Goal: Task Accomplishment & Management: Use online tool/utility

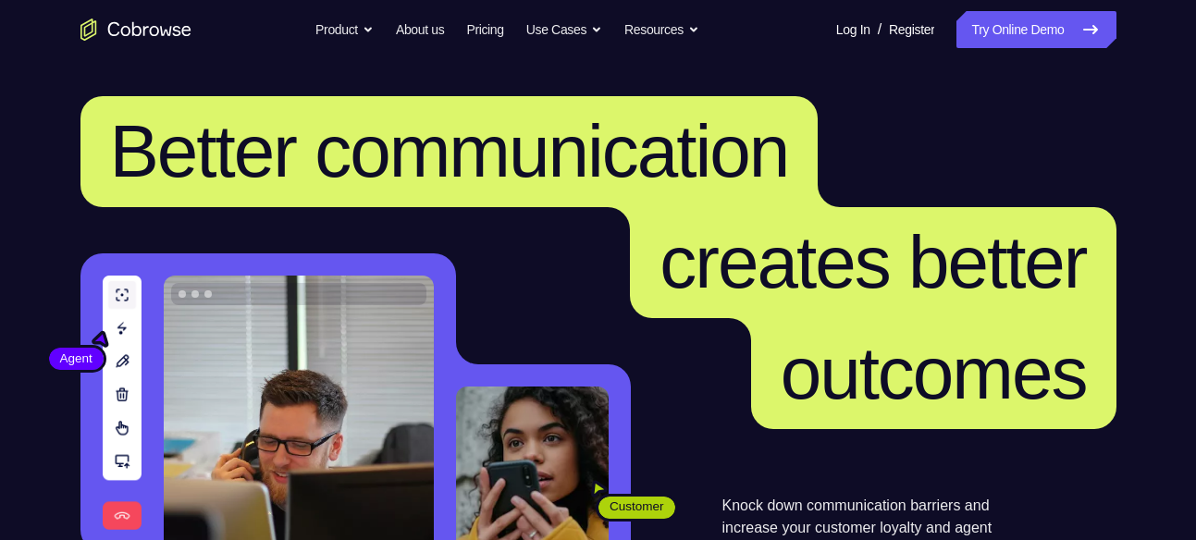
click at [1112, 31] on link "Try Online Demo" at bounding box center [1036, 29] width 159 height 37
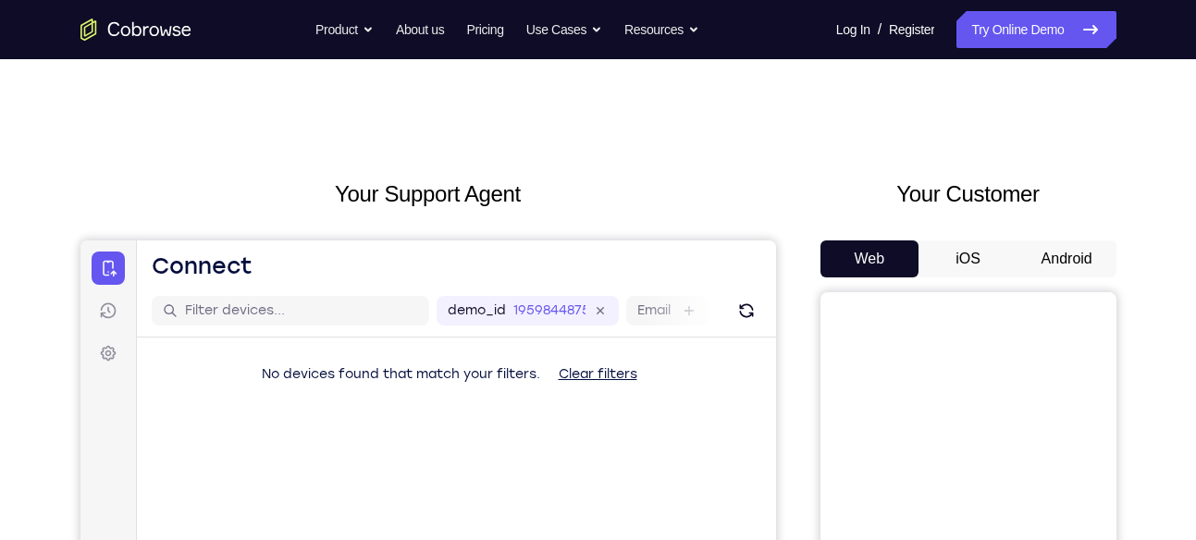
click at [1059, 260] on button "Android" at bounding box center [1067, 259] width 99 height 37
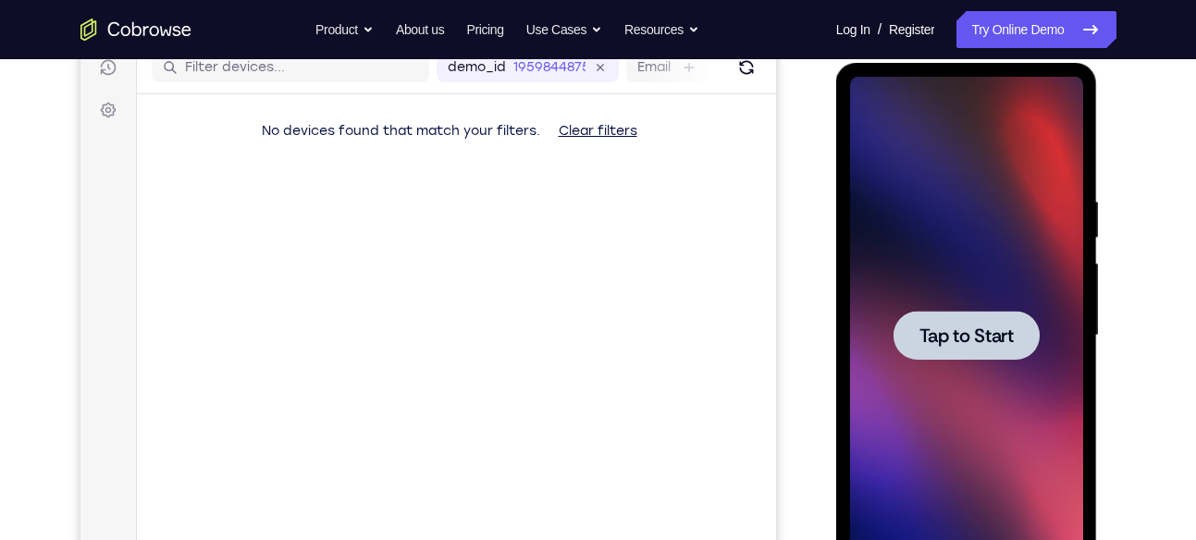
click at [961, 287] on div at bounding box center [966, 336] width 233 height 518
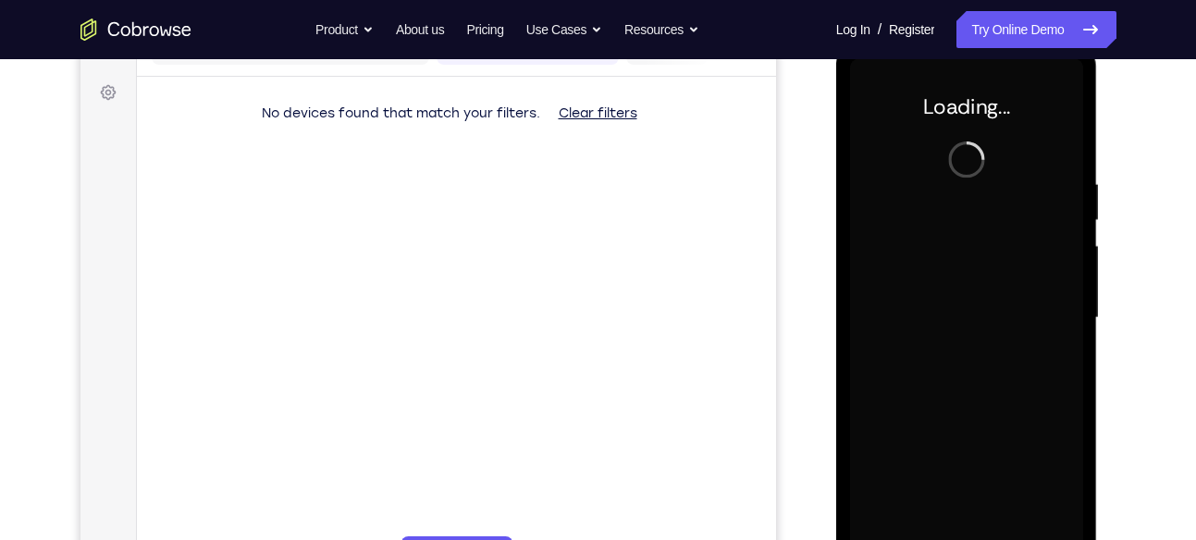
scroll to position [262, 0]
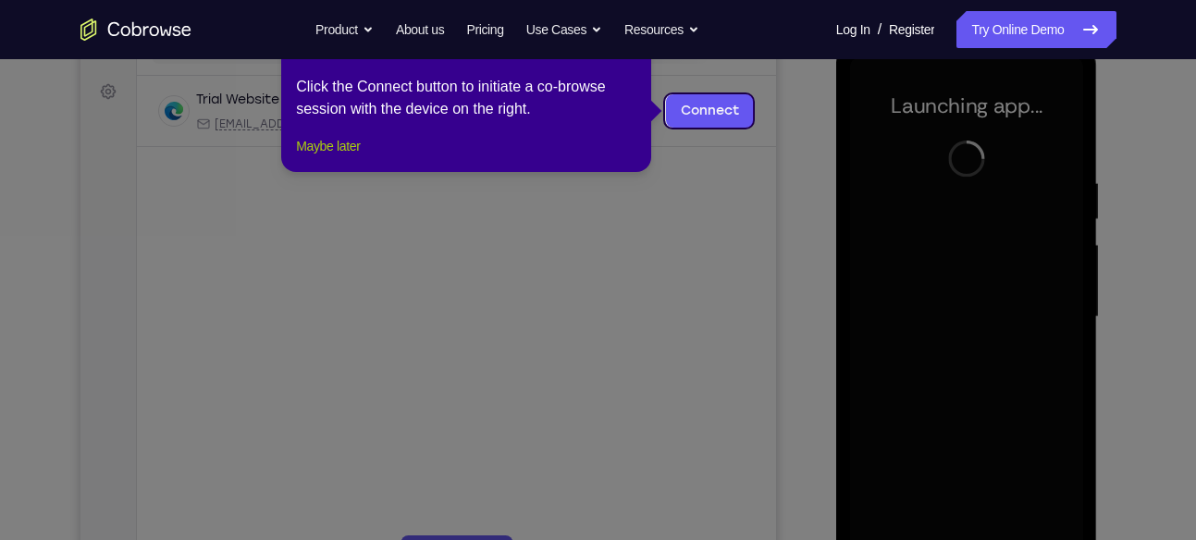
click at [323, 157] on button "Maybe later" at bounding box center [328, 146] width 64 height 22
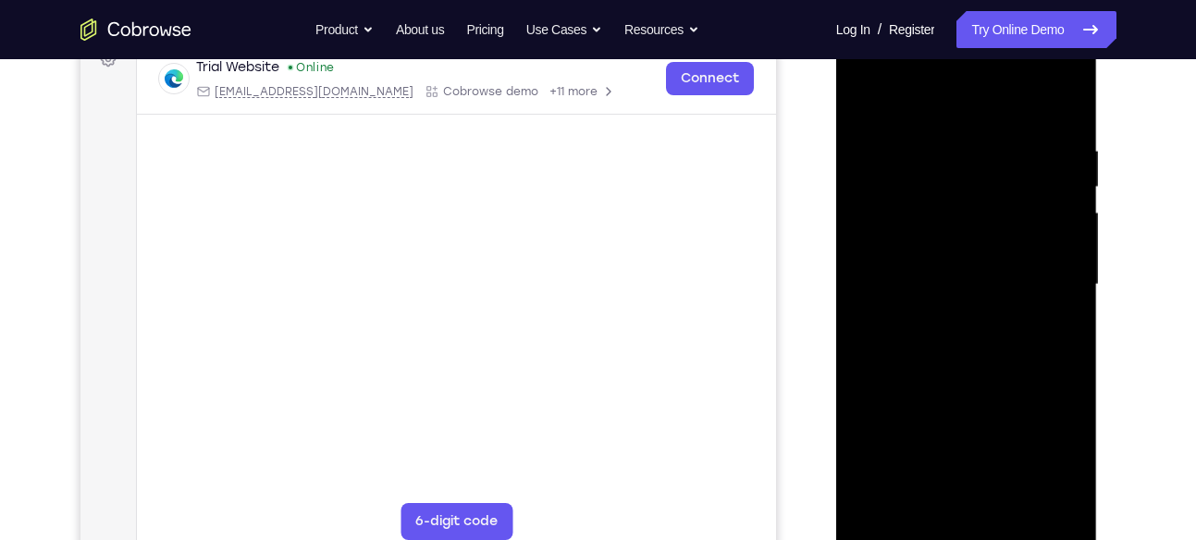
scroll to position [296, 0]
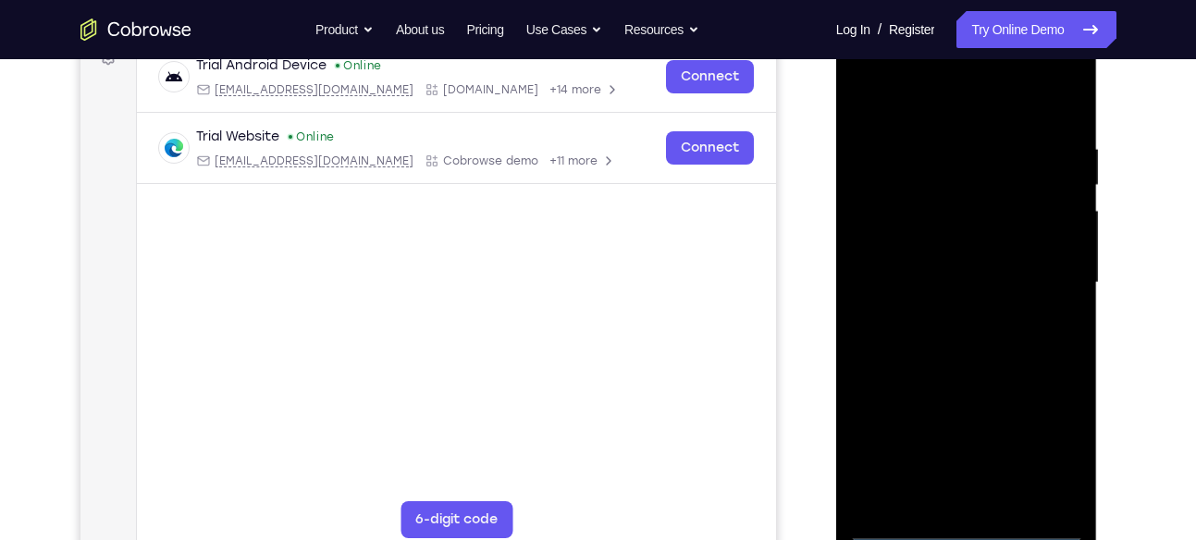
click at [961, 518] on div at bounding box center [966, 283] width 233 height 518
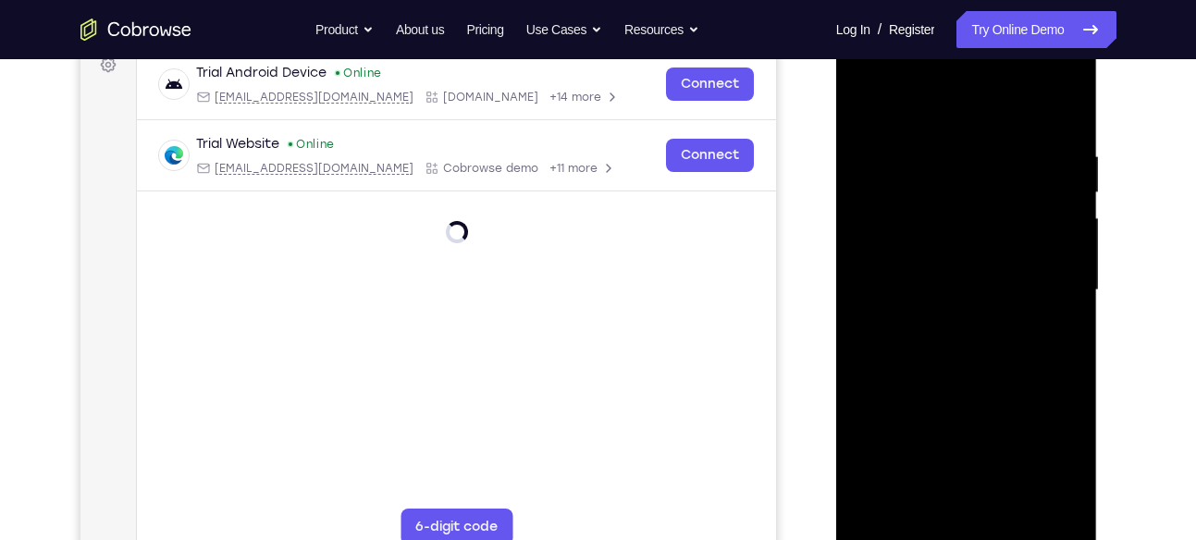
scroll to position [290, 0]
click at [964, 529] on div at bounding box center [966, 290] width 233 height 518
click at [1040, 451] on div at bounding box center [966, 290] width 233 height 518
click at [978, 115] on div at bounding box center [966, 291] width 233 height 518
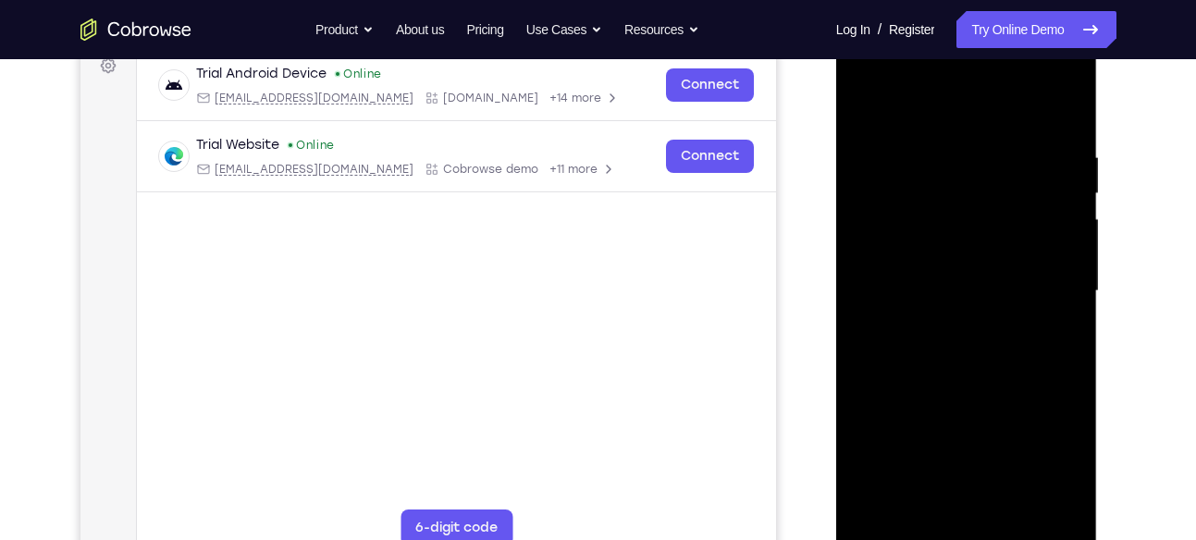
click at [1043, 271] on div at bounding box center [966, 291] width 233 height 518
click at [942, 319] on div at bounding box center [966, 291] width 233 height 518
click at [946, 327] on div at bounding box center [966, 291] width 233 height 518
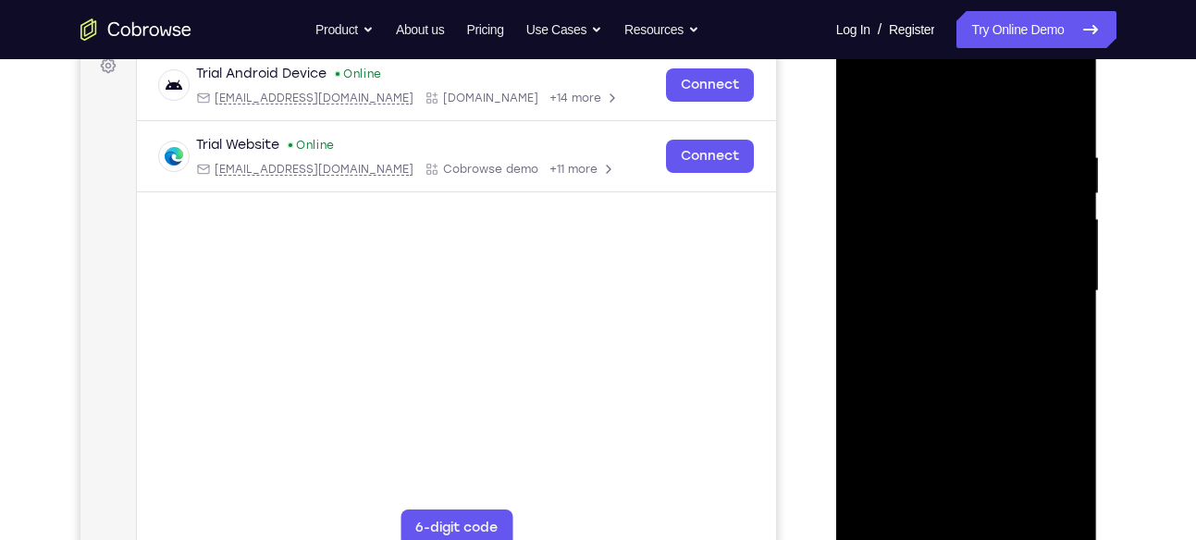
click at [974, 262] on div at bounding box center [966, 291] width 233 height 518
click at [967, 253] on div at bounding box center [966, 291] width 233 height 518
click at [967, 288] on div at bounding box center [966, 291] width 233 height 518
click at [1014, 368] on div at bounding box center [966, 291] width 233 height 518
click at [1074, 481] on div at bounding box center [966, 291] width 233 height 518
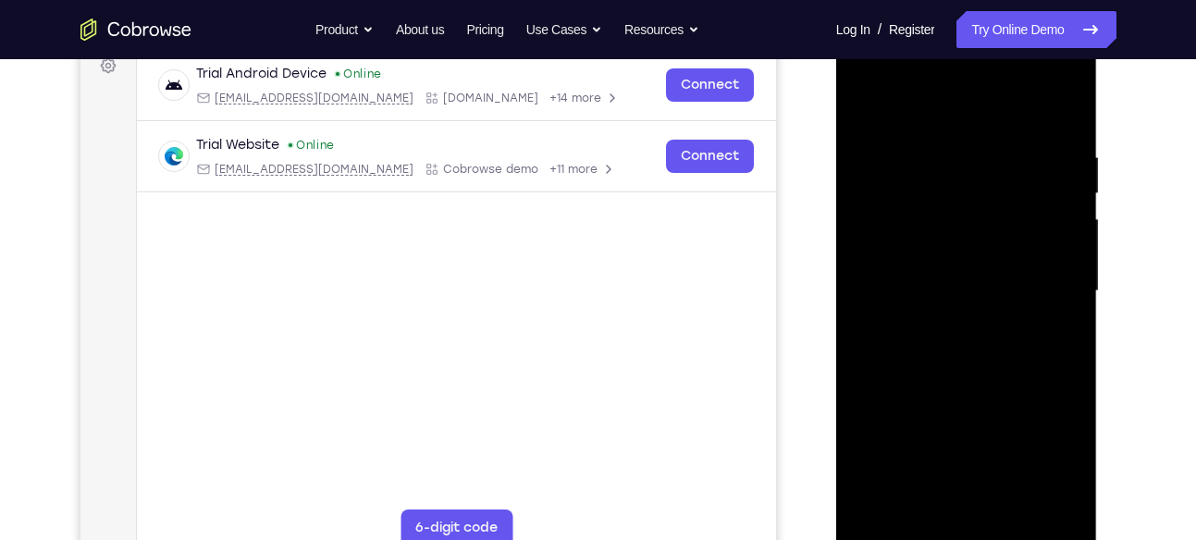
drag, startPoint x: 952, startPoint y: 114, endPoint x: 952, endPoint y: 24, distance: 89.7
click at [952, 24] on div at bounding box center [967, 294] width 262 height 551
click at [1058, 376] on div at bounding box center [966, 291] width 233 height 518
click at [997, 364] on div at bounding box center [966, 291] width 233 height 518
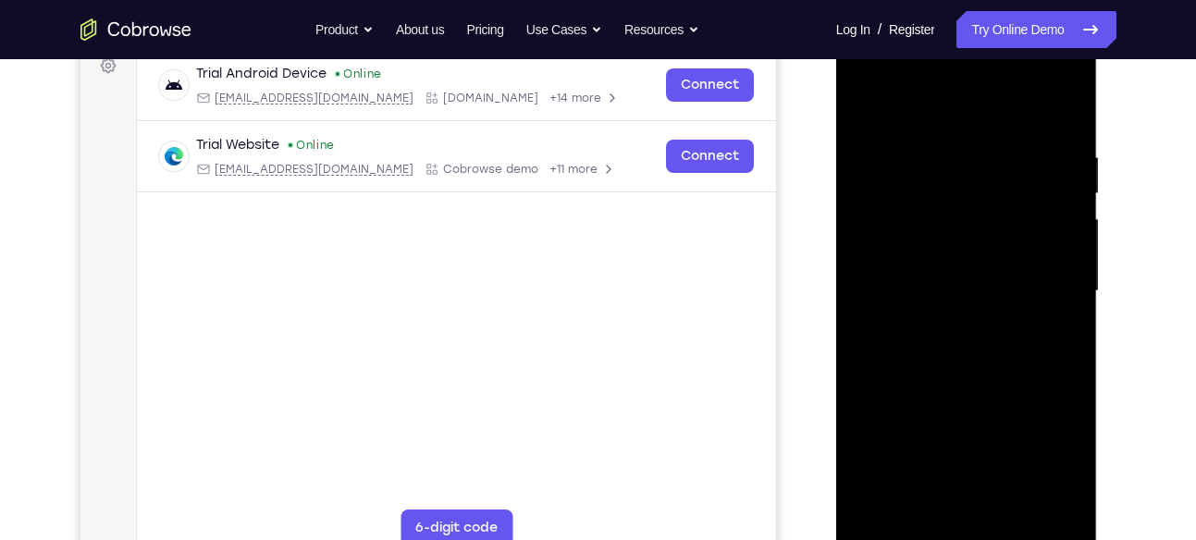
click at [1075, 366] on div at bounding box center [966, 291] width 233 height 518
drag, startPoint x: 984, startPoint y: 434, endPoint x: 983, endPoint y: 178, distance: 256.3
click at [983, 178] on div at bounding box center [966, 291] width 233 height 518
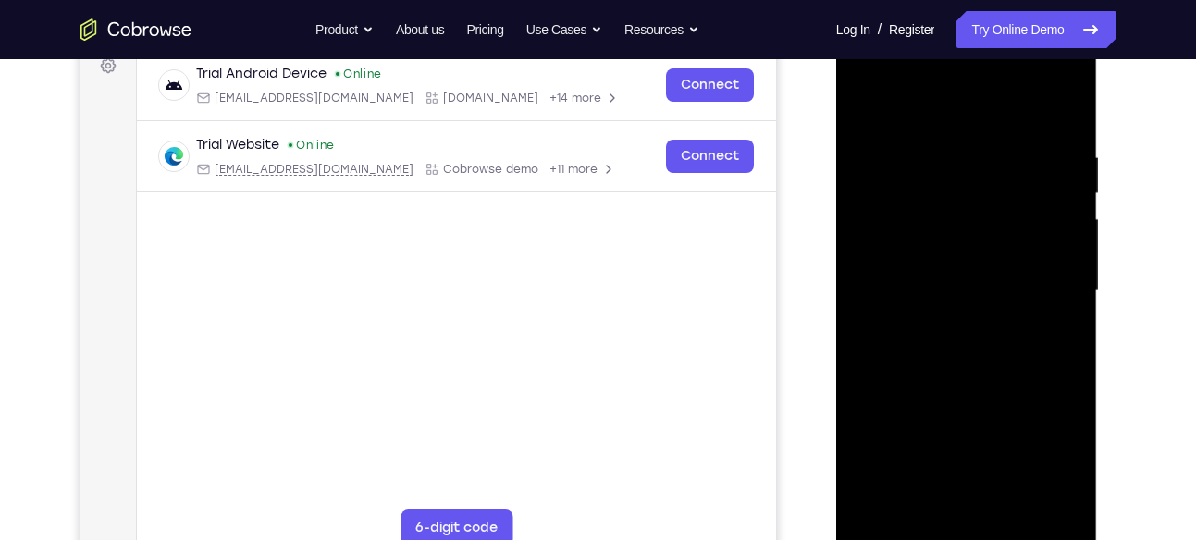
drag, startPoint x: 1035, startPoint y: 204, endPoint x: 1027, endPoint y: 344, distance: 140.0
click at [1027, 344] on div at bounding box center [966, 291] width 233 height 518
click at [1067, 261] on div at bounding box center [966, 291] width 233 height 518
drag, startPoint x: 995, startPoint y: 229, endPoint x: 1005, endPoint y: 365, distance: 136.4
click at [1005, 365] on div at bounding box center [966, 291] width 233 height 518
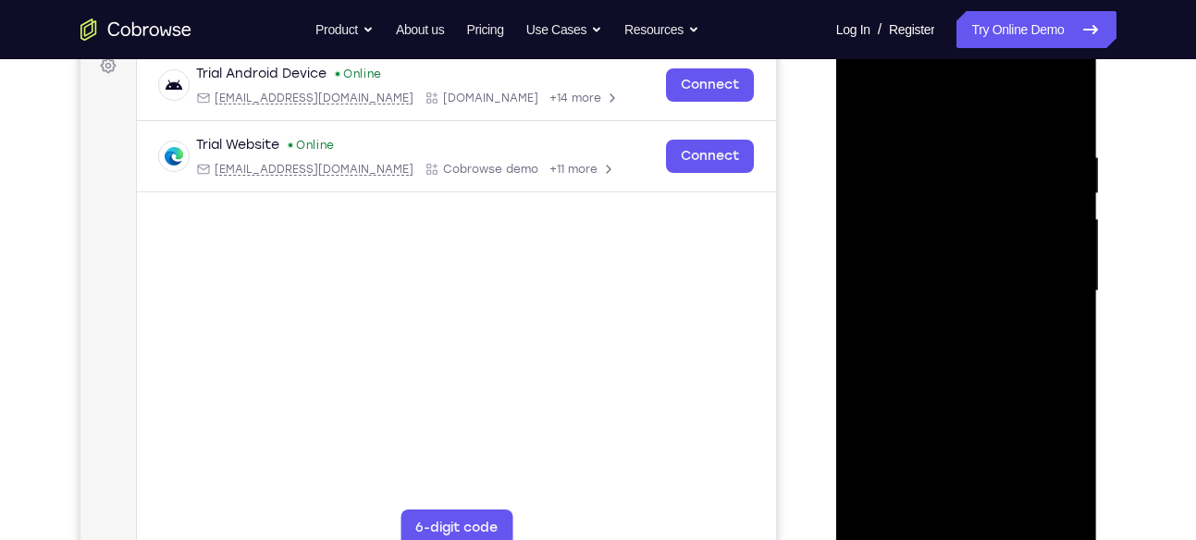
click at [948, 143] on div at bounding box center [966, 291] width 233 height 518
click at [1040, 501] on div at bounding box center [966, 291] width 233 height 518
drag, startPoint x: 1070, startPoint y: 298, endPoint x: 897, endPoint y: 296, distance: 172.1
click at [897, 296] on div at bounding box center [966, 291] width 233 height 518
click at [1070, 307] on div at bounding box center [966, 291] width 233 height 518
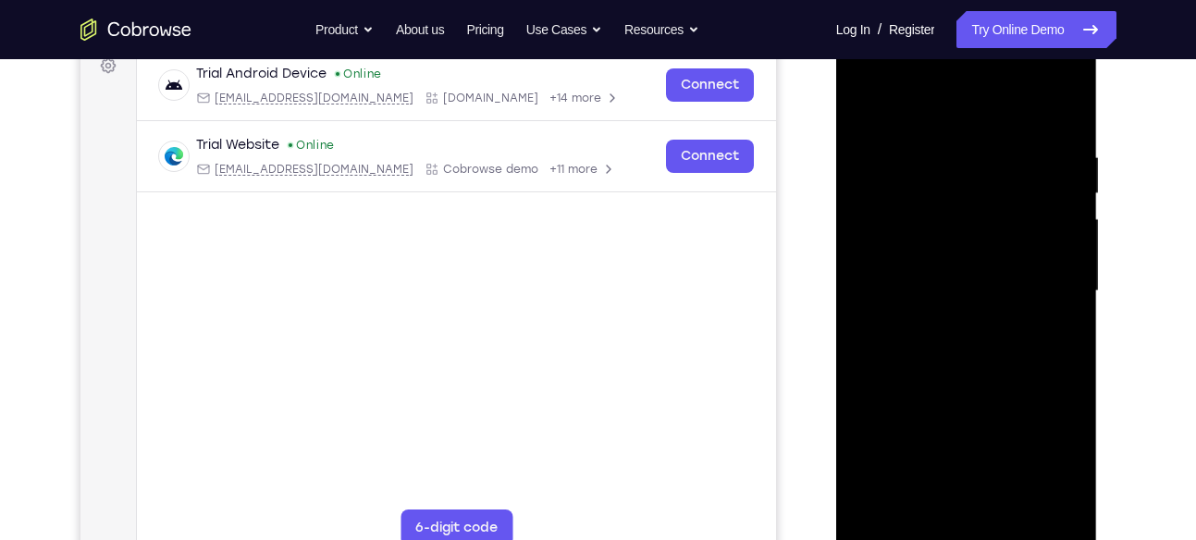
click at [1066, 328] on div at bounding box center [966, 291] width 233 height 518
drag, startPoint x: 885, startPoint y: 322, endPoint x: 1139, endPoint y: 328, distance: 254.5
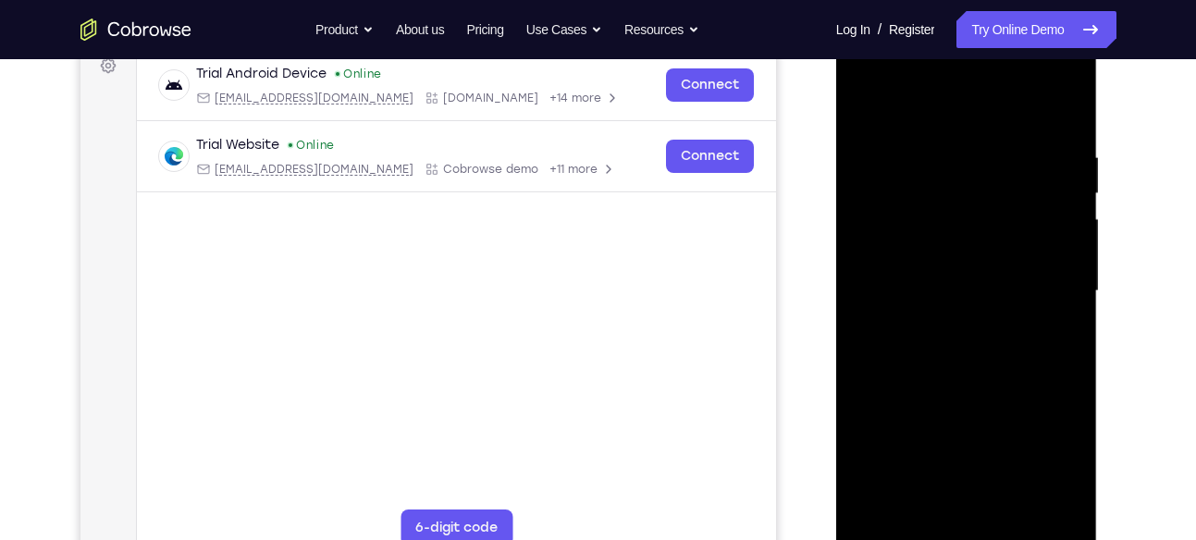
click at [1100, 328] on html "Online web based iOS Simulators and Android Emulators. Run iPhone, iPad, Mobile…" at bounding box center [968, 296] width 264 height 555
click at [1061, 308] on div at bounding box center [966, 291] width 233 height 518
drag, startPoint x: 914, startPoint y: 311, endPoint x: 1125, endPoint y: 303, distance: 211.1
click at [1100, 303] on html "Online web based iOS Simulators and Android Emulators. Run iPhone, iPad, Mobile…" at bounding box center [968, 296] width 264 height 555
drag, startPoint x: 889, startPoint y: 257, endPoint x: 1064, endPoint y: 272, distance: 175.5
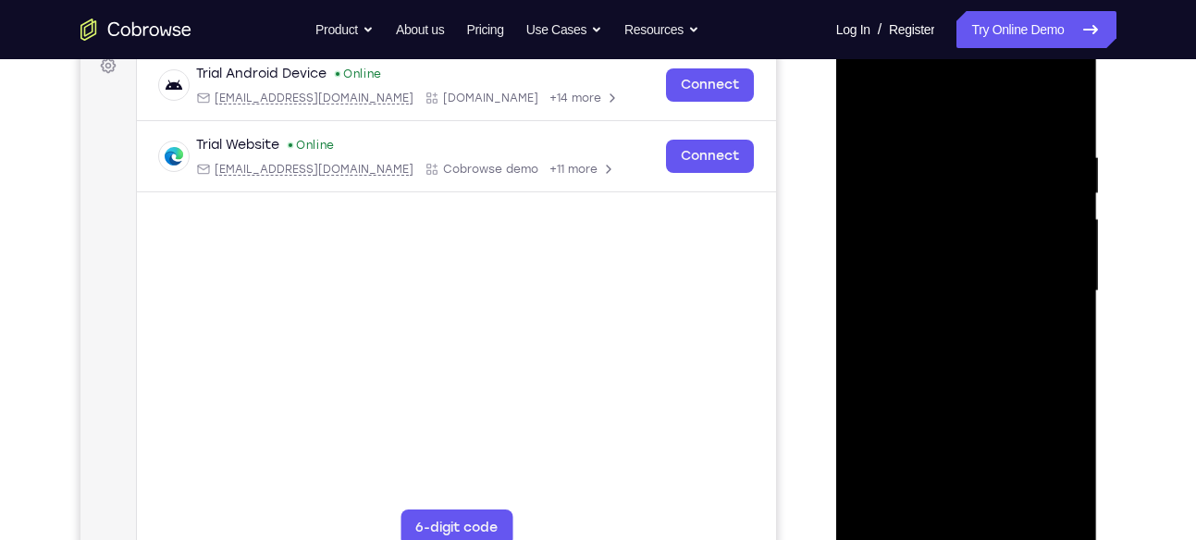
click at [1064, 272] on div at bounding box center [966, 291] width 233 height 518
click at [1035, 499] on div at bounding box center [966, 291] width 233 height 518
click at [1068, 298] on div at bounding box center [966, 291] width 233 height 518
drag, startPoint x: 886, startPoint y: 311, endPoint x: 1062, endPoint y: 304, distance: 175.9
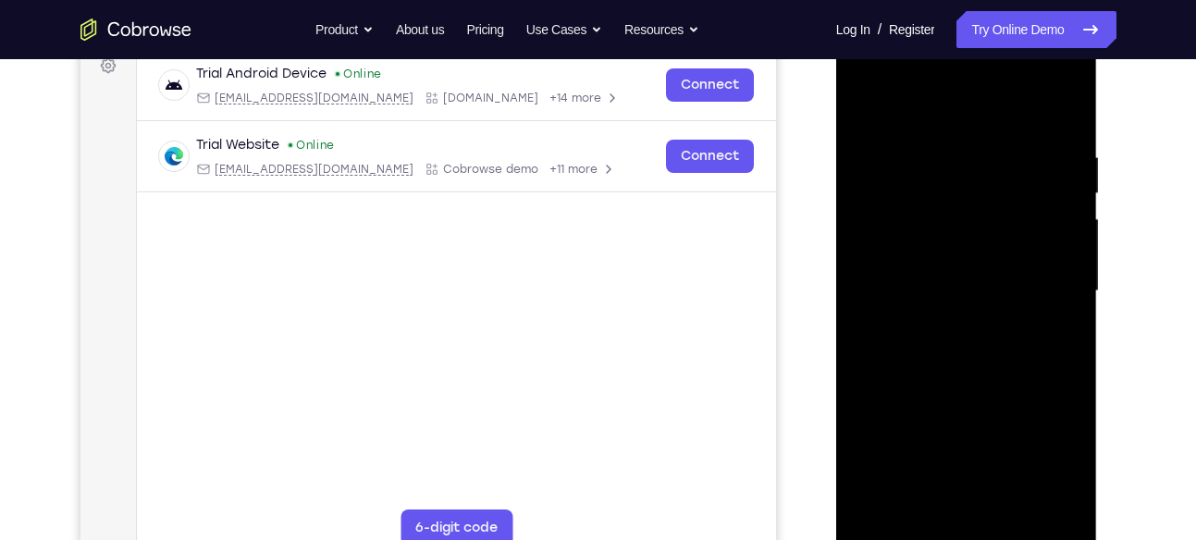
click at [1062, 304] on div at bounding box center [966, 291] width 233 height 518
drag, startPoint x: 896, startPoint y: 303, endPoint x: 1091, endPoint y: 314, distance: 195.5
click at [1091, 314] on div at bounding box center [967, 294] width 262 height 551
click at [1060, 315] on div at bounding box center [966, 291] width 233 height 518
click at [1069, 296] on div at bounding box center [966, 291] width 233 height 518
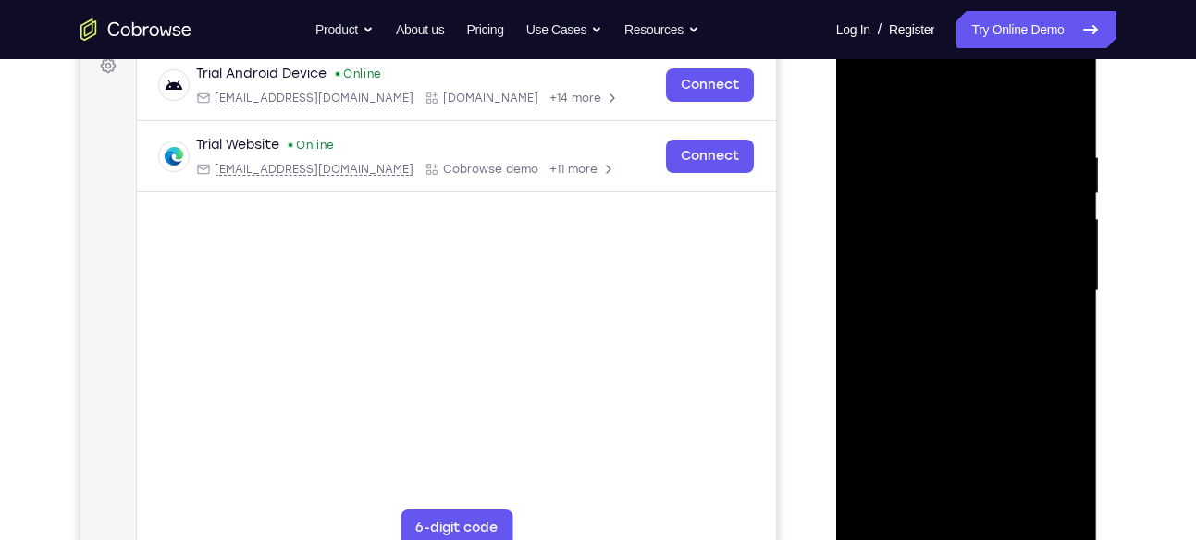
click at [1069, 296] on div at bounding box center [966, 291] width 233 height 518
click at [1036, 506] on div at bounding box center [966, 291] width 233 height 518
click at [1063, 338] on div at bounding box center [966, 291] width 233 height 518
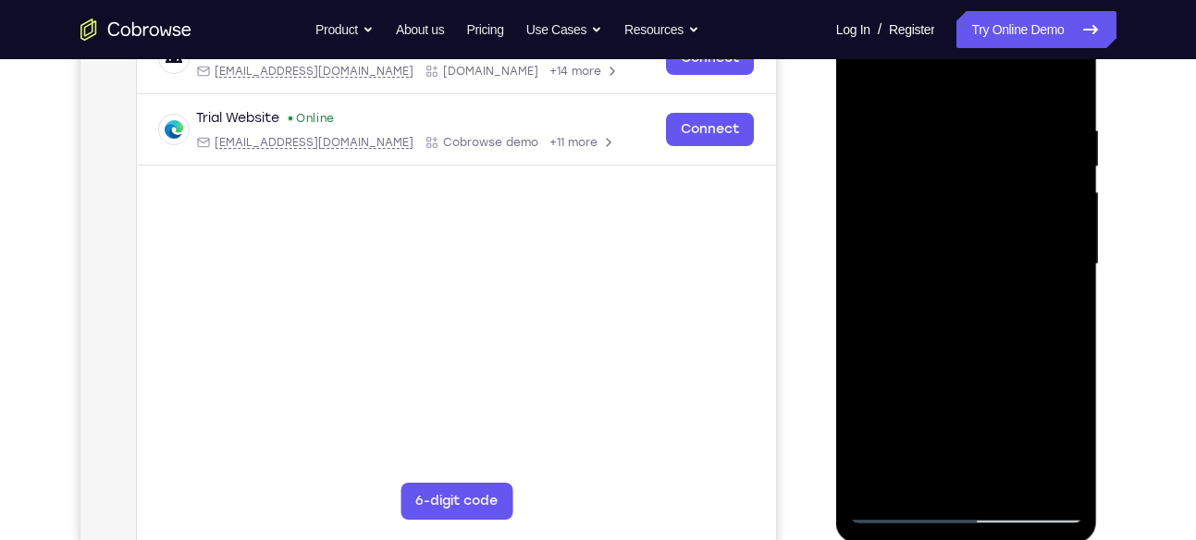
scroll to position [321, 0]
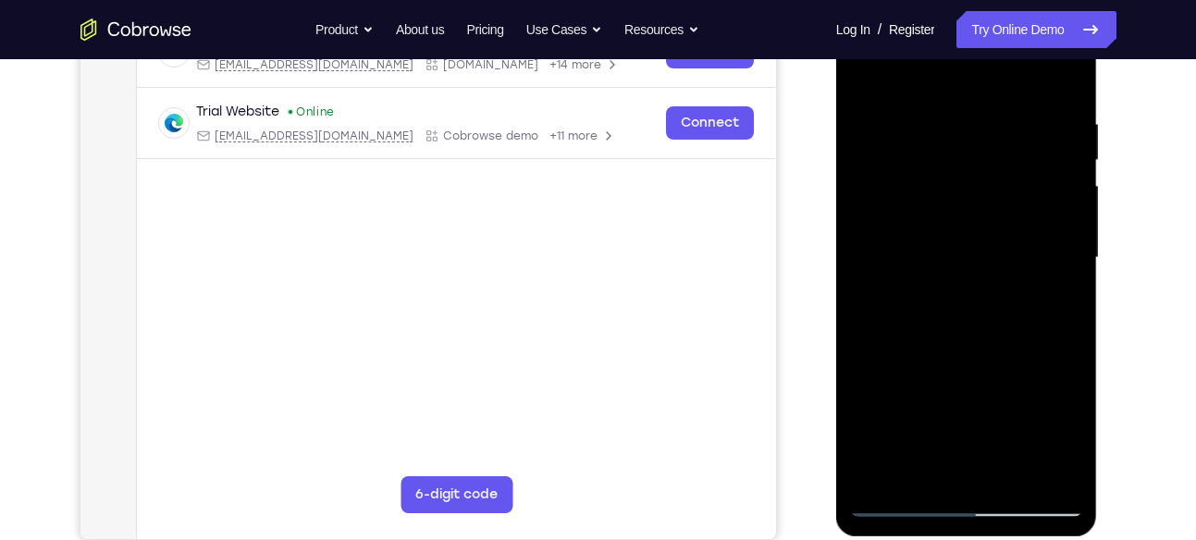
click at [1061, 266] on div at bounding box center [966, 258] width 233 height 518
drag, startPoint x: 872, startPoint y: 268, endPoint x: 1083, endPoint y: 293, distance: 211.5
click at [1083, 293] on div at bounding box center [966, 258] width 233 height 518
click at [1063, 266] on div at bounding box center [966, 258] width 233 height 518
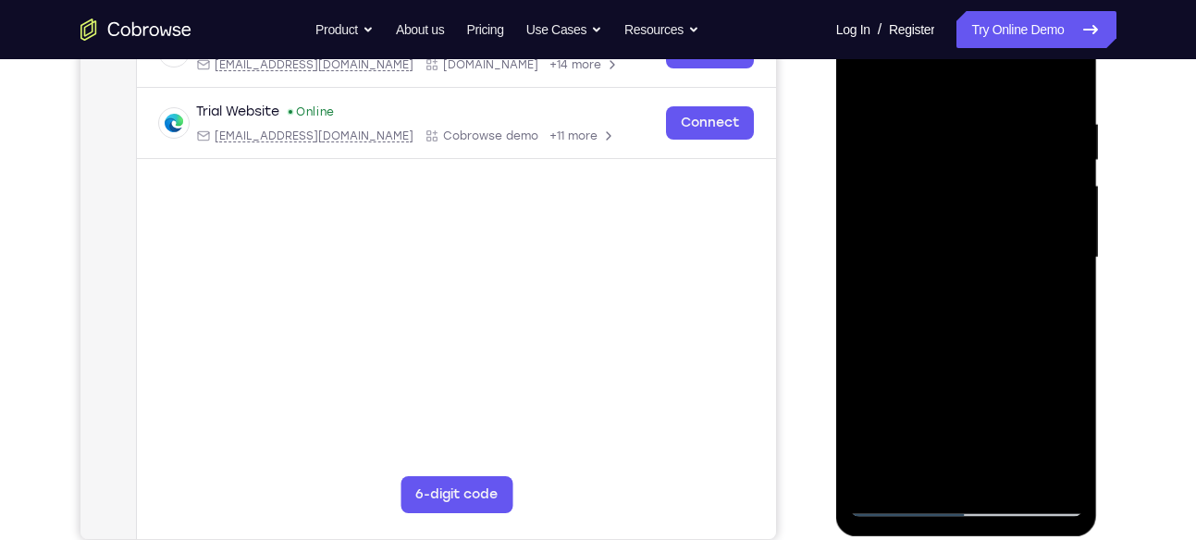
click at [1063, 266] on div at bounding box center [966, 258] width 233 height 518
click at [1075, 270] on div at bounding box center [966, 258] width 233 height 518
click at [1072, 270] on div at bounding box center [966, 258] width 233 height 518
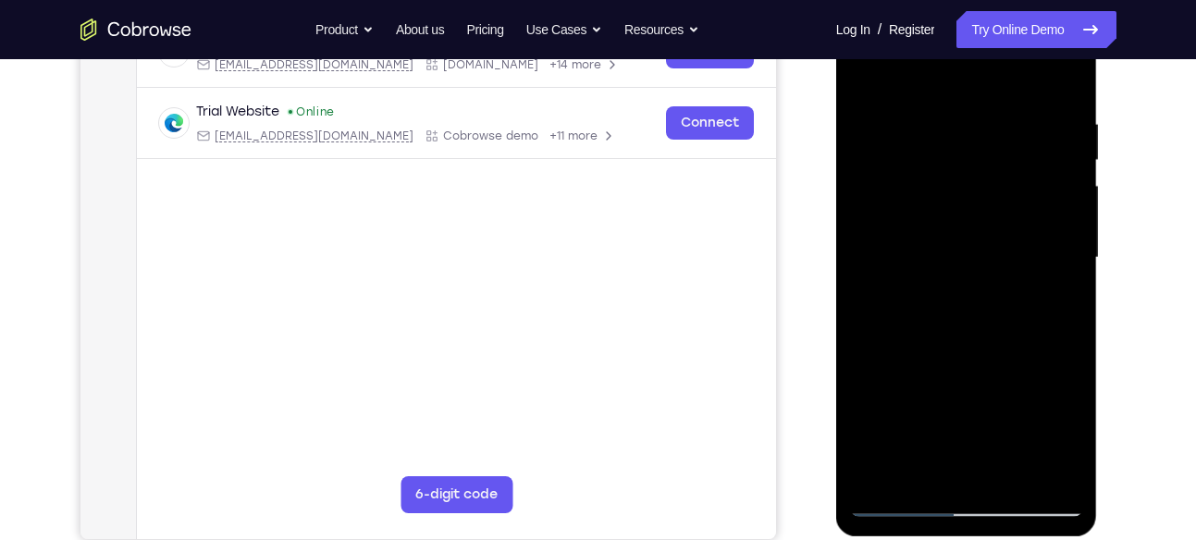
click at [1072, 270] on div at bounding box center [966, 258] width 233 height 518
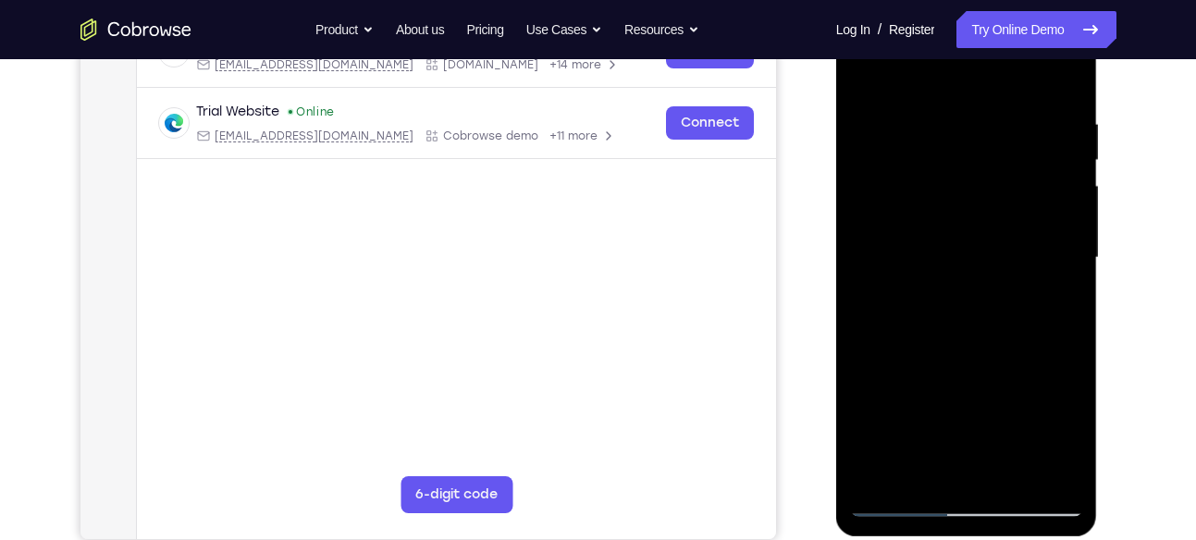
click at [1072, 270] on div at bounding box center [966, 258] width 233 height 518
drag, startPoint x: 930, startPoint y: 255, endPoint x: 1063, endPoint y: 249, distance: 133.4
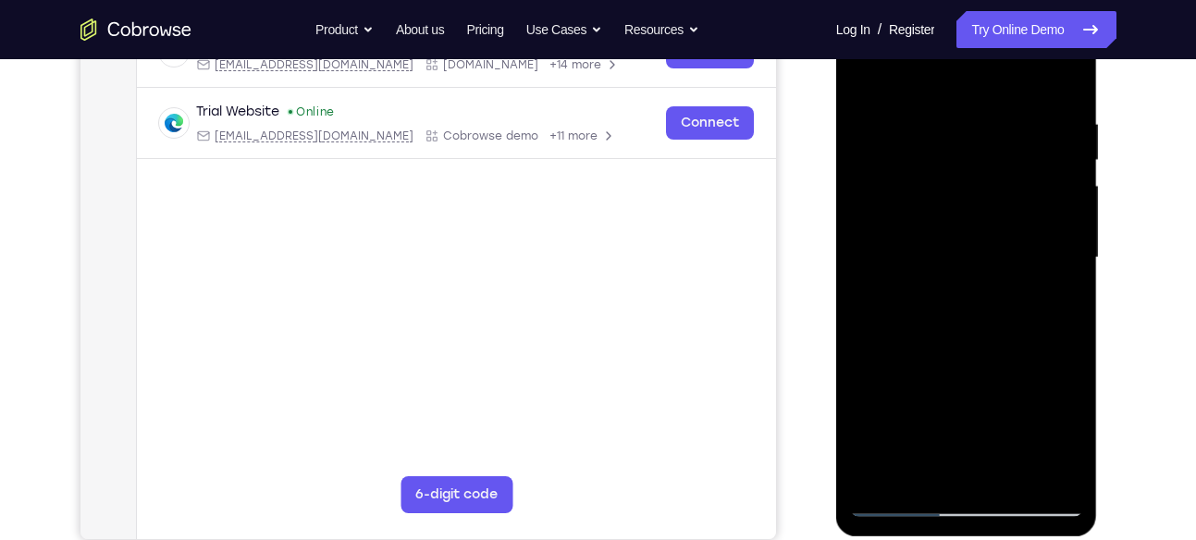
click at [1063, 249] on div at bounding box center [966, 258] width 233 height 518
click at [1070, 267] on div at bounding box center [966, 258] width 233 height 518
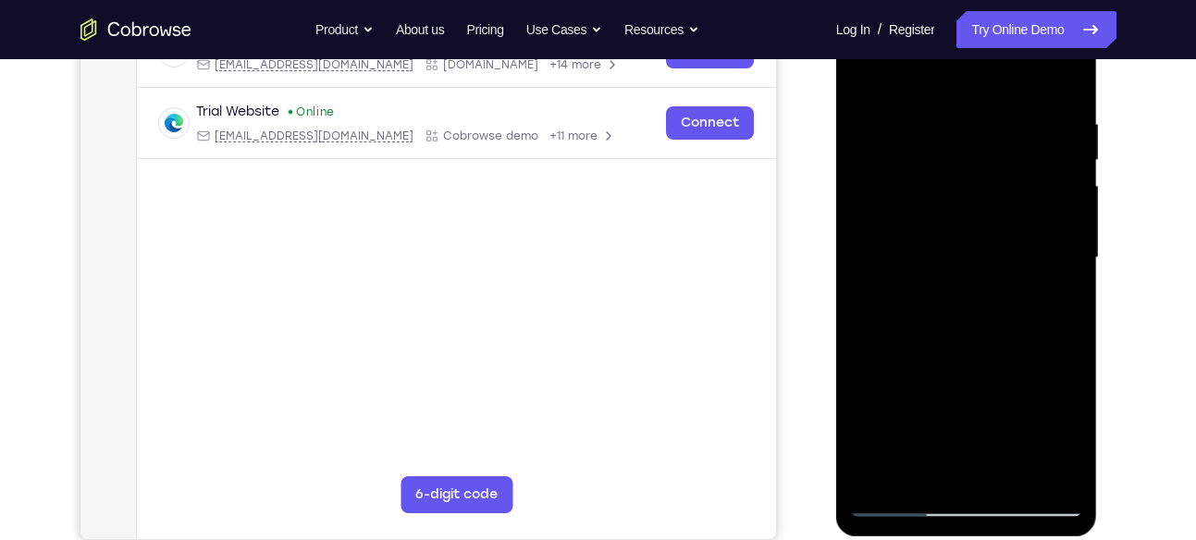
click at [1070, 267] on div at bounding box center [966, 258] width 233 height 518
drag, startPoint x: 875, startPoint y: 241, endPoint x: 1055, endPoint y: 262, distance: 180.6
click at [1055, 262] on div at bounding box center [966, 258] width 233 height 518
click at [1073, 276] on div at bounding box center [966, 258] width 233 height 518
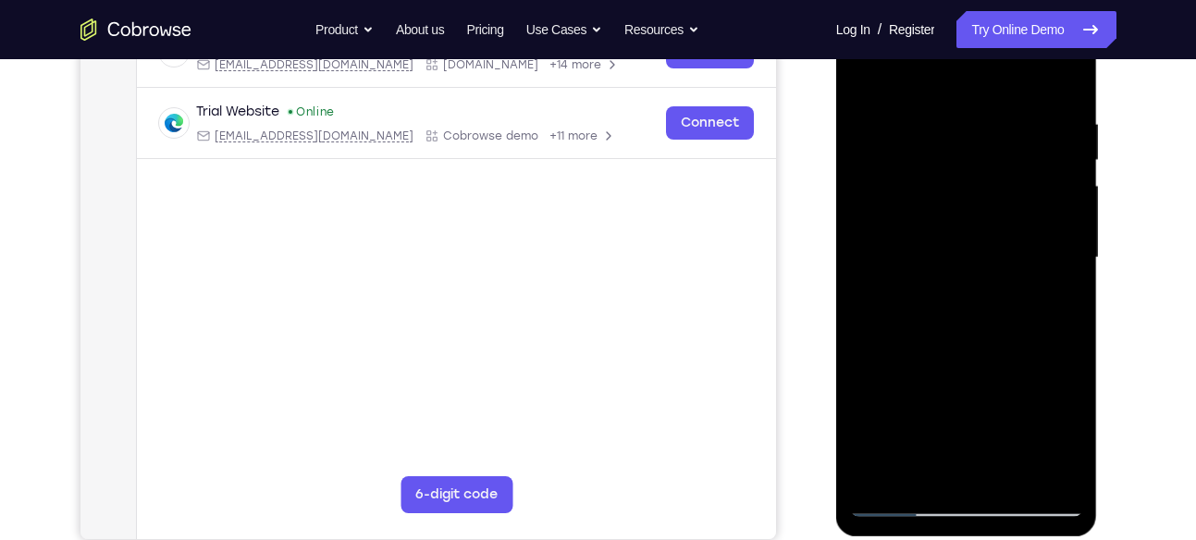
click at [1069, 278] on div at bounding box center [966, 258] width 233 height 518
click at [862, 251] on div at bounding box center [966, 258] width 233 height 518
click at [1056, 273] on div at bounding box center [966, 258] width 233 height 518
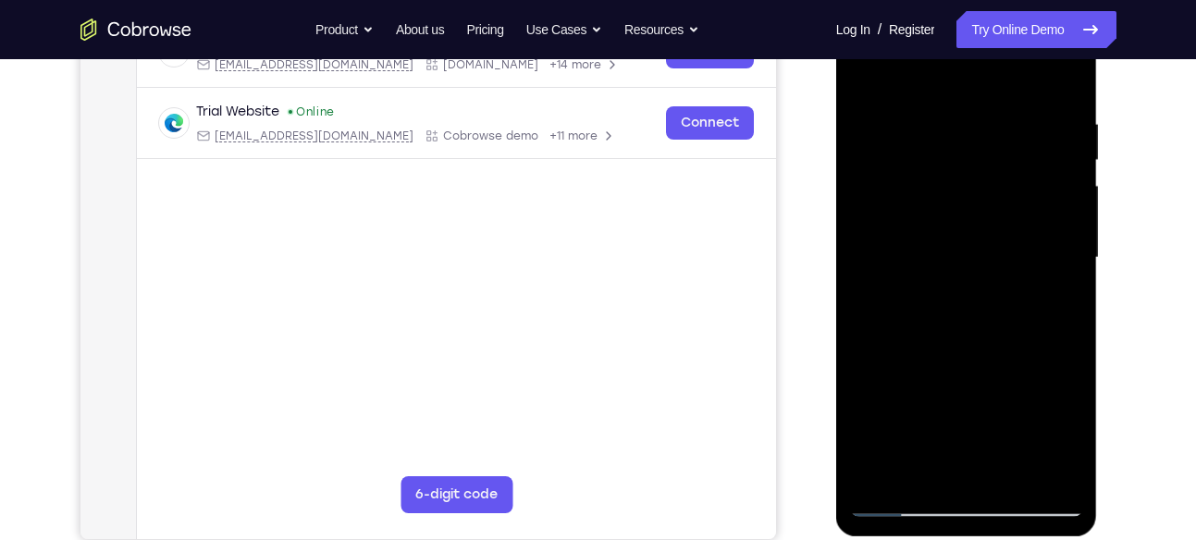
drag, startPoint x: 907, startPoint y: 277, endPoint x: 1094, endPoint y: 302, distance: 188.6
click at [1094, 302] on div at bounding box center [967, 260] width 262 height 551
click at [1068, 296] on div at bounding box center [966, 258] width 233 height 518
click at [1061, 272] on div at bounding box center [966, 258] width 233 height 518
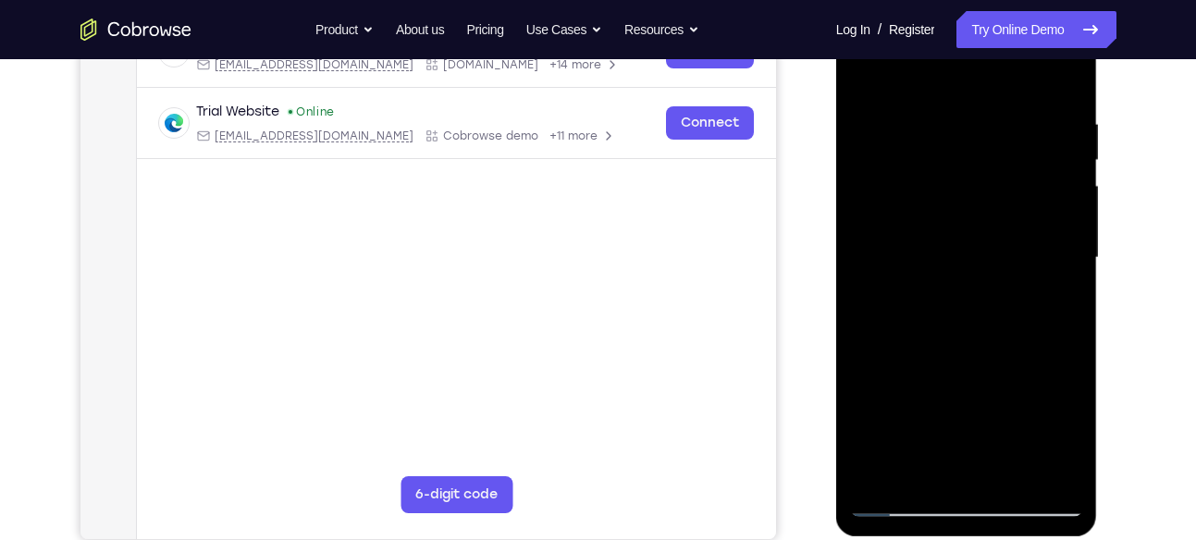
click at [1069, 273] on div at bounding box center [966, 258] width 233 height 518
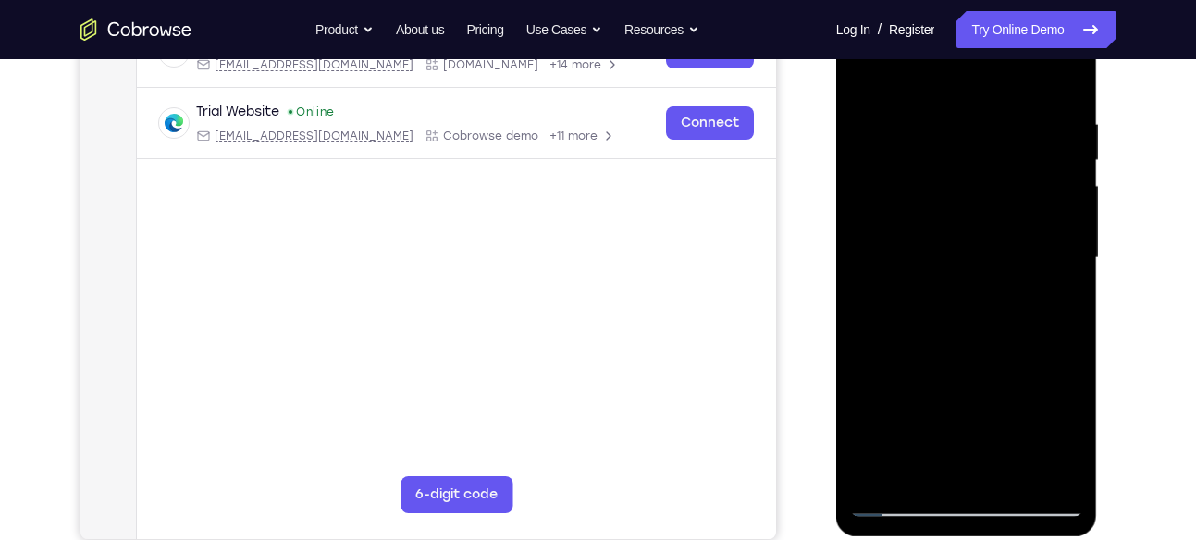
click at [1061, 80] on div at bounding box center [966, 258] width 233 height 518
drag, startPoint x: 967, startPoint y: 340, endPoint x: 987, endPoint y: 66, distance: 275.5
click at [987, 66] on div at bounding box center [966, 258] width 233 height 518
drag, startPoint x: 992, startPoint y: 378, endPoint x: 992, endPoint y: 110, distance: 268.3
click at [992, 110] on div at bounding box center [966, 258] width 233 height 518
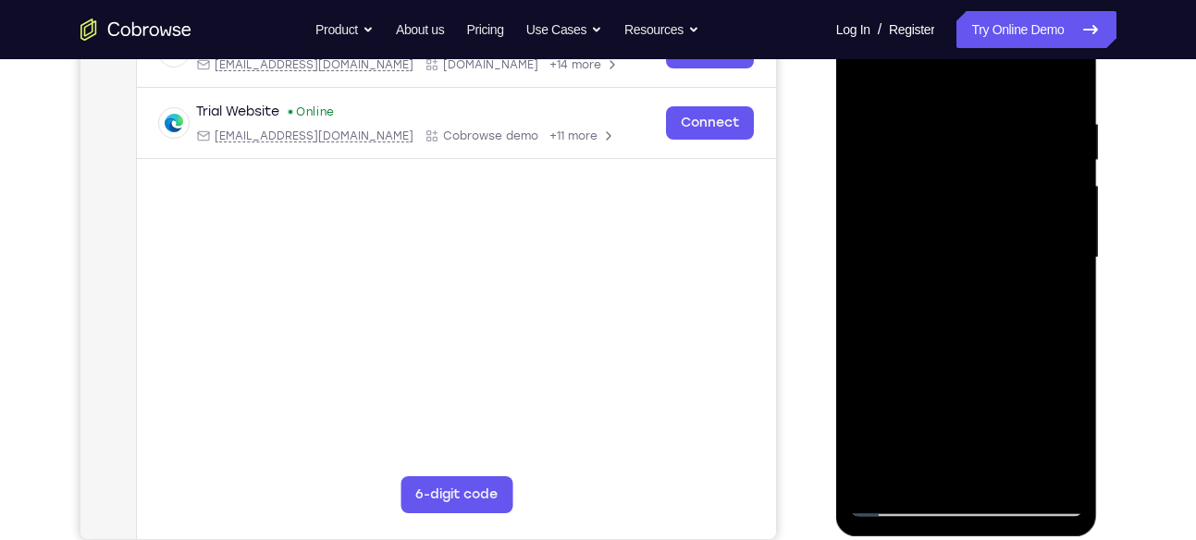
drag, startPoint x: 977, startPoint y: 395, endPoint x: 981, endPoint y: 152, distance: 243.4
click at [981, 152] on div at bounding box center [966, 258] width 233 height 518
drag, startPoint x: 994, startPoint y: 396, endPoint x: 994, endPoint y: 266, distance: 130.5
click at [994, 266] on div at bounding box center [966, 258] width 233 height 518
click at [1076, 214] on div at bounding box center [966, 258] width 233 height 518
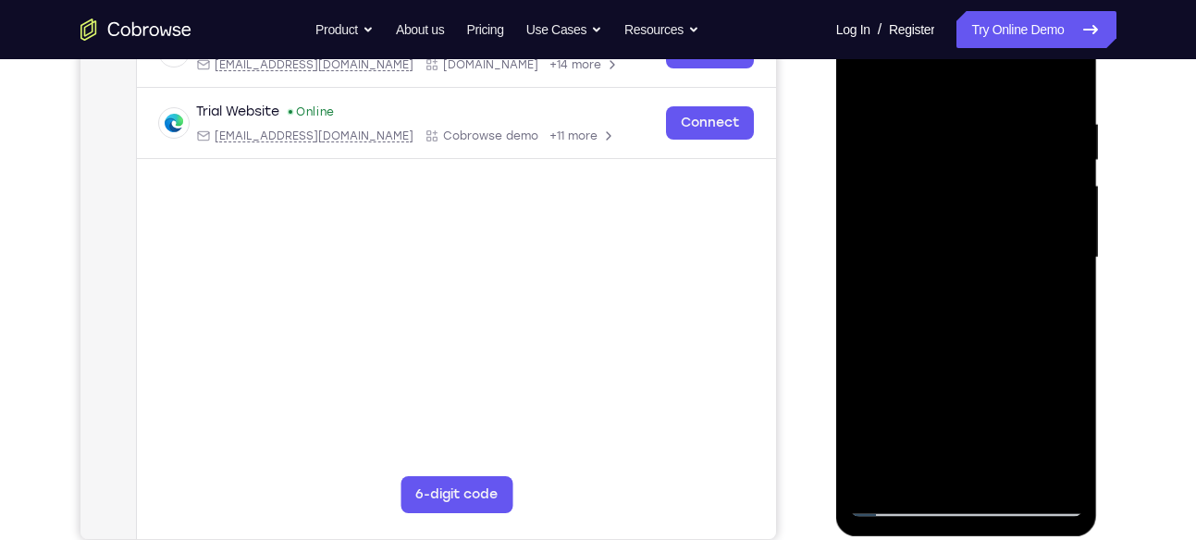
click at [1076, 214] on div at bounding box center [966, 258] width 233 height 518
click at [1075, 221] on div at bounding box center [966, 258] width 233 height 518
click at [999, 308] on div at bounding box center [966, 258] width 233 height 518
drag, startPoint x: 992, startPoint y: 403, endPoint x: 999, endPoint y: 127, distance: 276.7
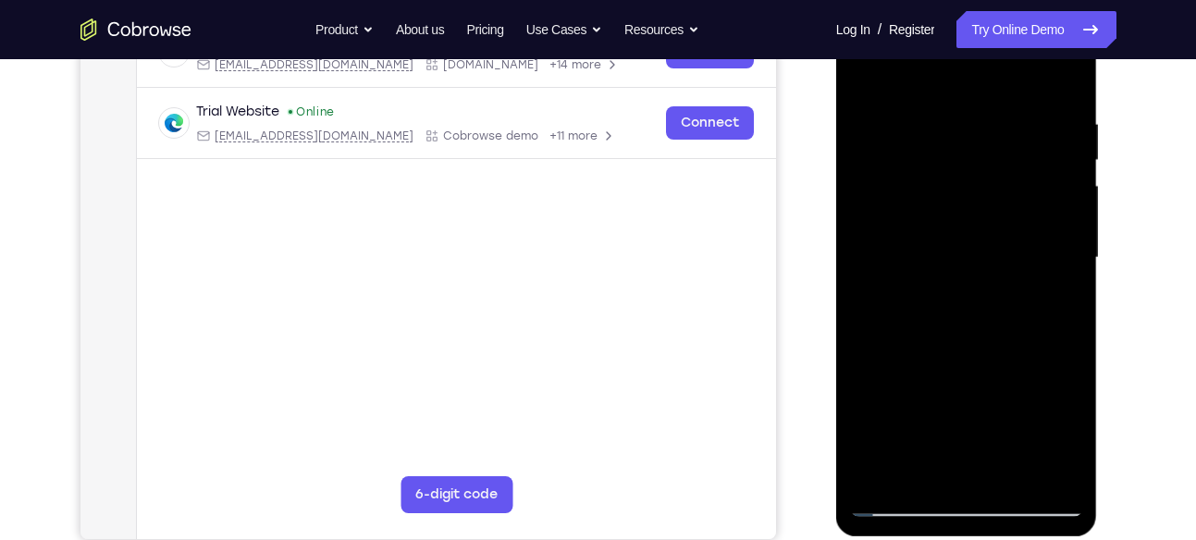
click at [999, 127] on div at bounding box center [966, 258] width 233 height 518
drag, startPoint x: 999, startPoint y: 378, endPoint x: 1001, endPoint y: 256, distance: 122.1
click at [1001, 256] on div at bounding box center [966, 258] width 233 height 518
drag, startPoint x: 987, startPoint y: 421, endPoint x: 977, endPoint y: 156, distance: 264.8
click at [977, 156] on div at bounding box center [966, 258] width 233 height 518
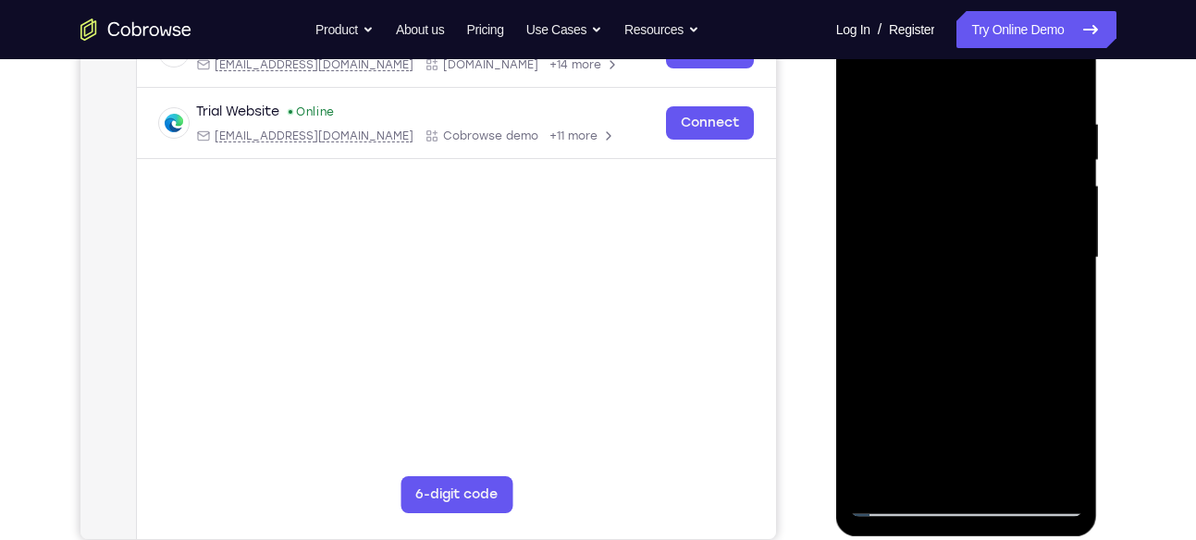
drag, startPoint x: 1003, startPoint y: 369, endPoint x: 1006, endPoint y: 110, distance: 259.1
click at [1006, 110] on div at bounding box center [966, 258] width 233 height 518
drag, startPoint x: 1002, startPoint y: 343, endPoint x: 996, endPoint y: 107, distance: 236.0
click at [996, 107] on div at bounding box center [966, 258] width 233 height 518
drag, startPoint x: 975, startPoint y: 412, endPoint x: 973, endPoint y: 299, distance: 112.9
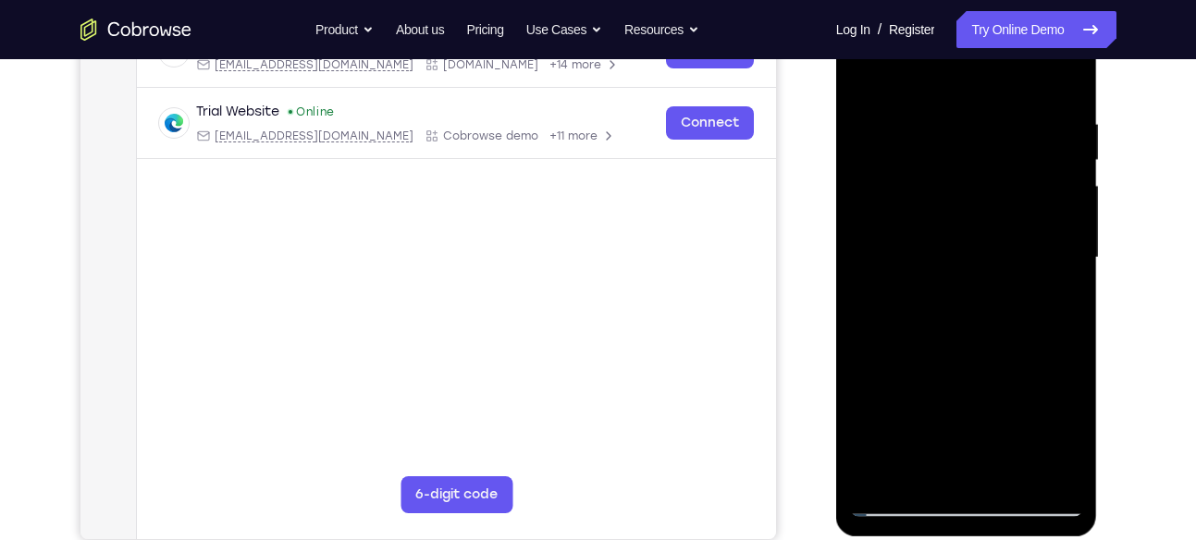
click at [973, 299] on div at bounding box center [966, 258] width 233 height 518
click at [978, 196] on div at bounding box center [966, 258] width 233 height 518
drag, startPoint x: 980, startPoint y: 386, endPoint x: 977, endPoint y: 92, distance: 294.2
click at [977, 92] on div at bounding box center [966, 258] width 233 height 518
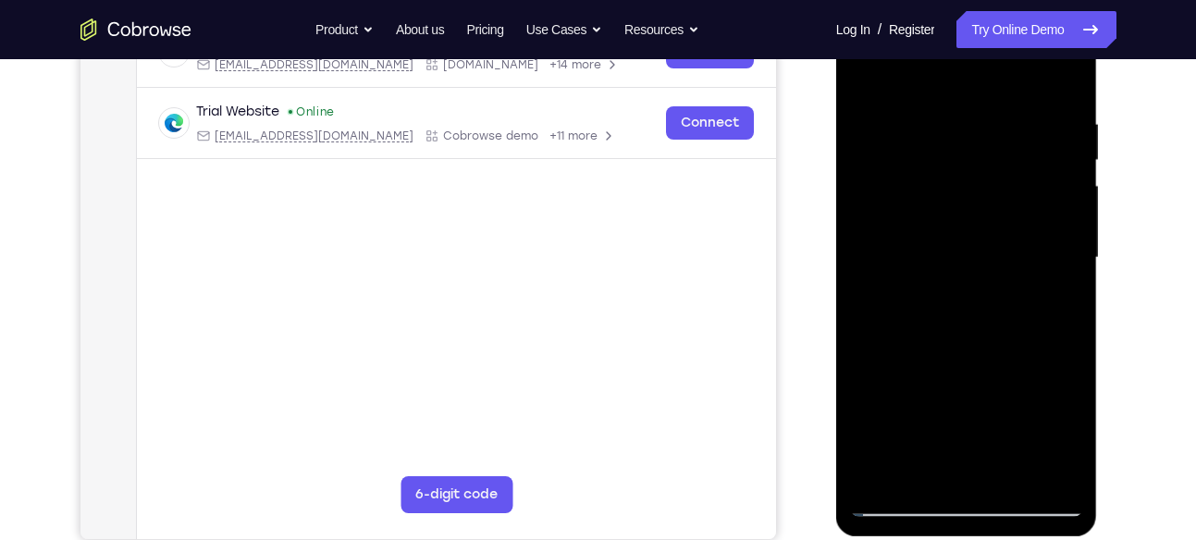
click at [1070, 290] on div at bounding box center [966, 258] width 233 height 518
drag, startPoint x: 992, startPoint y: 410, endPoint x: 989, endPoint y: 96, distance: 313.7
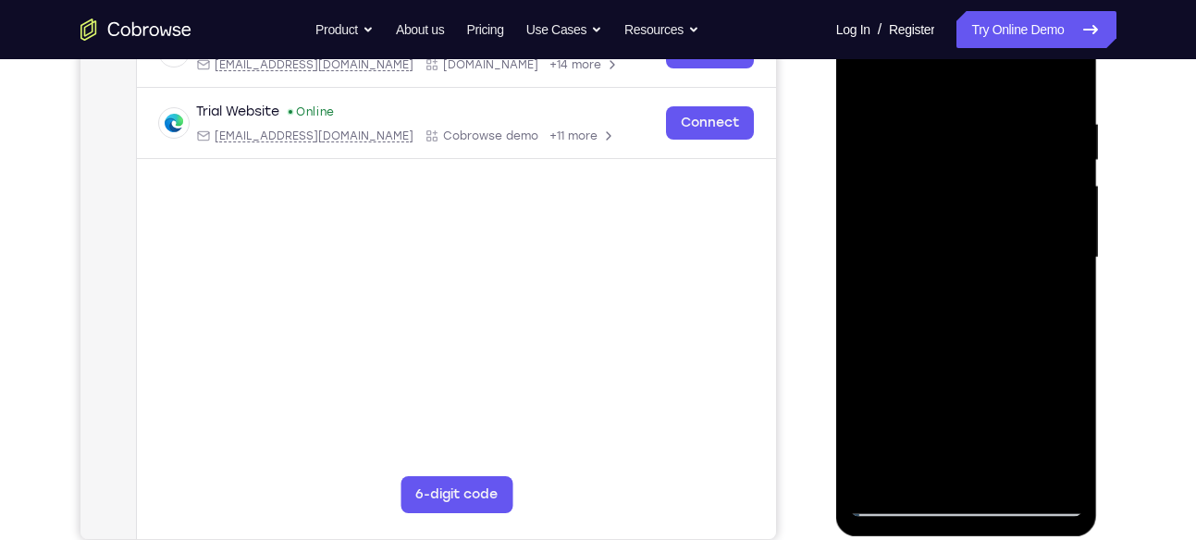
click at [989, 96] on div at bounding box center [966, 258] width 233 height 518
drag, startPoint x: 1026, startPoint y: 390, endPoint x: 1026, endPoint y: 346, distance: 44.4
click at [1026, 346] on div at bounding box center [966, 258] width 233 height 518
drag, startPoint x: 1008, startPoint y: 392, endPoint x: 1008, endPoint y: 352, distance: 40.7
click at [1008, 352] on div at bounding box center [966, 258] width 233 height 518
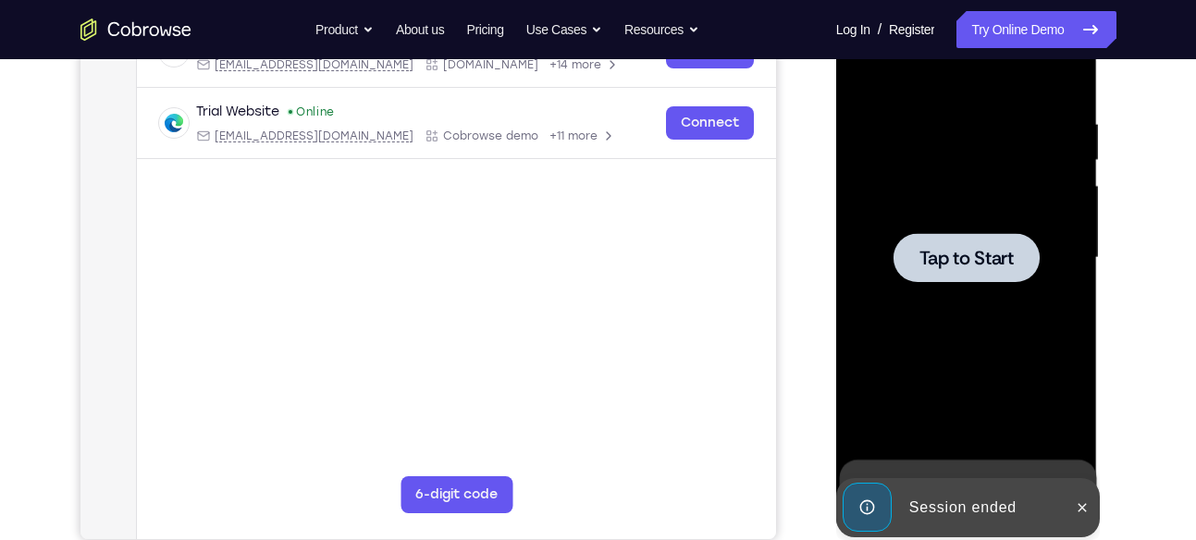
click at [1071, 267] on div at bounding box center [966, 258] width 233 height 518
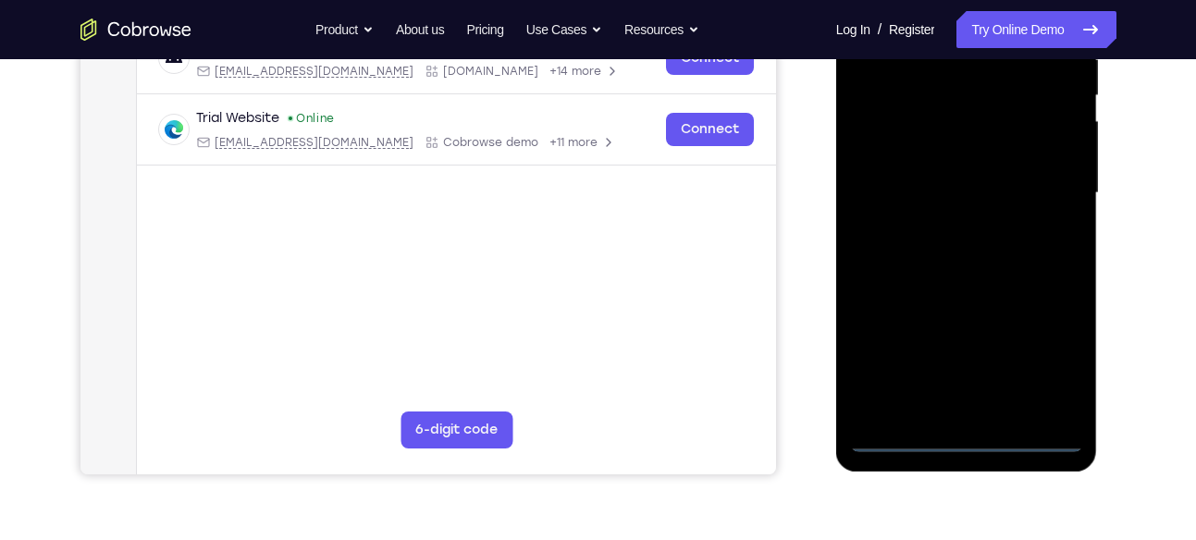
scroll to position [389, 0]
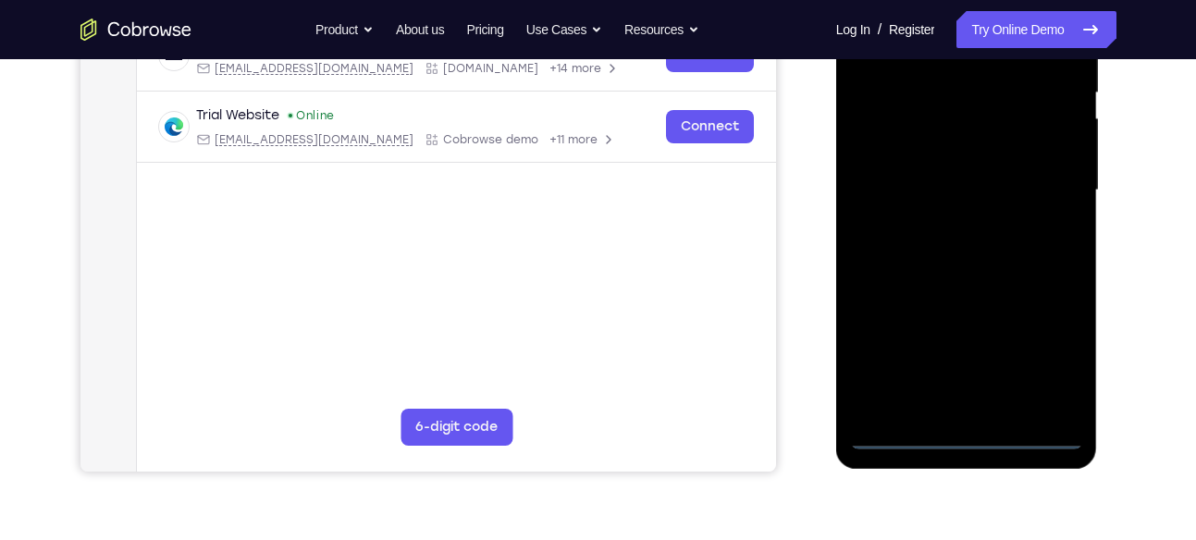
click at [968, 438] on div at bounding box center [966, 191] width 233 height 518
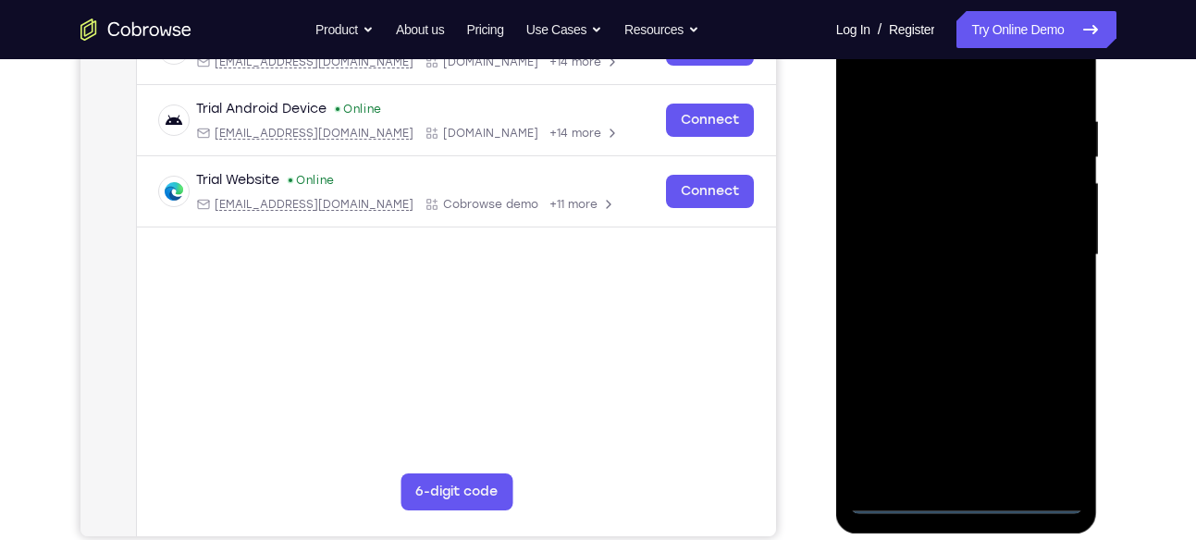
scroll to position [311, 0]
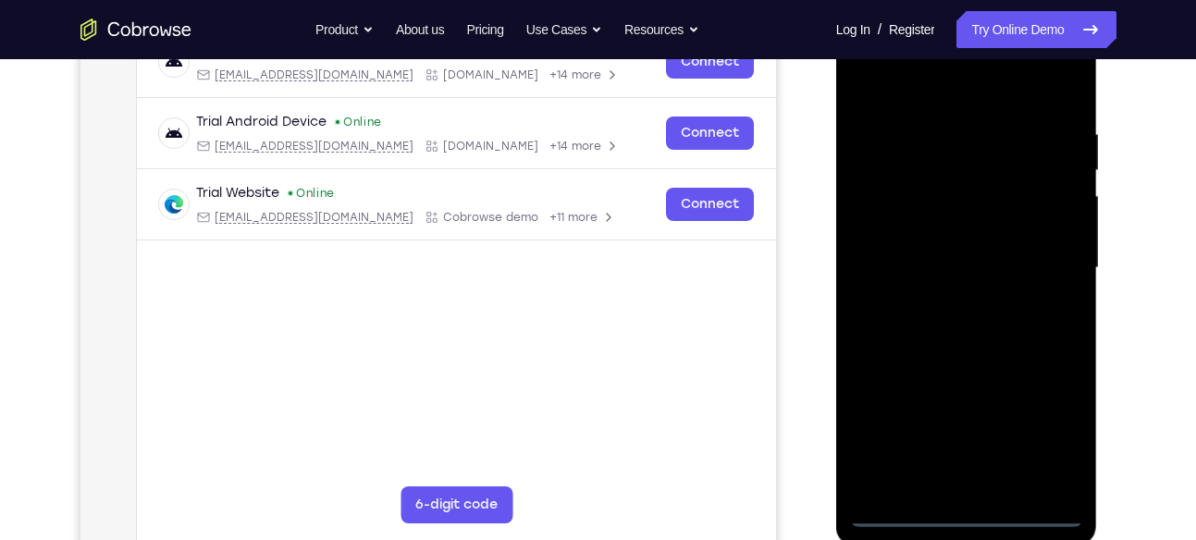
click at [1056, 431] on div at bounding box center [966, 268] width 233 height 518
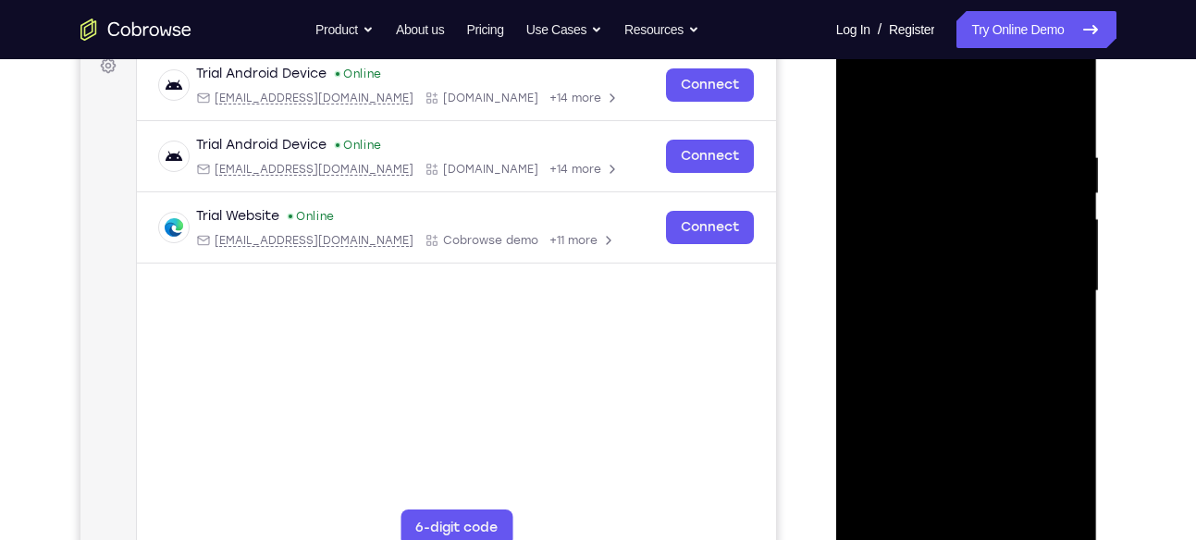
scroll to position [287, 0]
click at [1016, 121] on div at bounding box center [966, 292] width 233 height 518
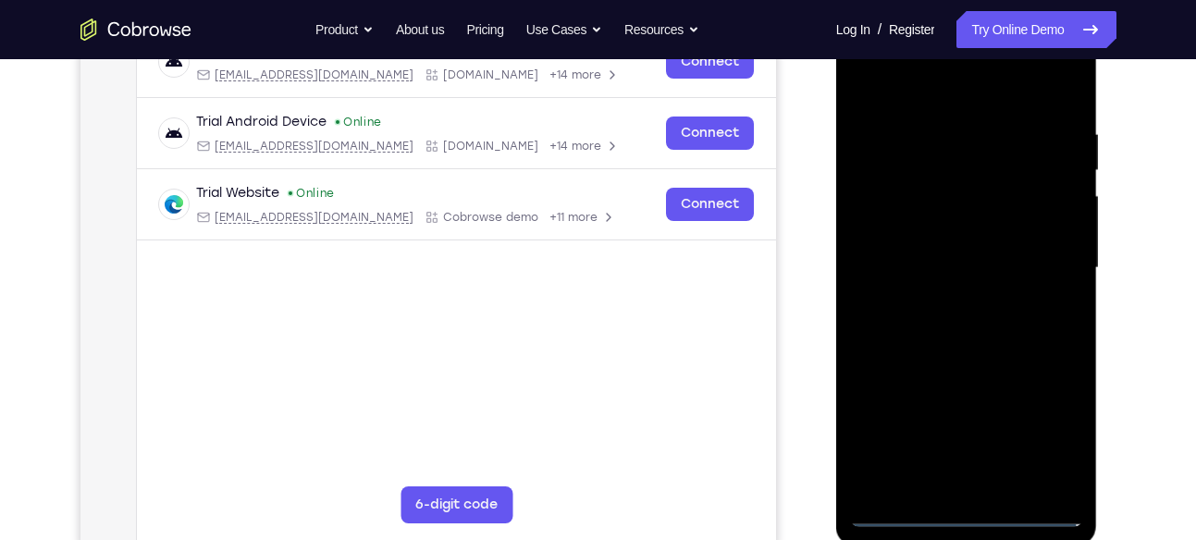
scroll to position [309, 0]
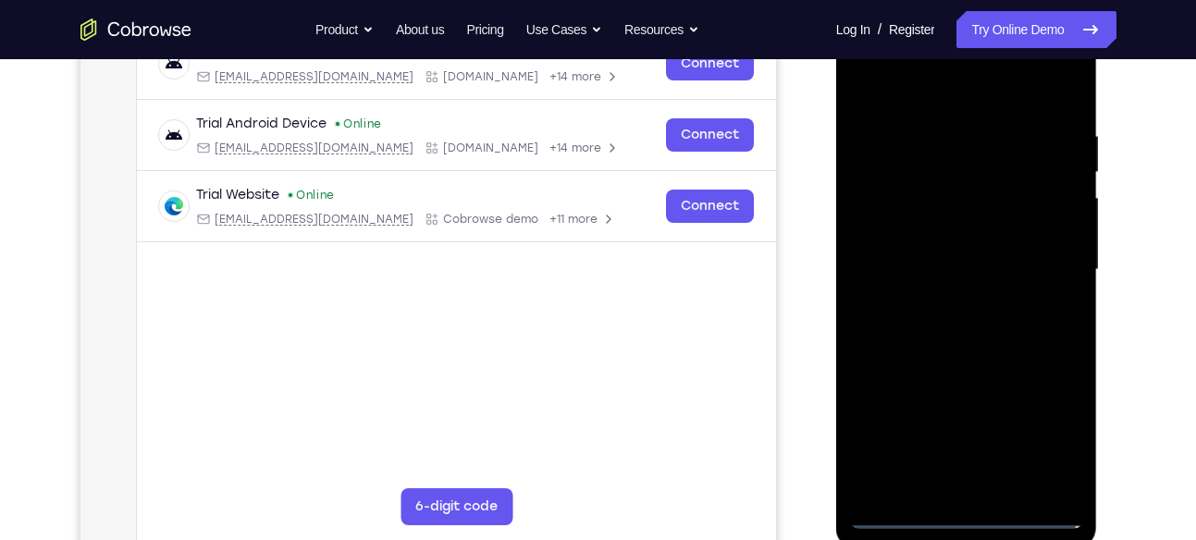
click at [1041, 262] on div at bounding box center [966, 270] width 233 height 518
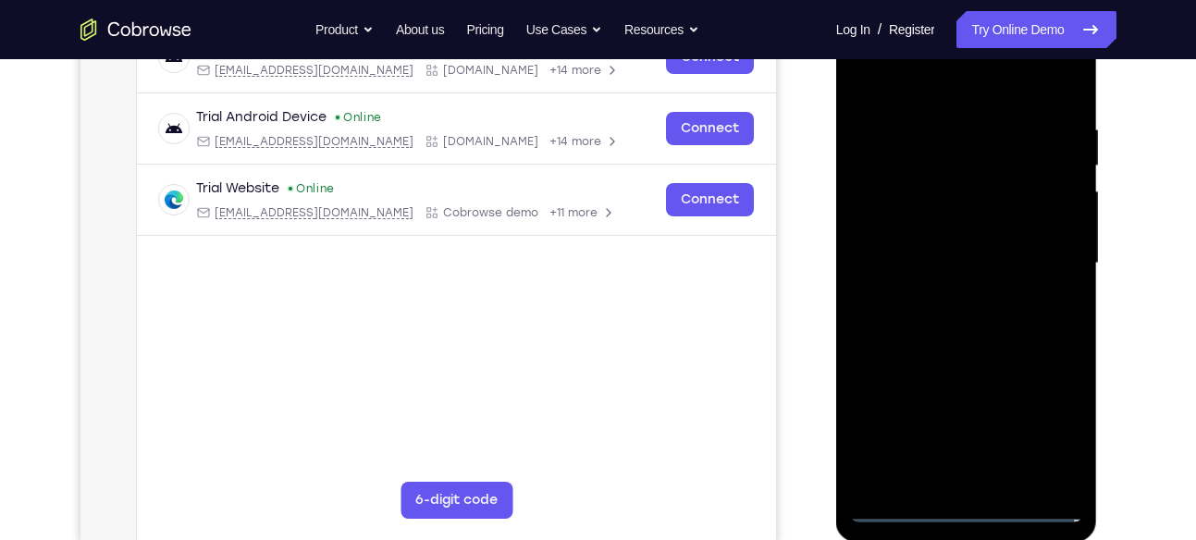
scroll to position [317, 0]
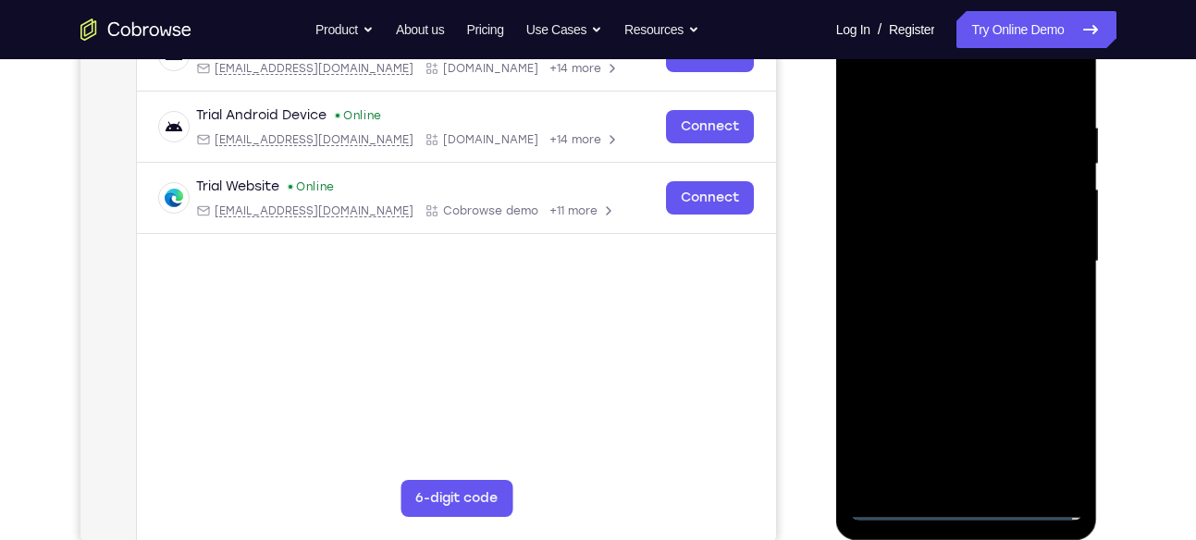
click at [949, 298] on div at bounding box center [966, 262] width 233 height 518
drag, startPoint x: 949, startPoint y: 298, endPoint x: 975, endPoint y: 164, distance: 136.6
click at [975, 164] on div at bounding box center [966, 262] width 233 height 518
click at [991, 254] on div at bounding box center [966, 262] width 233 height 518
click at [903, 186] on div at bounding box center [966, 262] width 233 height 518
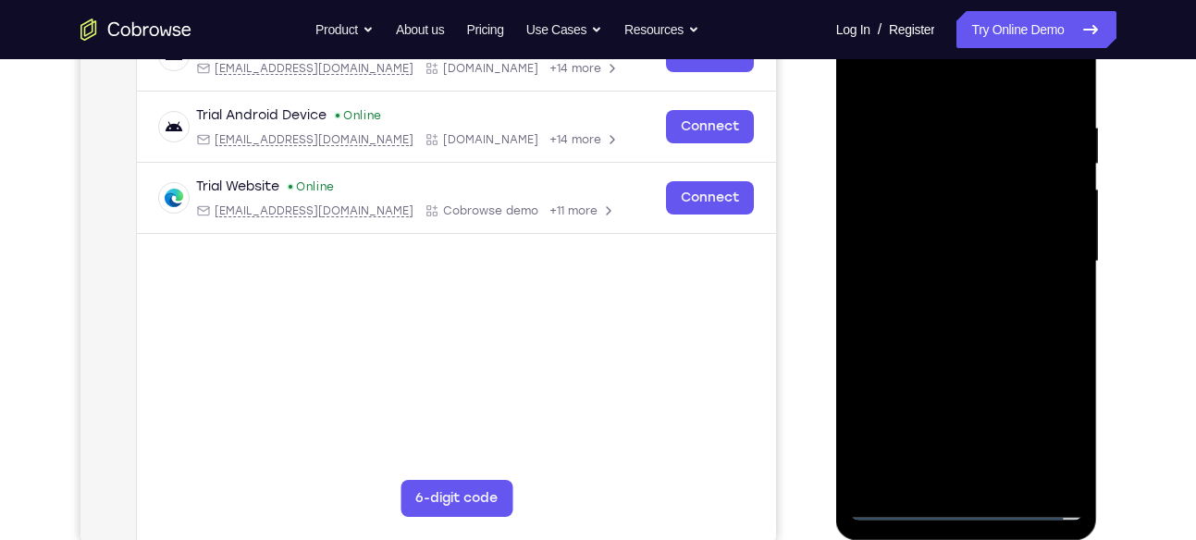
click at [910, 220] on div at bounding box center [966, 262] width 233 height 518
click at [932, 259] on div at bounding box center [966, 262] width 233 height 518
click at [950, 328] on div at bounding box center [966, 262] width 233 height 518
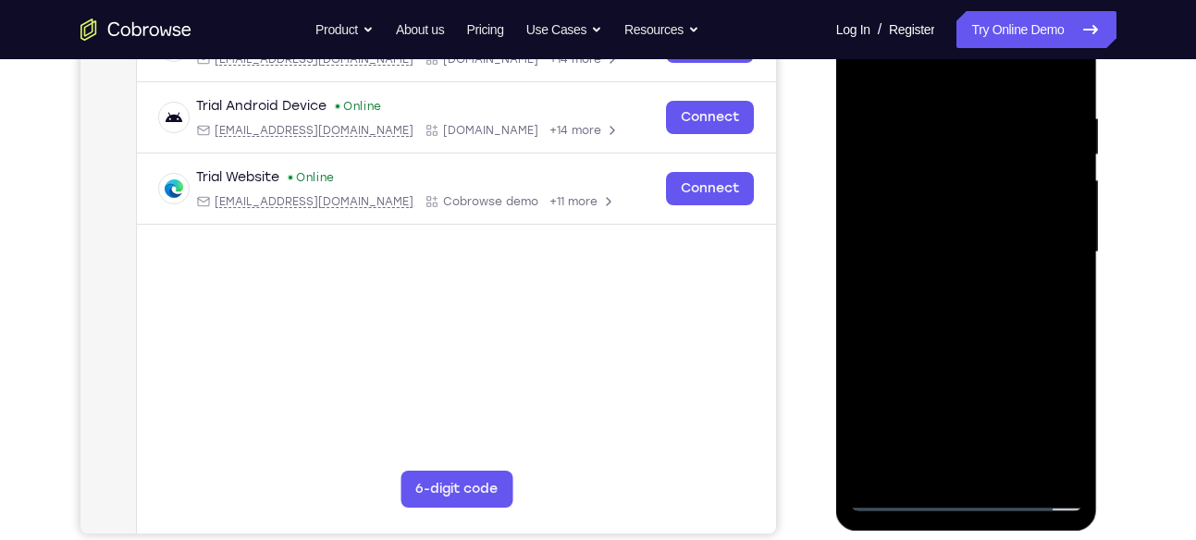
scroll to position [328, 0]
click at [950, 328] on div at bounding box center [966, 252] width 233 height 518
drag, startPoint x: 950, startPoint y: 318, endPoint x: 950, endPoint y: 328, distance: 10.2
click at [950, 328] on div at bounding box center [966, 252] width 233 height 518
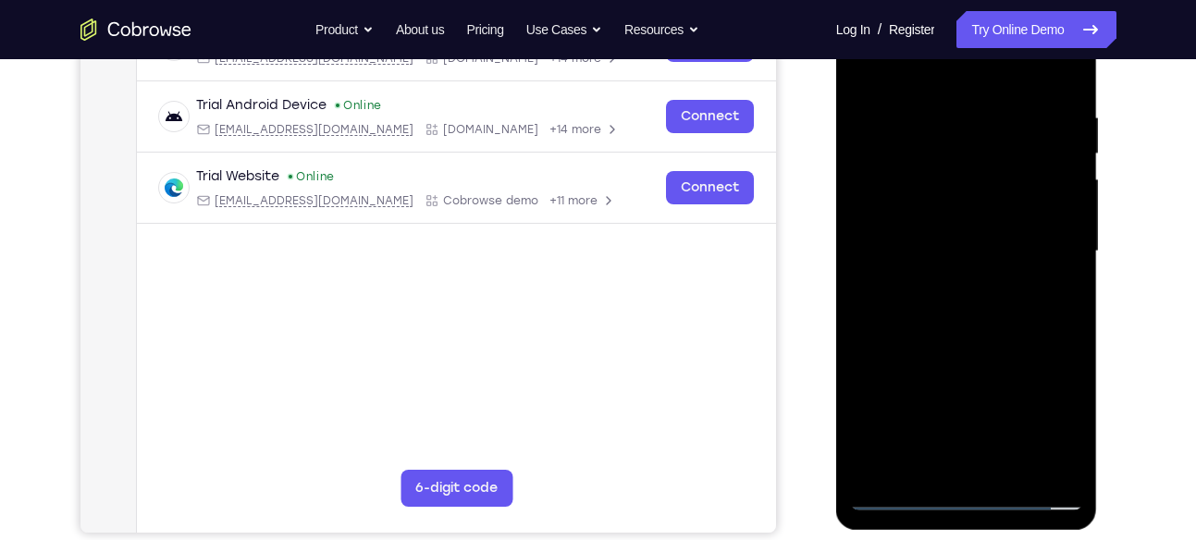
click at [950, 328] on div at bounding box center [966, 252] width 233 height 518
click at [1067, 291] on div at bounding box center [966, 252] width 233 height 518
drag, startPoint x: 959, startPoint y: 82, endPoint x: 958, endPoint y: 10, distance: 72.2
click at [958, 10] on div at bounding box center [966, 252] width 233 height 518
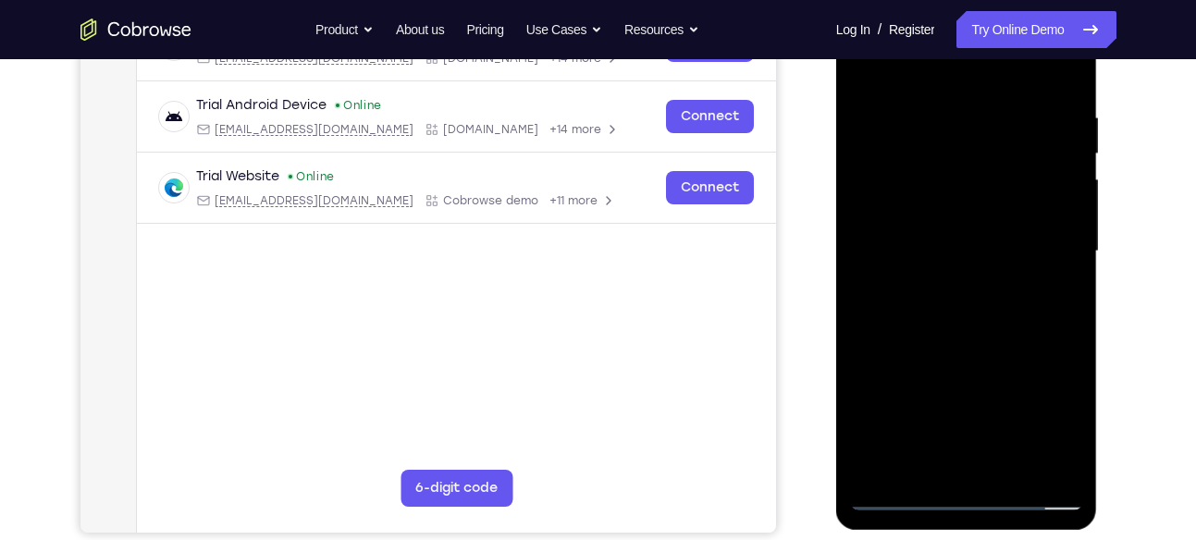
click at [934, 116] on div at bounding box center [966, 252] width 233 height 518
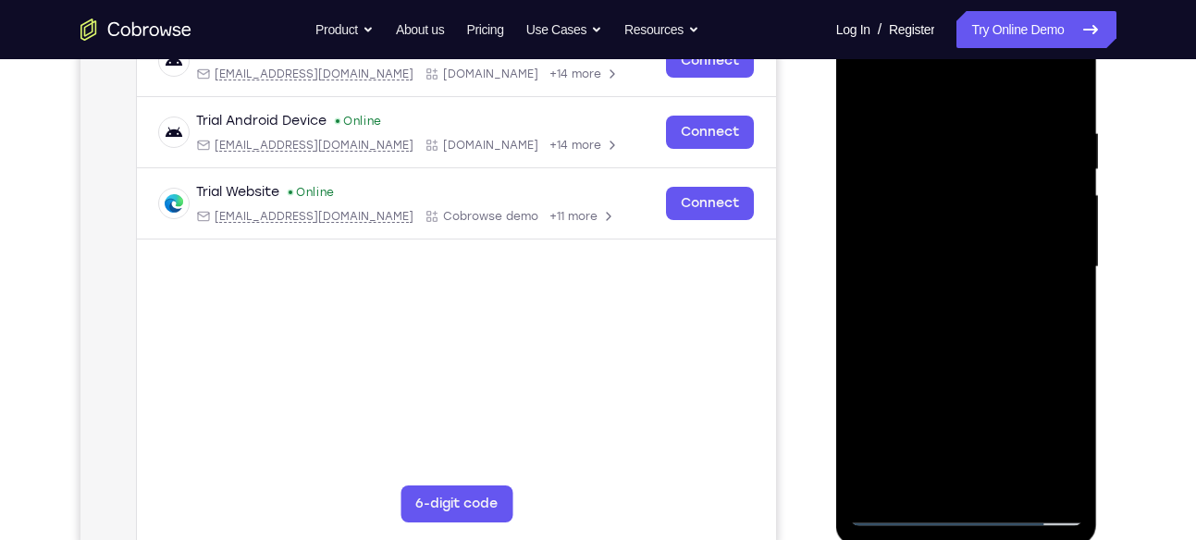
scroll to position [320, 0]
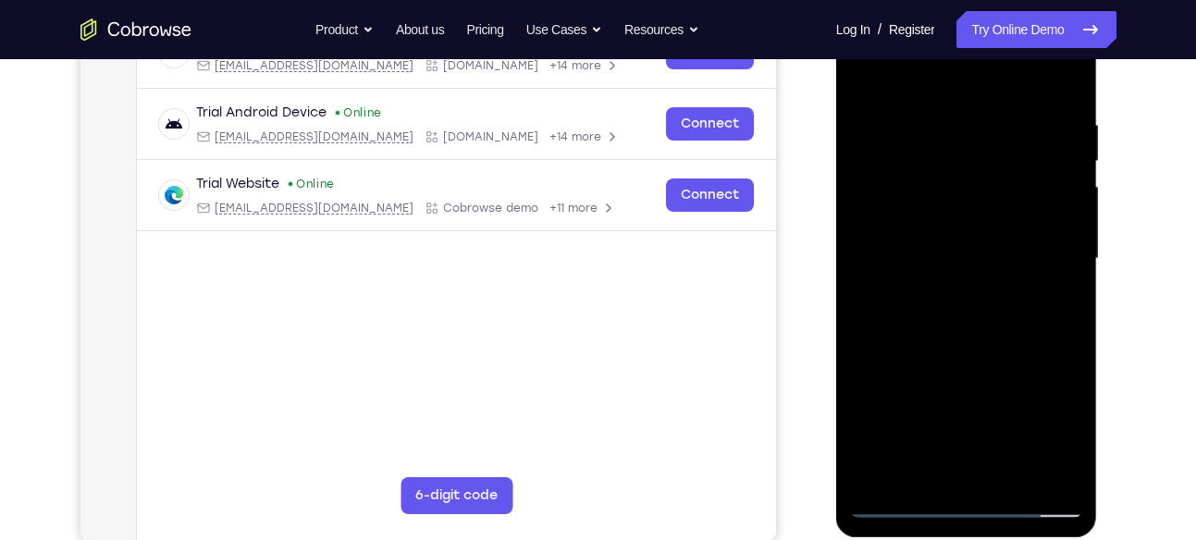
click at [1067, 299] on div at bounding box center [966, 259] width 233 height 518
click at [1058, 295] on div at bounding box center [966, 259] width 233 height 518
click at [1061, 283] on div at bounding box center [966, 259] width 233 height 518
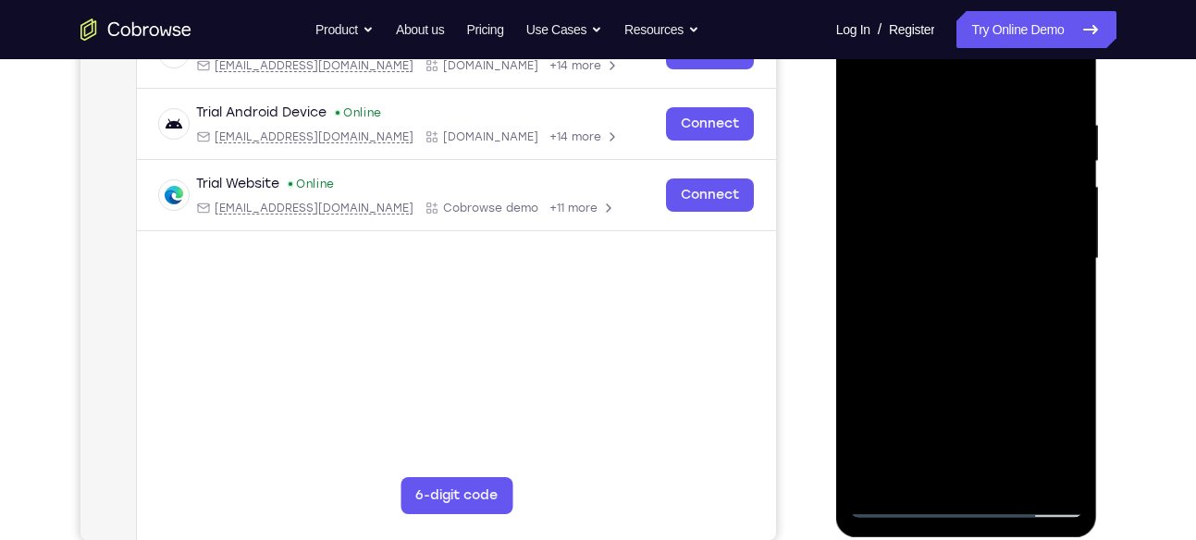
click at [1061, 283] on div at bounding box center [966, 259] width 233 height 518
click at [1043, 244] on div at bounding box center [966, 259] width 233 height 518
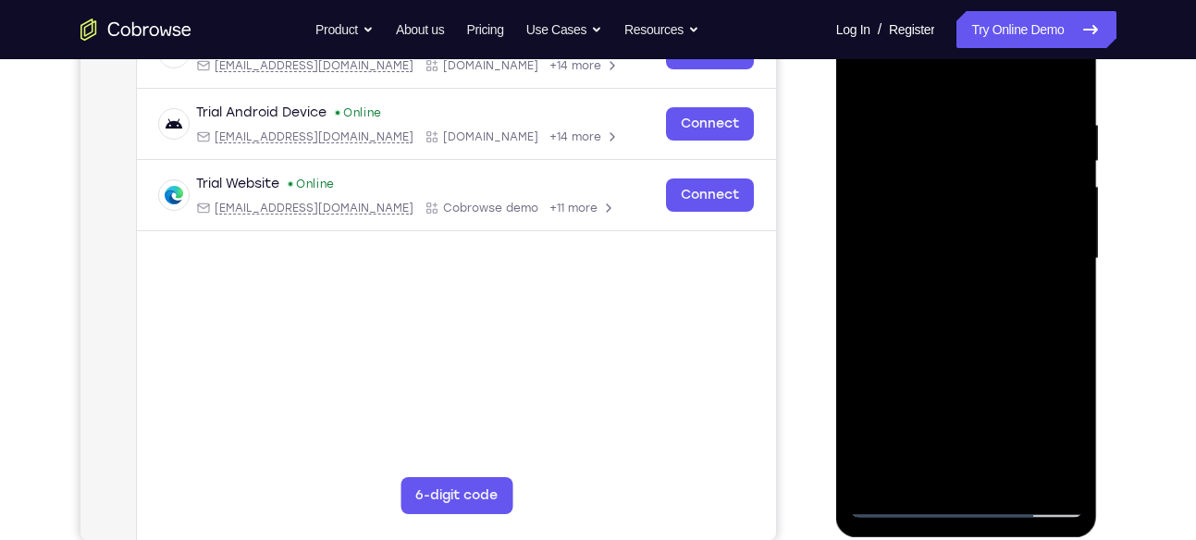
click at [1043, 244] on div at bounding box center [966, 259] width 233 height 518
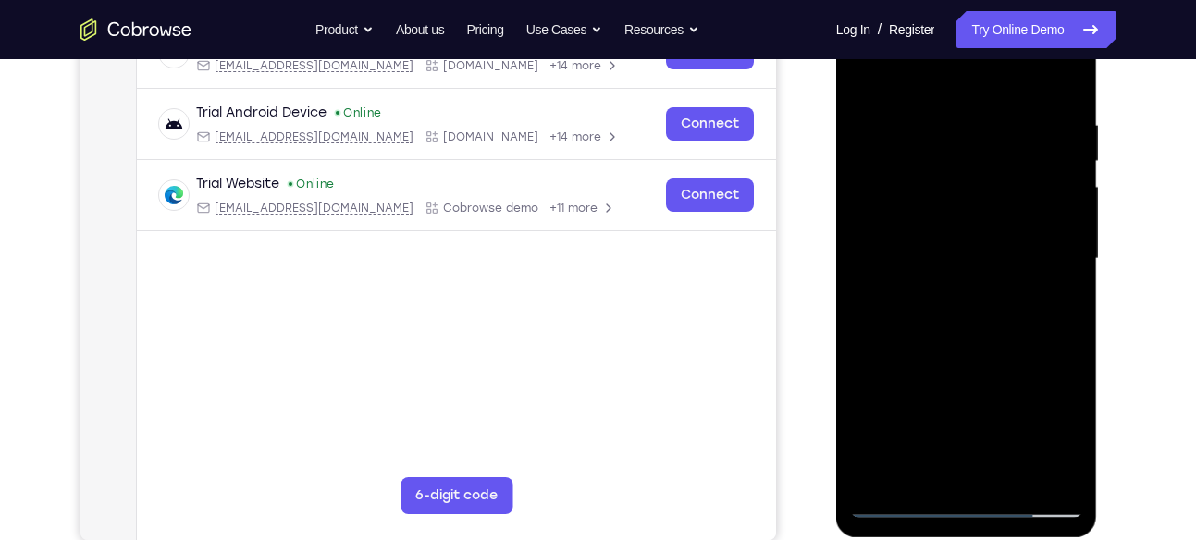
click at [1043, 244] on div at bounding box center [966, 259] width 233 height 518
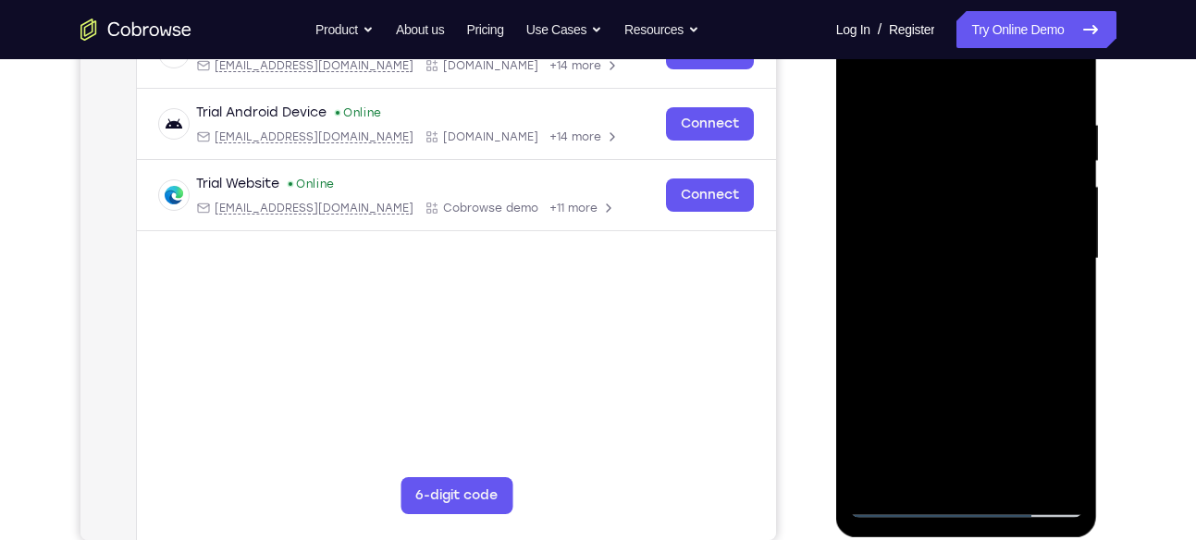
click at [1043, 244] on div at bounding box center [966, 259] width 233 height 518
click at [868, 254] on div at bounding box center [966, 259] width 233 height 518
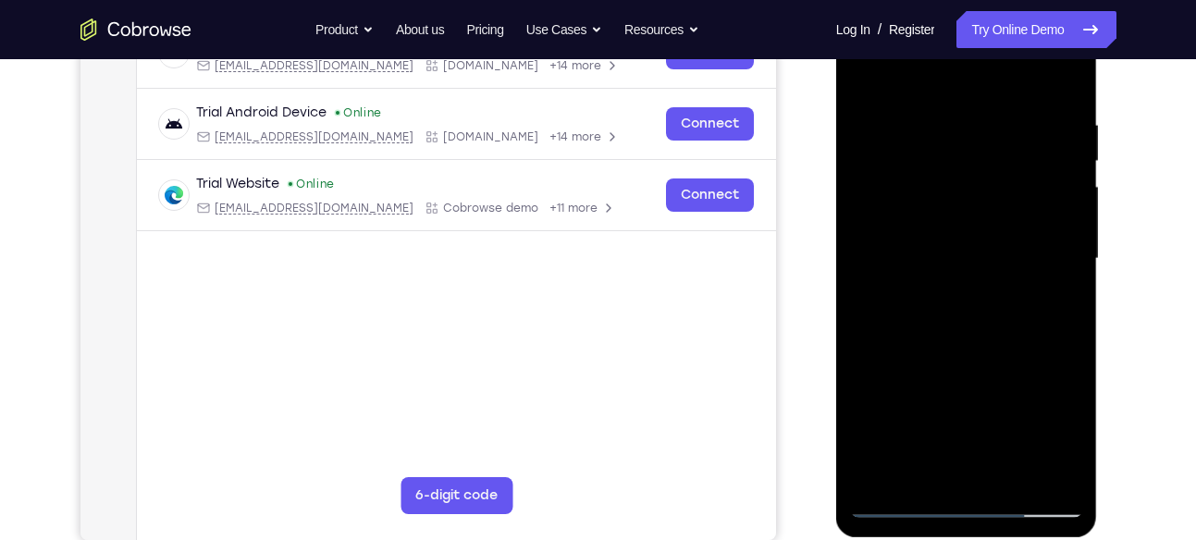
click at [853, 238] on div at bounding box center [966, 259] width 233 height 518
click at [1058, 298] on div at bounding box center [966, 259] width 233 height 518
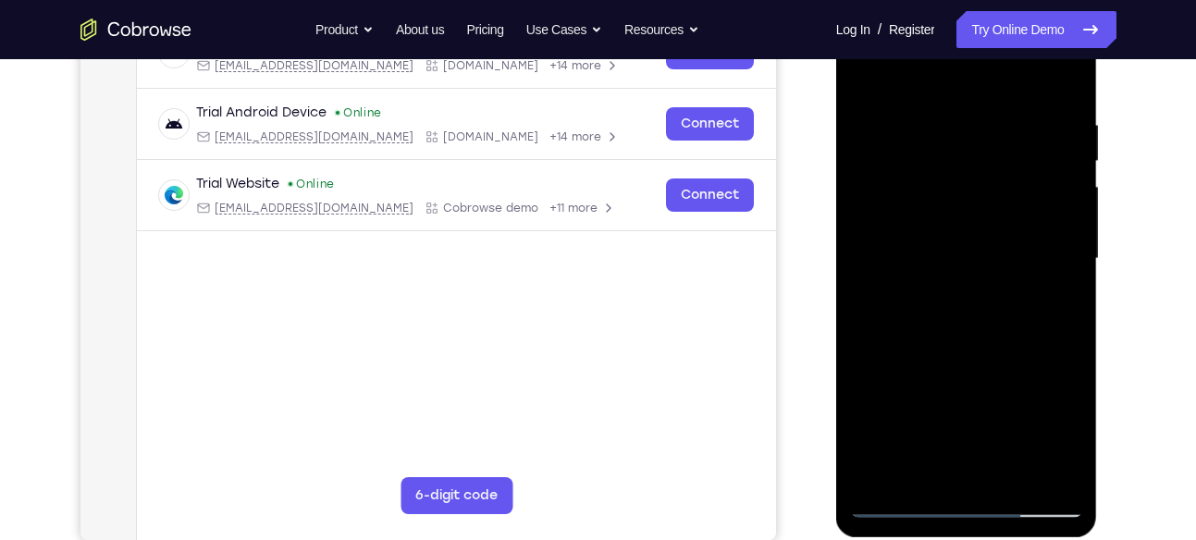
click at [1058, 298] on div at bounding box center [966, 259] width 233 height 518
click at [1072, 262] on div at bounding box center [966, 259] width 233 height 518
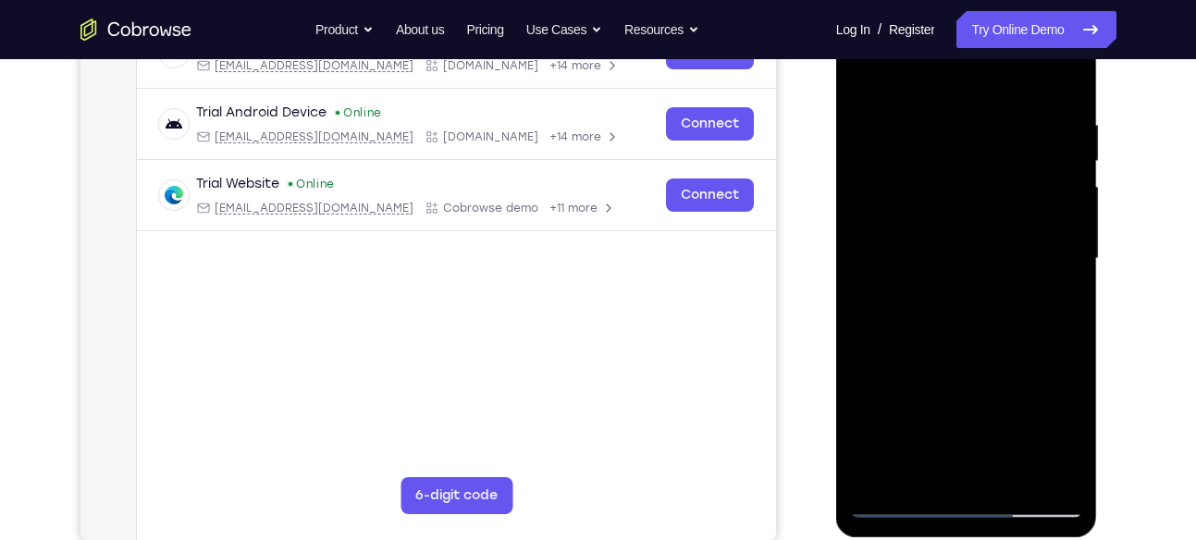
click at [1072, 262] on div at bounding box center [966, 259] width 233 height 518
click at [854, 254] on div at bounding box center [966, 259] width 233 height 518
click at [1069, 261] on div at bounding box center [966, 259] width 233 height 518
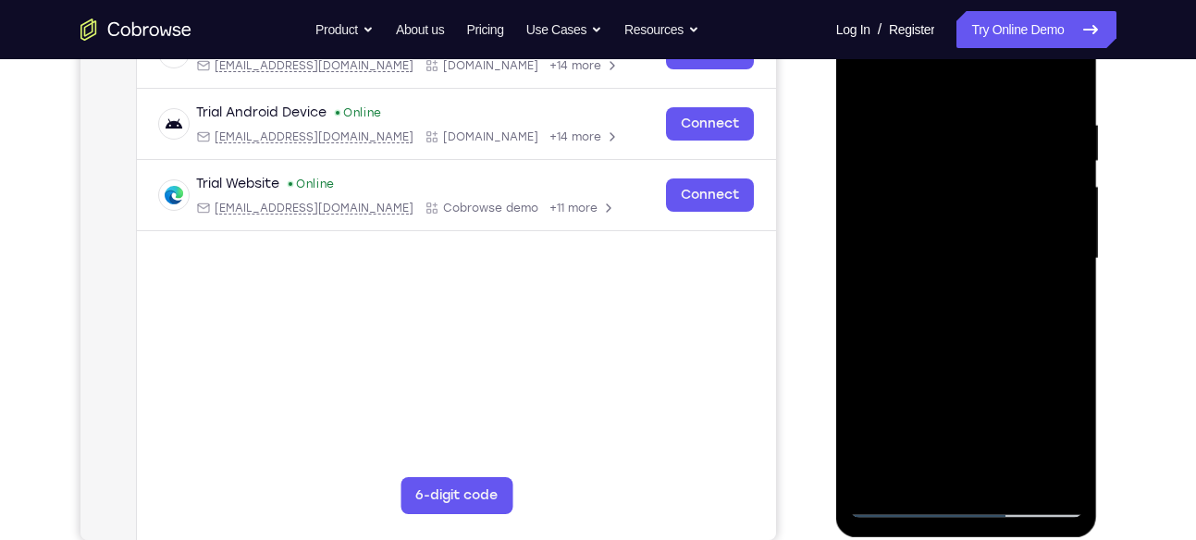
click at [1069, 261] on div at bounding box center [966, 259] width 233 height 518
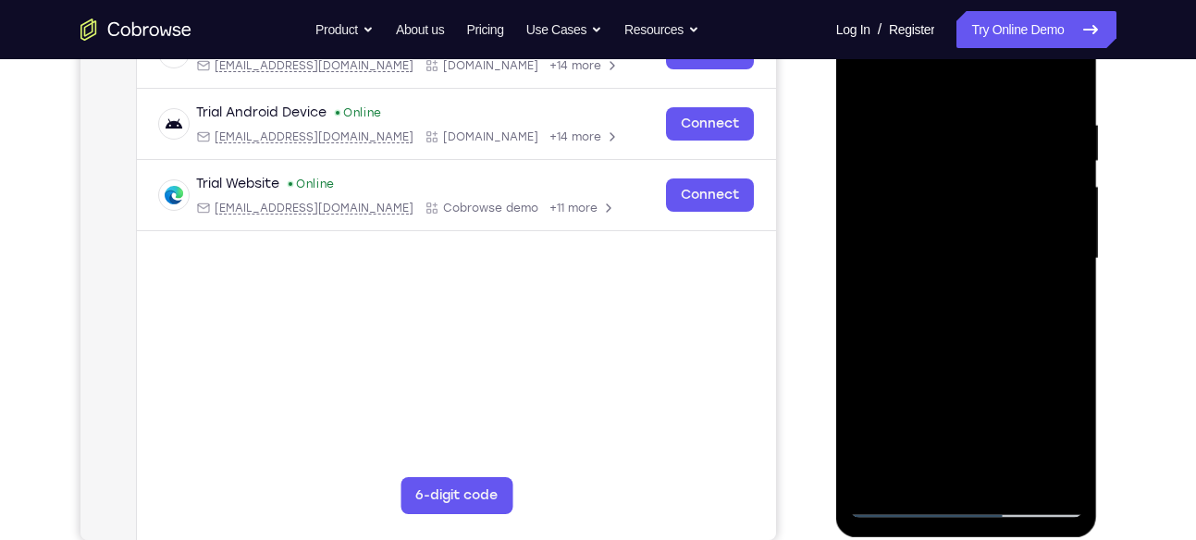
click at [1069, 261] on div at bounding box center [966, 259] width 233 height 518
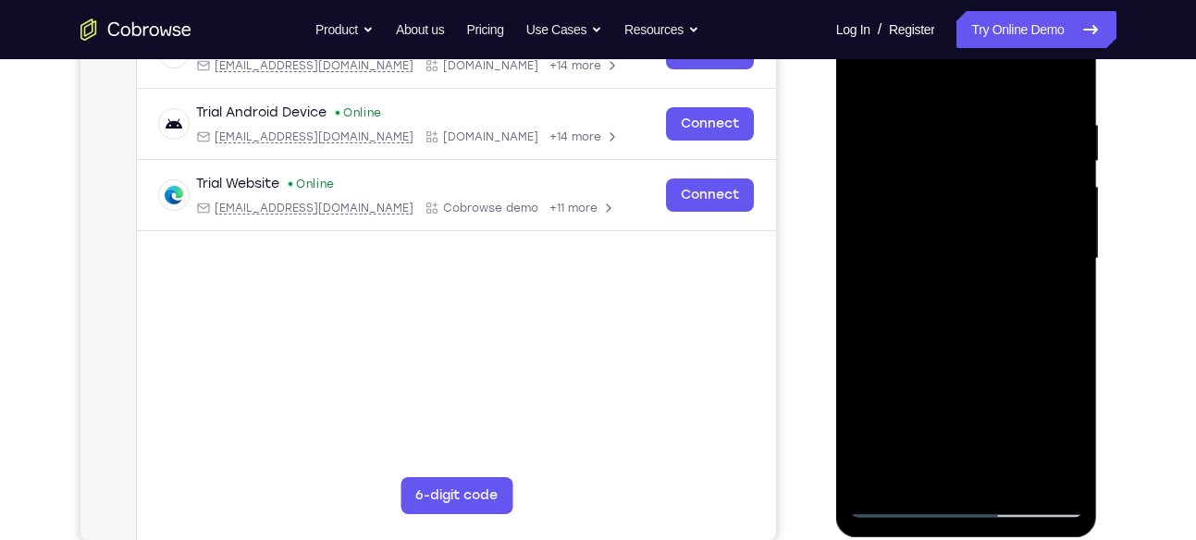
drag, startPoint x: 878, startPoint y: 245, endPoint x: 1000, endPoint y: 241, distance: 122.2
click at [1000, 241] on div at bounding box center [966, 259] width 233 height 518
click at [1075, 274] on div at bounding box center [966, 259] width 233 height 518
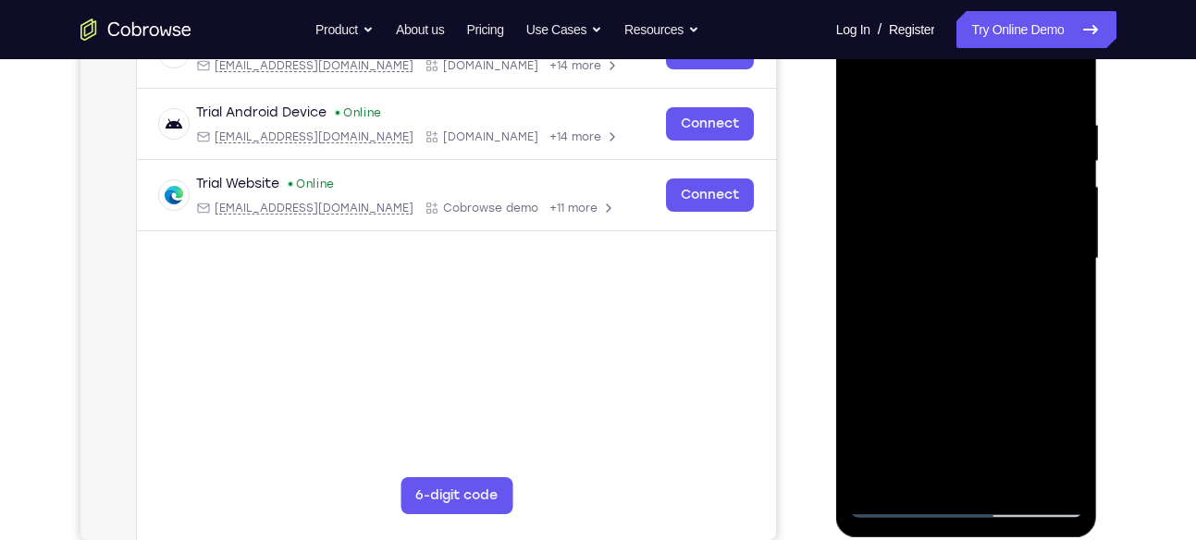
click at [1075, 274] on div at bounding box center [966, 259] width 233 height 518
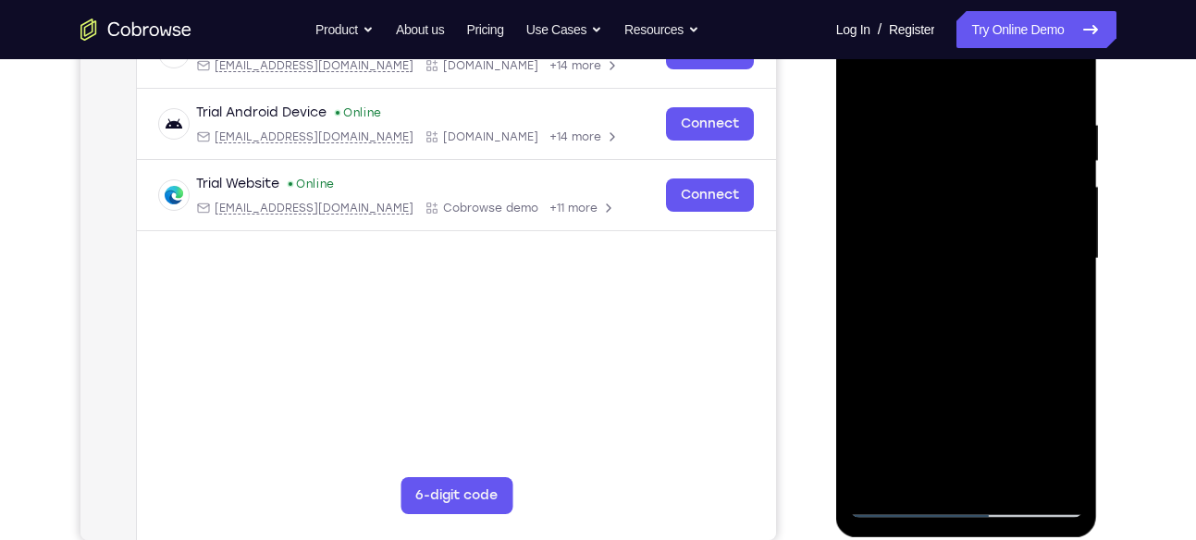
click at [1075, 274] on div at bounding box center [966, 259] width 233 height 518
click at [1047, 261] on div at bounding box center [966, 259] width 233 height 518
click at [1058, 278] on div at bounding box center [966, 259] width 233 height 518
click at [1058, 259] on div at bounding box center [966, 259] width 233 height 518
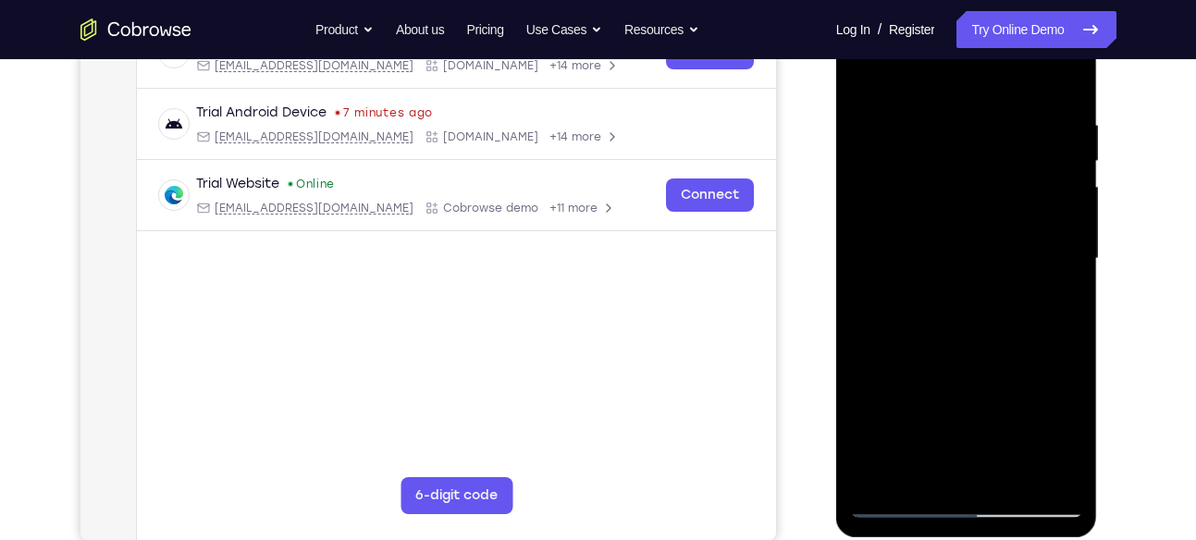
click at [1065, 266] on div at bounding box center [966, 259] width 233 height 518
drag, startPoint x: 877, startPoint y: 259, endPoint x: 1107, endPoint y: 285, distance: 231.8
click at [1100, 285] on html "Online web based iOS Simulators and Android Emulators. Run iPhone, iPad, Mobile…" at bounding box center [968, 263] width 264 height 555
drag, startPoint x: 899, startPoint y: 246, endPoint x: 1034, endPoint y: 242, distance: 135.1
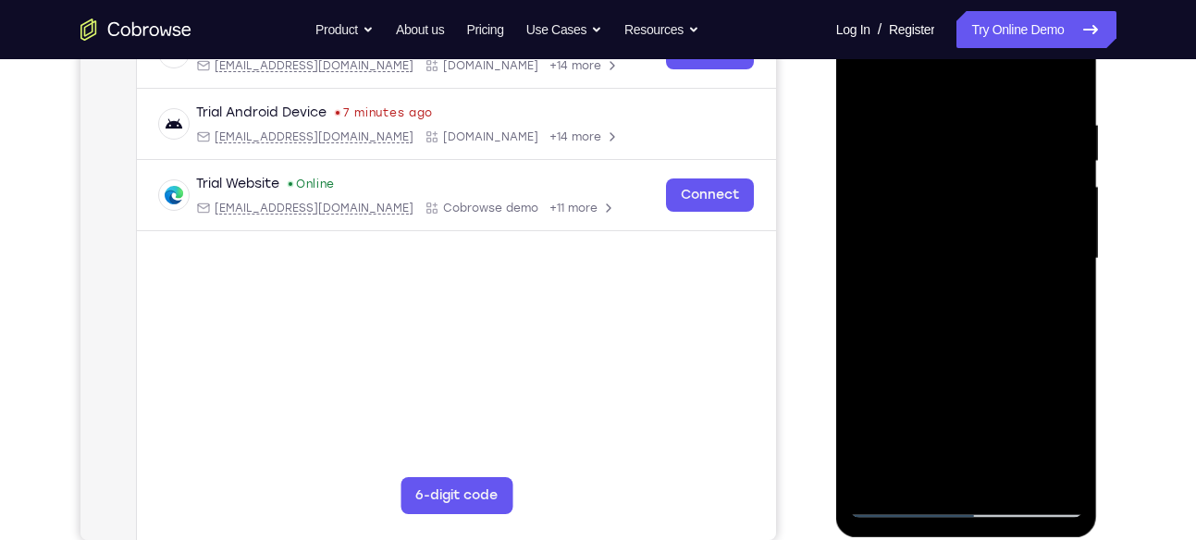
click at [1034, 242] on div at bounding box center [966, 259] width 233 height 518
drag, startPoint x: 1068, startPoint y: 275, endPoint x: 866, endPoint y: 262, distance: 202.1
click at [866, 262] on div at bounding box center [966, 259] width 233 height 518
drag, startPoint x: 1055, startPoint y: 282, endPoint x: 897, endPoint y: 273, distance: 158.5
click at [897, 273] on div at bounding box center [966, 259] width 233 height 518
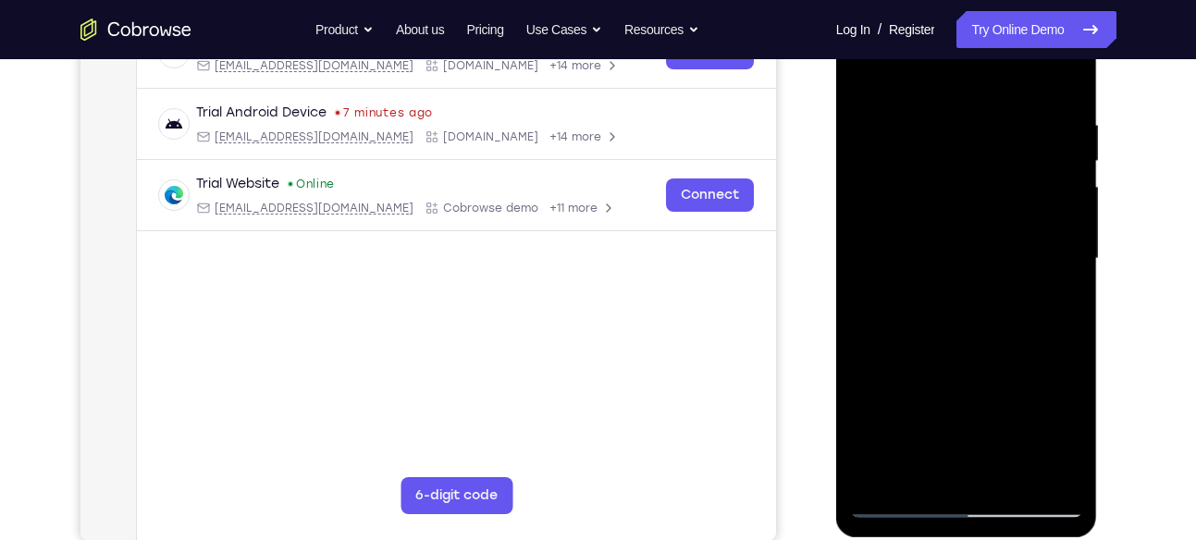
click at [1061, 273] on div at bounding box center [966, 259] width 233 height 518
click at [1070, 278] on div at bounding box center [966, 259] width 233 height 518
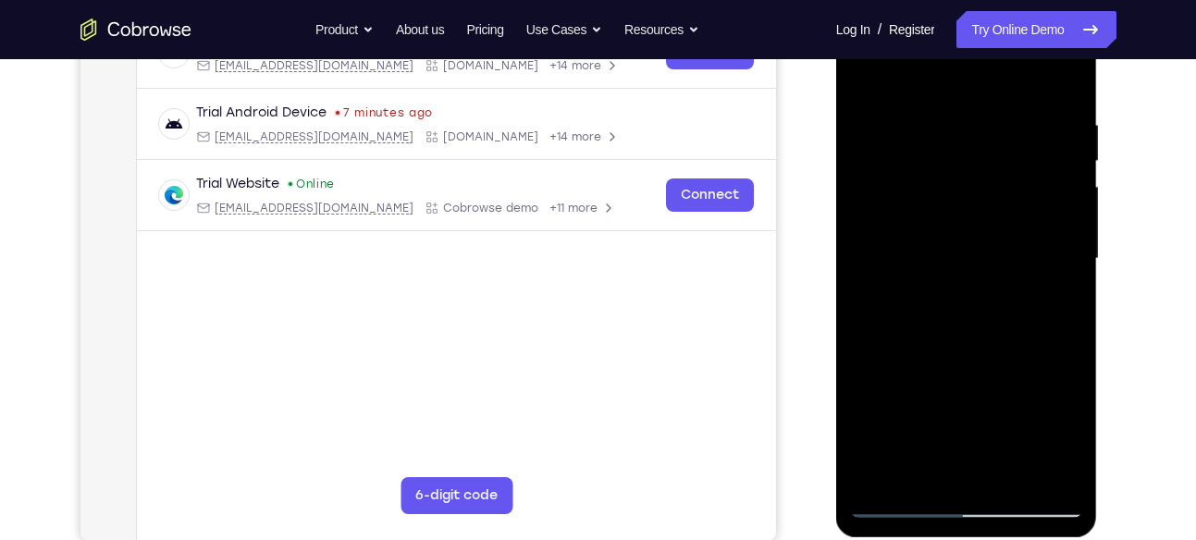
click at [1070, 278] on div at bounding box center [966, 259] width 233 height 518
click at [1061, 78] on div at bounding box center [966, 259] width 233 height 518
click at [882, 474] on div at bounding box center [966, 259] width 233 height 518
drag, startPoint x: 974, startPoint y: 169, endPoint x: 965, endPoint y: 383, distance: 213.9
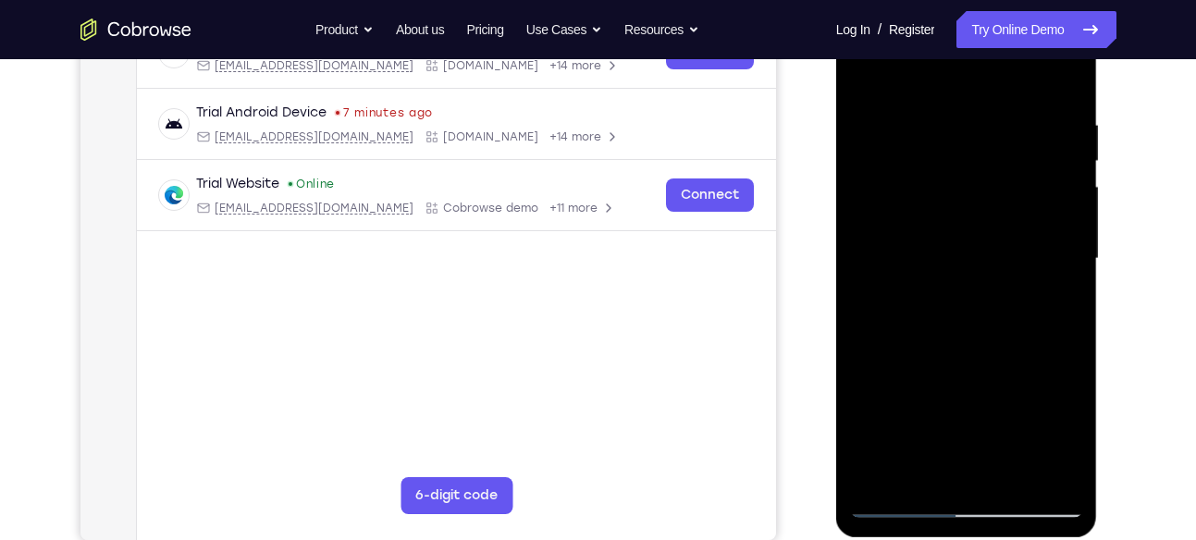
click at [965, 383] on div at bounding box center [966, 259] width 233 height 518
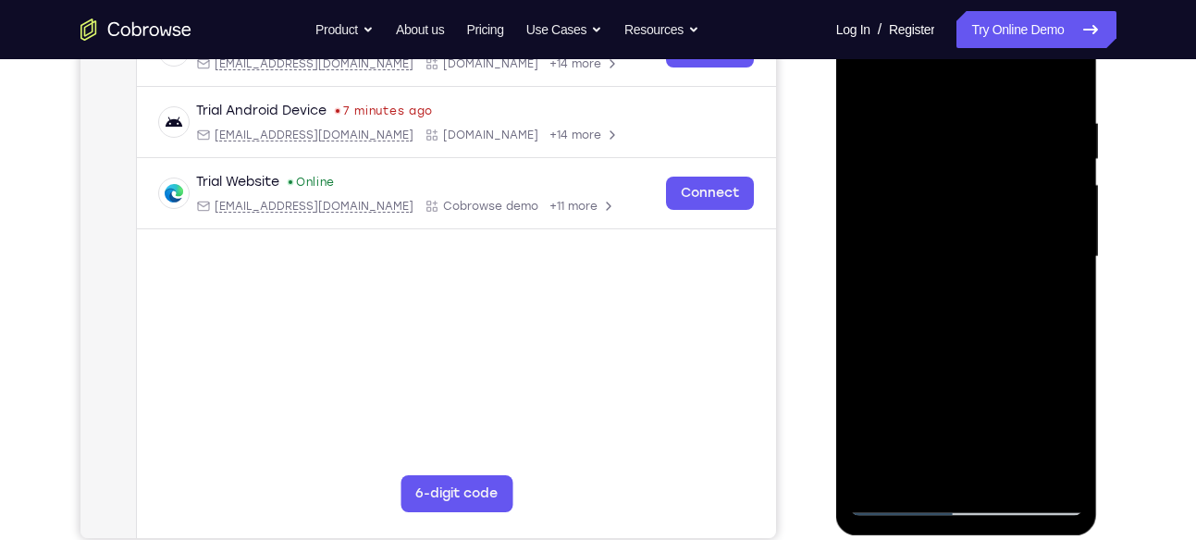
scroll to position [323, 0]
click at [1067, 452] on div at bounding box center [966, 256] width 233 height 518
click at [1065, 328] on div at bounding box center [966, 256] width 233 height 518
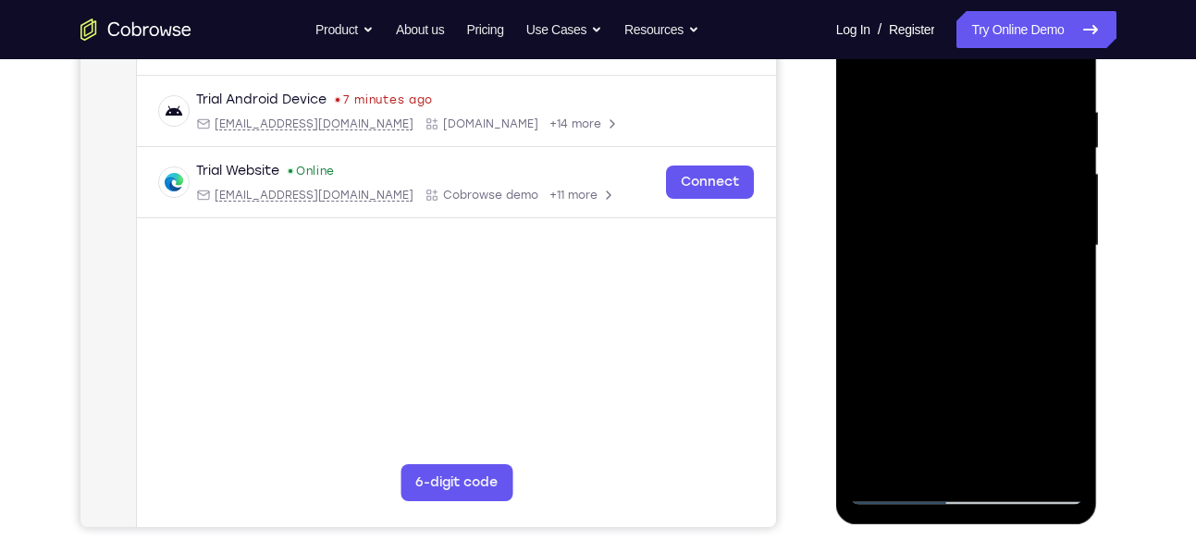
scroll to position [334, 0]
click at [1055, 466] on div at bounding box center [966, 245] width 233 height 518
drag, startPoint x: 984, startPoint y: 232, endPoint x: 995, endPoint y: 345, distance: 113.4
click at [995, 345] on div at bounding box center [966, 245] width 233 height 518
click at [902, 179] on div at bounding box center [966, 245] width 233 height 518
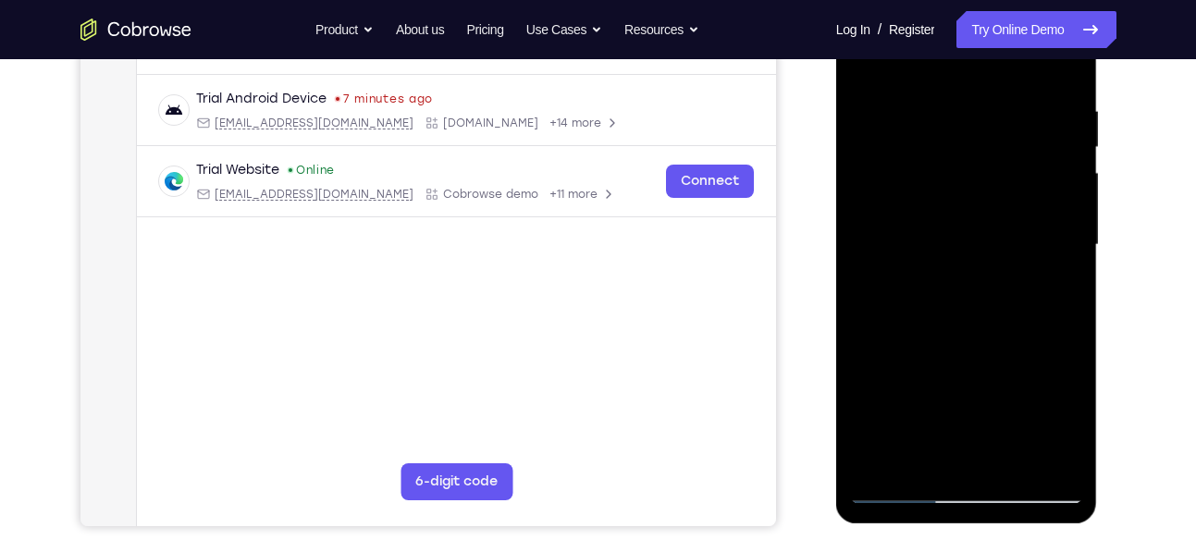
click at [910, 340] on div at bounding box center [966, 245] width 233 height 518
click at [1052, 464] on div at bounding box center [966, 245] width 233 height 518
click at [902, 175] on div at bounding box center [966, 245] width 233 height 518
click at [970, 249] on div at bounding box center [966, 245] width 233 height 518
drag, startPoint x: 965, startPoint y: 268, endPoint x: 965, endPoint y: 101, distance: 167.5
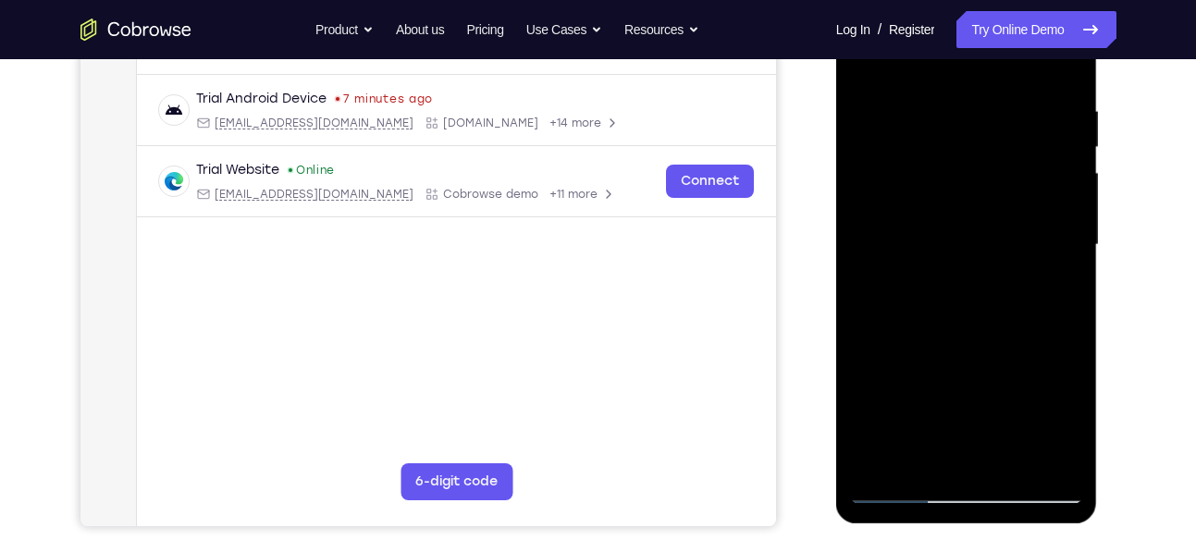
click at [965, 101] on div at bounding box center [966, 245] width 233 height 518
click at [1067, 288] on div at bounding box center [966, 245] width 233 height 518
click at [866, 278] on div at bounding box center [966, 245] width 233 height 518
drag, startPoint x: 970, startPoint y: 413, endPoint x: 973, endPoint y: 350, distance: 63.0
click at [973, 350] on div at bounding box center [966, 245] width 233 height 518
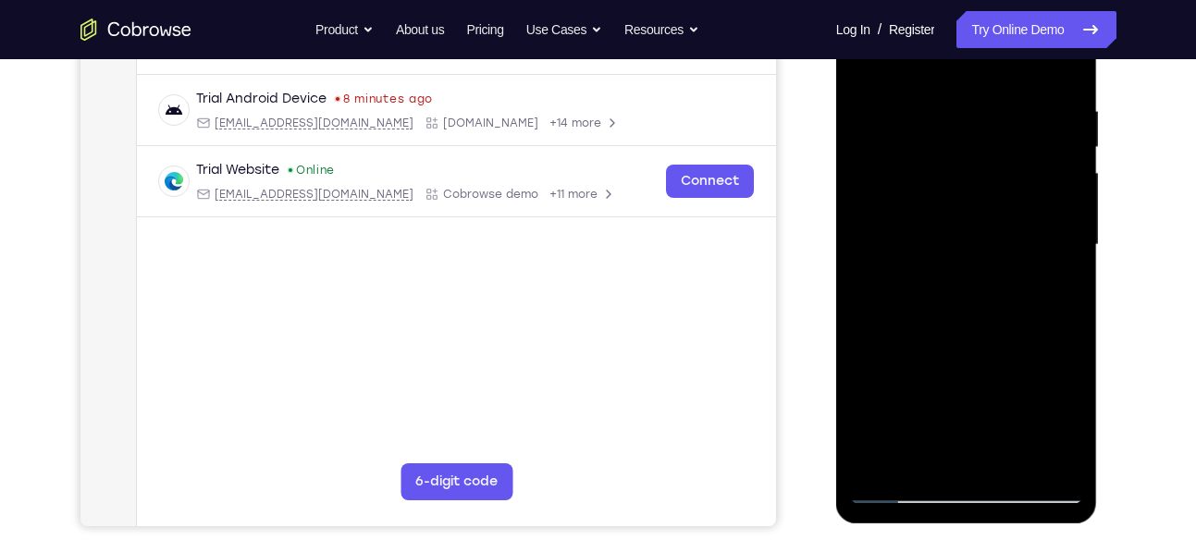
drag, startPoint x: 989, startPoint y: 402, endPoint x: 991, endPoint y: 388, distance: 14.9
click at [991, 388] on div at bounding box center [966, 245] width 233 height 518
drag, startPoint x: 995, startPoint y: 421, endPoint x: 956, endPoint y: 476, distance: 67.0
click at [956, 476] on div at bounding box center [966, 245] width 233 height 518
drag, startPoint x: 966, startPoint y: 428, endPoint x: 967, endPoint y: 372, distance: 56.4
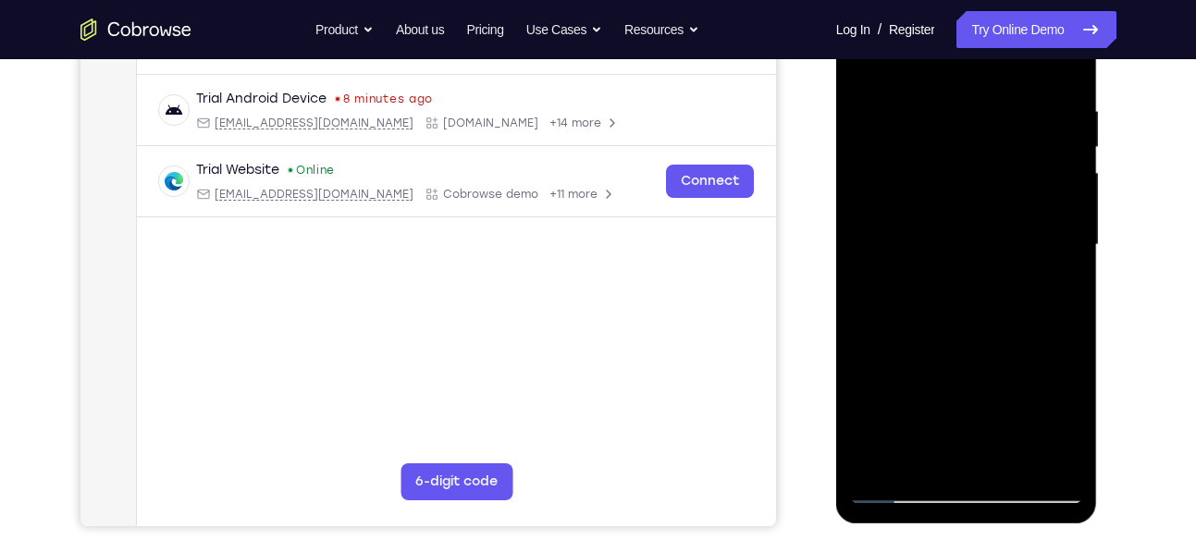
click at [967, 372] on div at bounding box center [966, 245] width 233 height 518
drag, startPoint x: 970, startPoint y: 412, endPoint x: 949, endPoint y: 402, distance: 22.8
click at [949, 402] on div at bounding box center [966, 245] width 233 height 518
drag, startPoint x: 949, startPoint y: 402, endPoint x: 949, endPoint y: 180, distance: 221.1
click at [949, 180] on div at bounding box center [966, 245] width 233 height 518
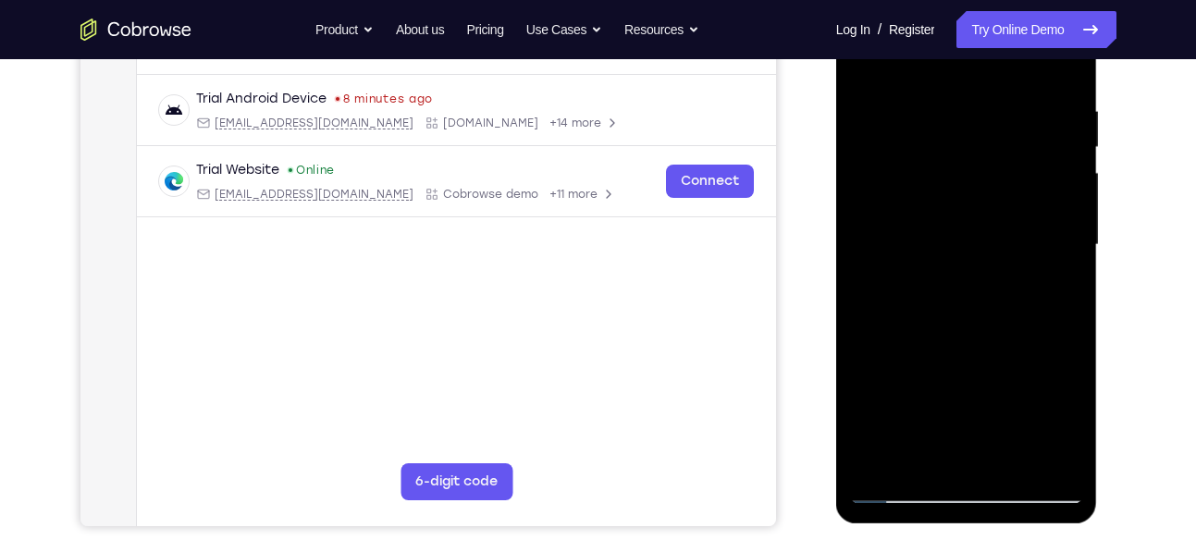
drag, startPoint x: 973, startPoint y: 396, endPoint x: 976, endPoint y: 266, distance: 130.5
click at [976, 266] on div at bounding box center [966, 245] width 233 height 518
click at [1062, 281] on div at bounding box center [966, 245] width 233 height 518
drag, startPoint x: 996, startPoint y: 372, endPoint x: 998, endPoint y: 340, distance: 31.6
click at [998, 340] on div at bounding box center [966, 245] width 233 height 518
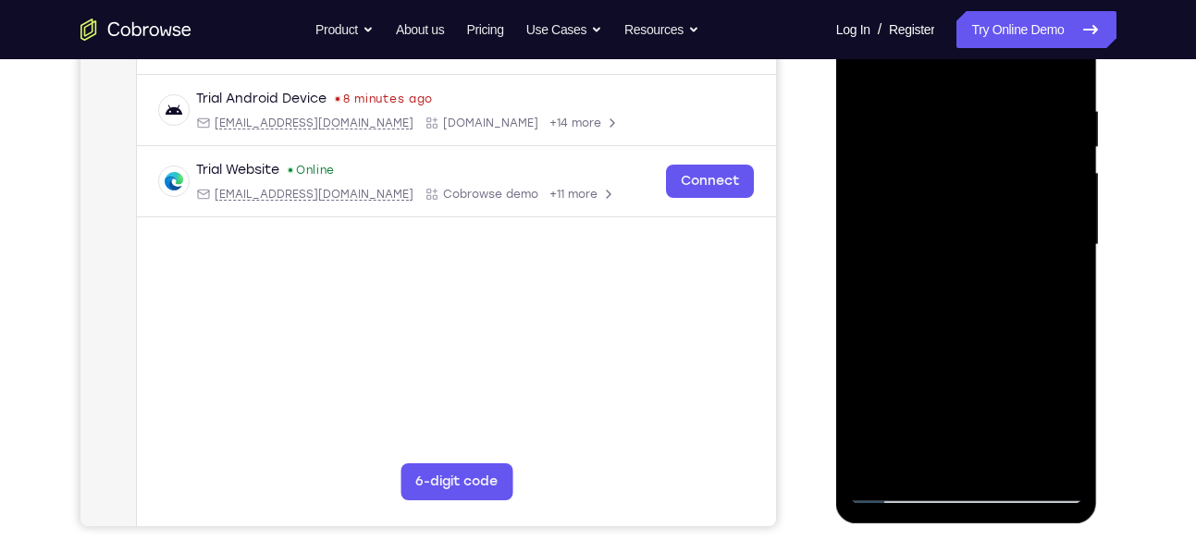
click at [868, 421] on div at bounding box center [966, 245] width 233 height 518
click at [1067, 256] on div at bounding box center [966, 245] width 233 height 518
click at [865, 252] on div at bounding box center [966, 245] width 233 height 518
click at [1071, 246] on div at bounding box center [966, 245] width 233 height 518
click at [864, 252] on div at bounding box center [966, 245] width 233 height 518
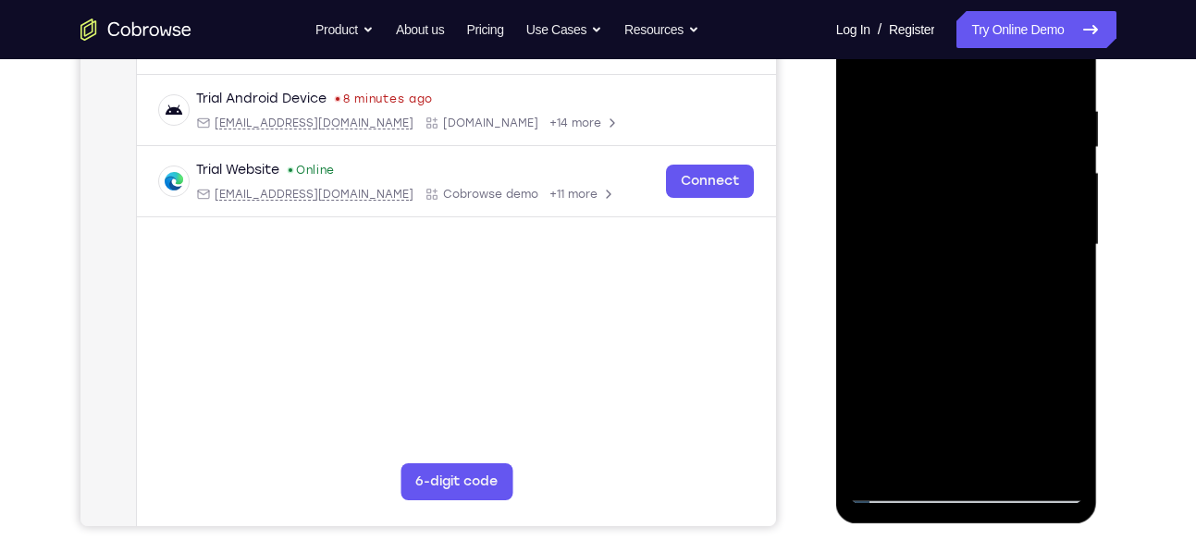
click at [864, 252] on div at bounding box center [966, 245] width 233 height 518
drag, startPoint x: 968, startPoint y: 415, endPoint x: 971, endPoint y: 131, distance: 284.1
click at [971, 131] on div at bounding box center [966, 245] width 233 height 518
drag, startPoint x: 990, startPoint y: 388, endPoint x: 1002, endPoint y: 250, distance: 138.4
click at [1002, 250] on div at bounding box center [966, 245] width 233 height 518
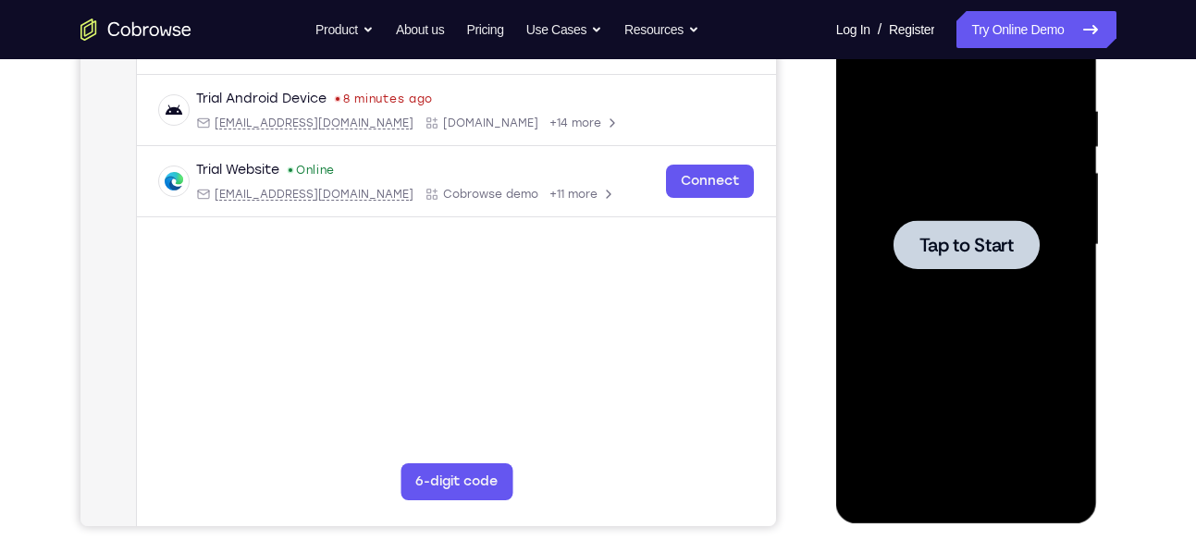
click at [1027, 196] on div at bounding box center [966, 245] width 233 height 518
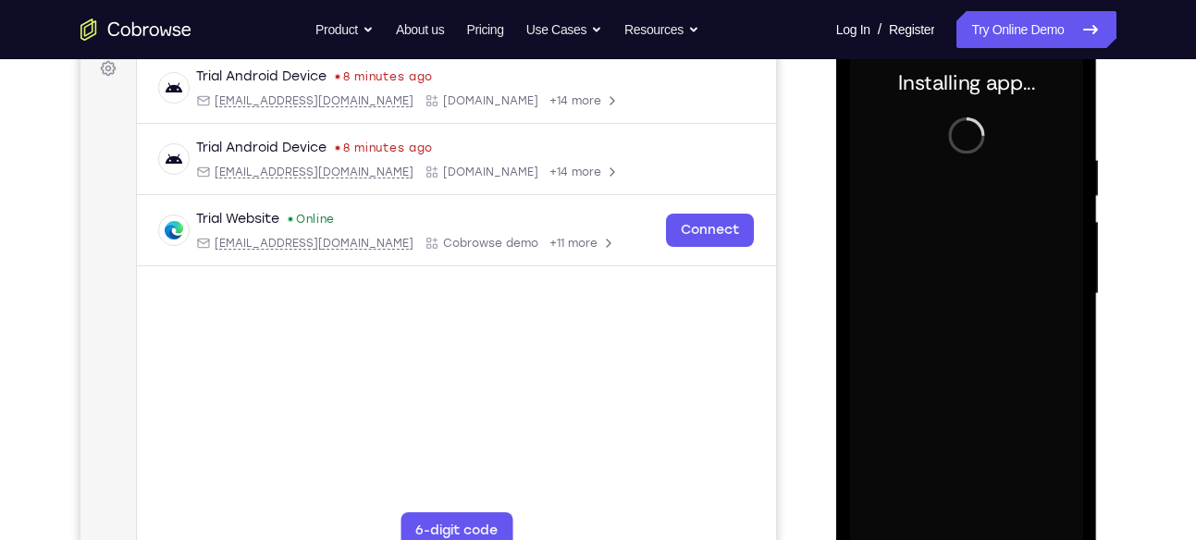
scroll to position [308, 0]
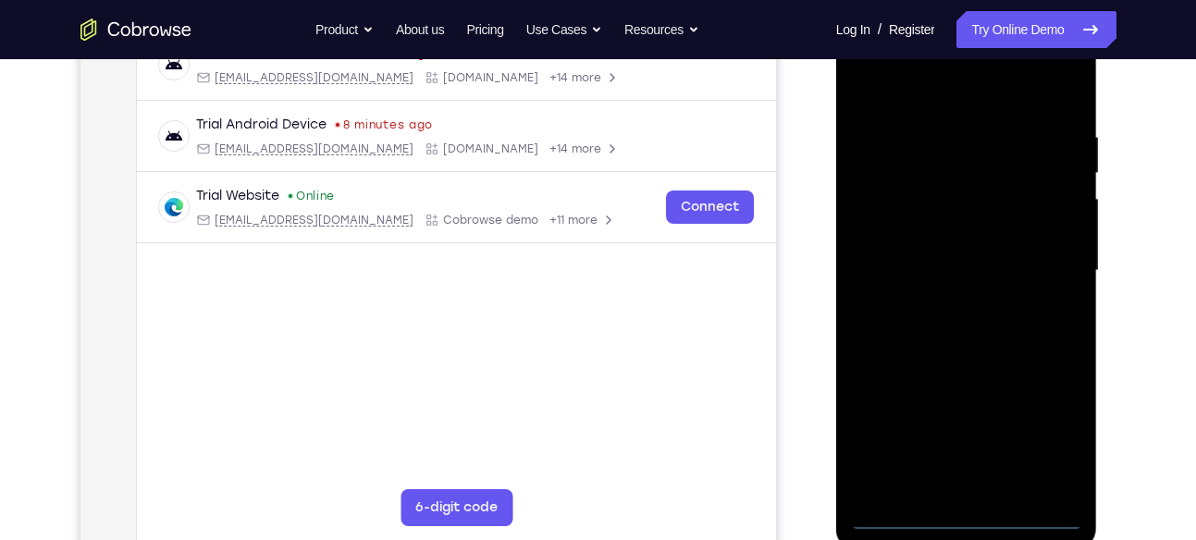
click at [972, 521] on div at bounding box center [966, 271] width 233 height 518
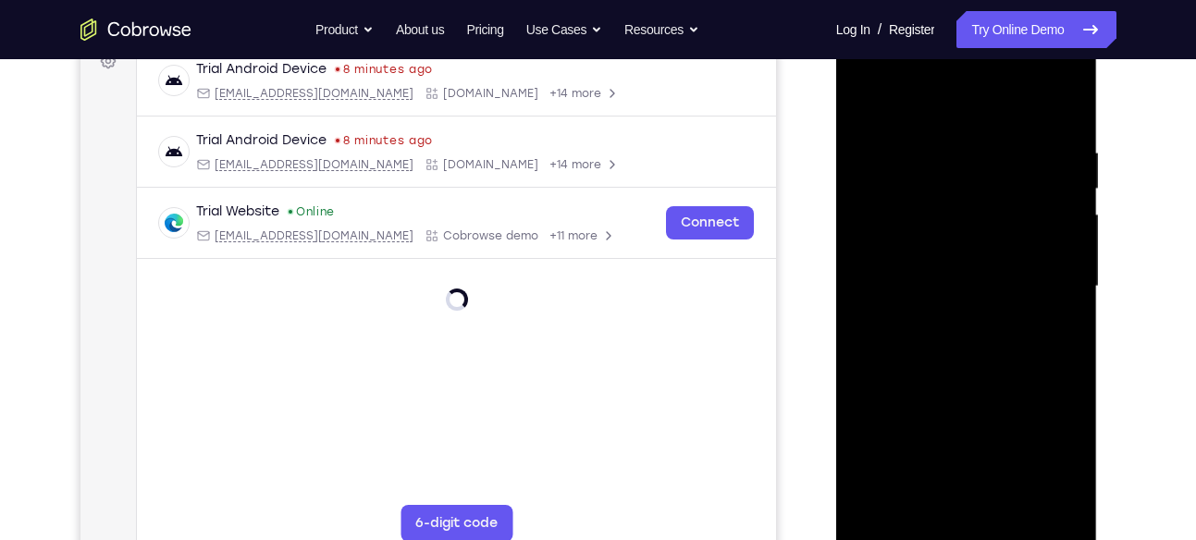
scroll to position [277, 0]
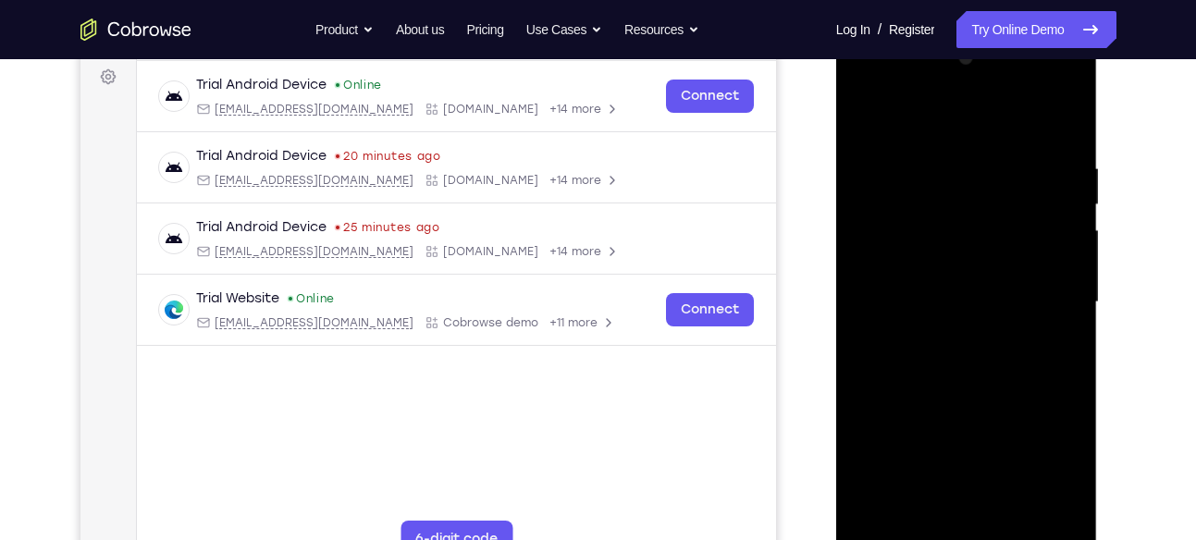
click at [1046, 466] on div at bounding box center [966, 302] width 233 height 518
click at [909, 117] on div at bounding box center [966, 302] width 233 height 518
click at [1049, 289] on div at bounding box center [966, 302] width 233 height 518
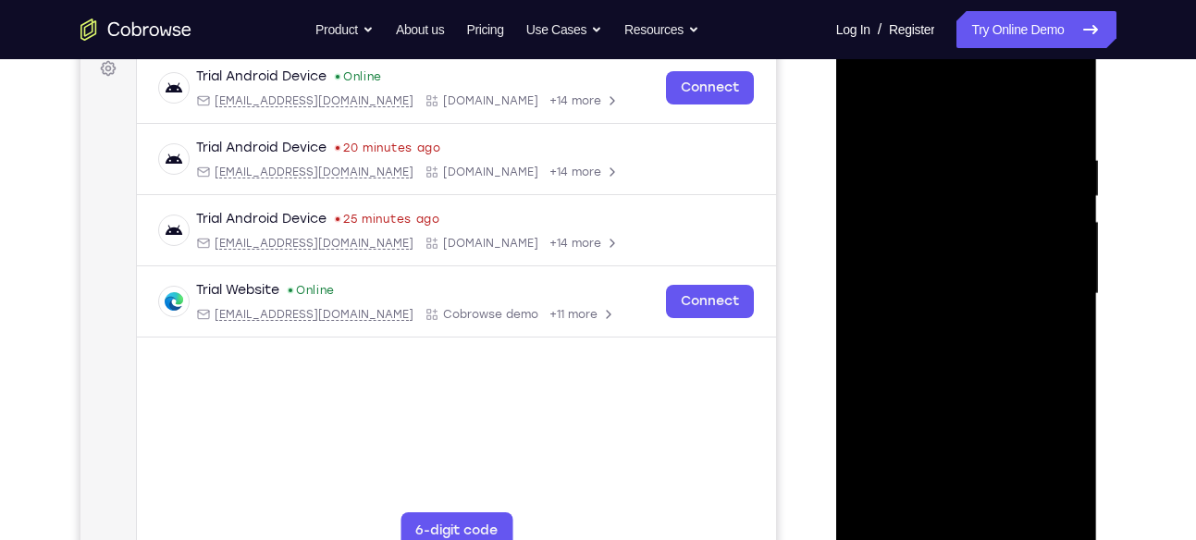
scroll to position [286, 0]
click at [955, 328] on div at bounding box center [966, 293] width 233 height 518
click at [992, 274] on div at bounding box center [966, 293] width 233 height 518
click at [970, 256] on div at bounding box center [966, 293] width 233 height 518
click at [967, 287] on div at bounding box center [966, 293] width 233 height 518
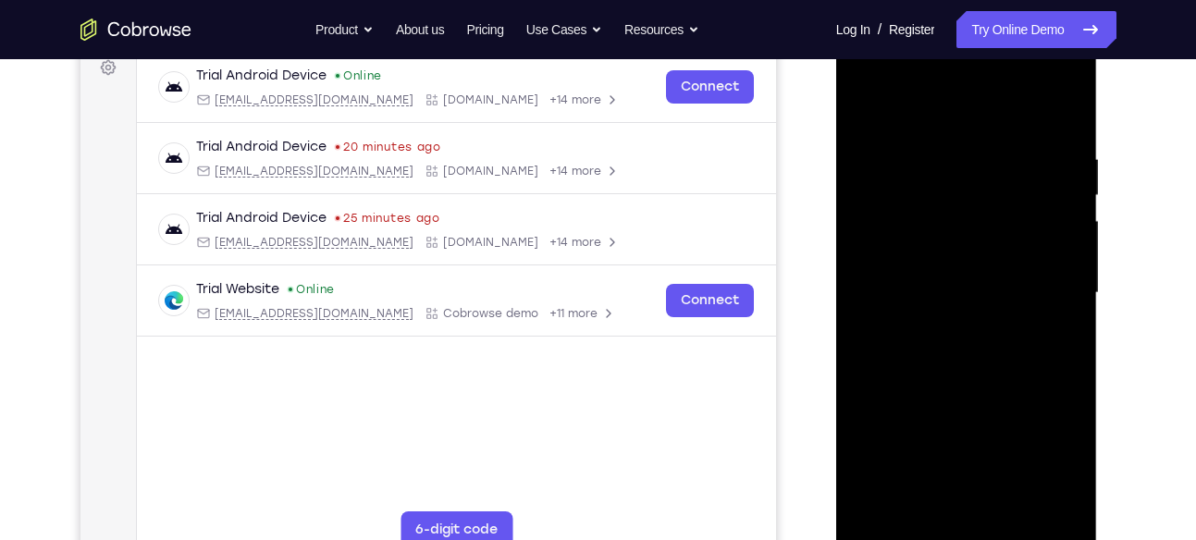
click at [961, 354] on div at bounding box center [966, 293] width 233 height 518
click at [1007, 374] on div at bounding box center [966, 293] width 233 height 518
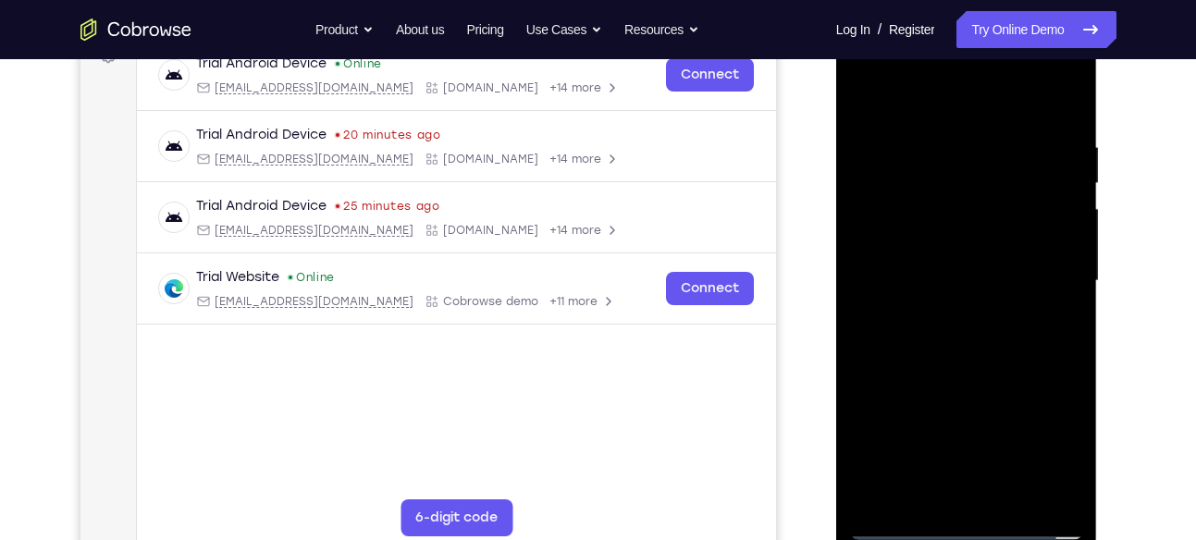
scroll to position [299, 0]
click at [1070, 320] on div at bounding box center [966, 280] width 233 height 518
click at [1076, 478] on div at bounding box center [966, 280] width 233 height 518
click at [1070, 322] on div at bounding box center [966, 280] width 233 height 518
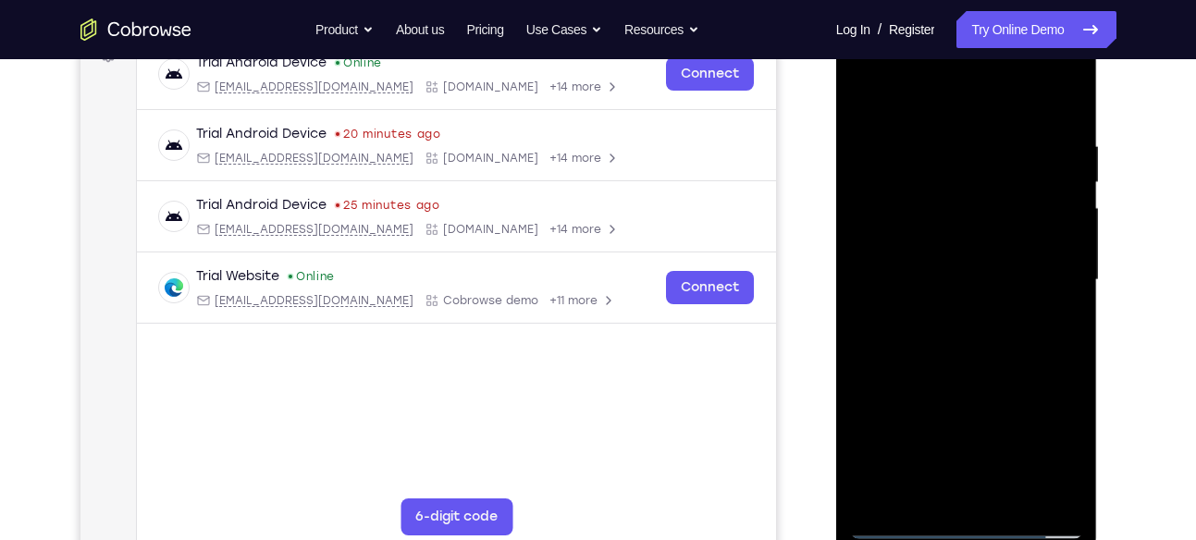
click at [1070, 322] on div at bounding box center [966, 280] width 233 height 518
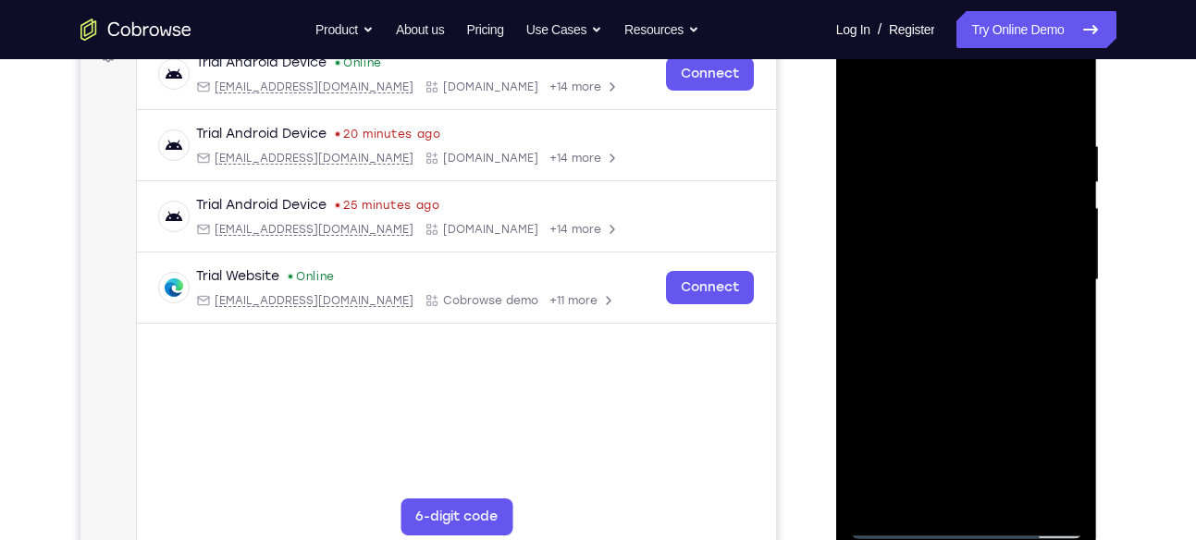
click at [1070, 322] on div at bounding box center [966, 280] width 233 height 518
drag, startPoint x: 1018, startPoint y: 404, endPoint x: 1030, endPoint y: 291, distance: 113.5
click at [1030, 291] on div at bounding box center [966, 280] width 233 height 518
drag, startPoint x: 986, startPoint y: 422, endPoint x: 999, endPoint y: 293, distance: 129.3
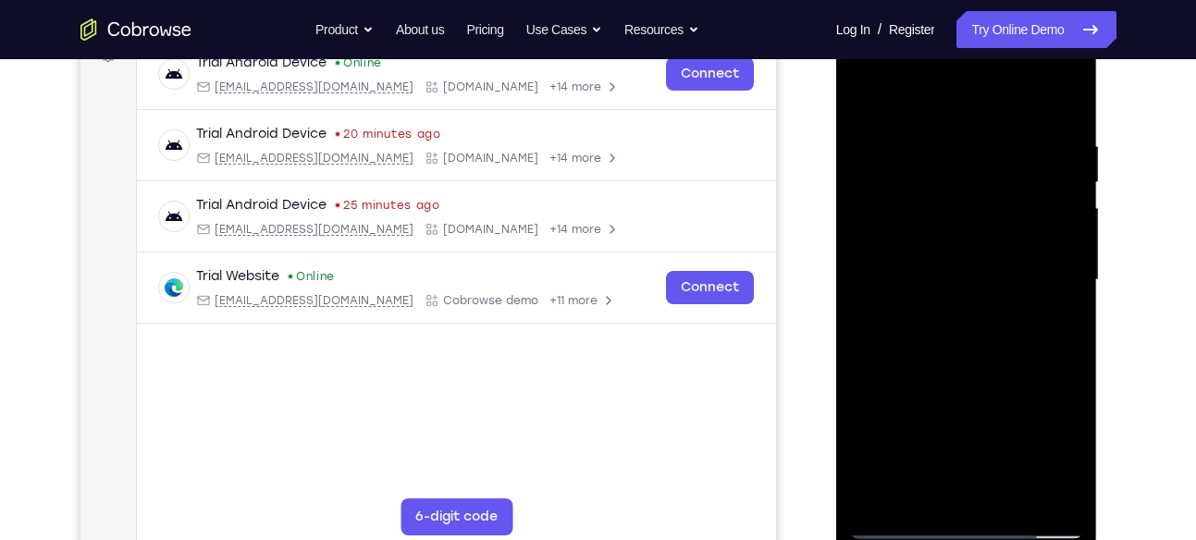
click at [999, 293] on div at bounding box center [966, 280] width 233 height 518
click at [891, 493] on div at bounding box center [966, 280] width 233 height 518
click at [1062, 499] on div at bounding box center [966, 280] width 233 height 518
click at [924, 495] on div at bounding box center [966, 280] width 233 height 518
click at [954, 98] on div at bounding box center [966, 280] width 233 height 518
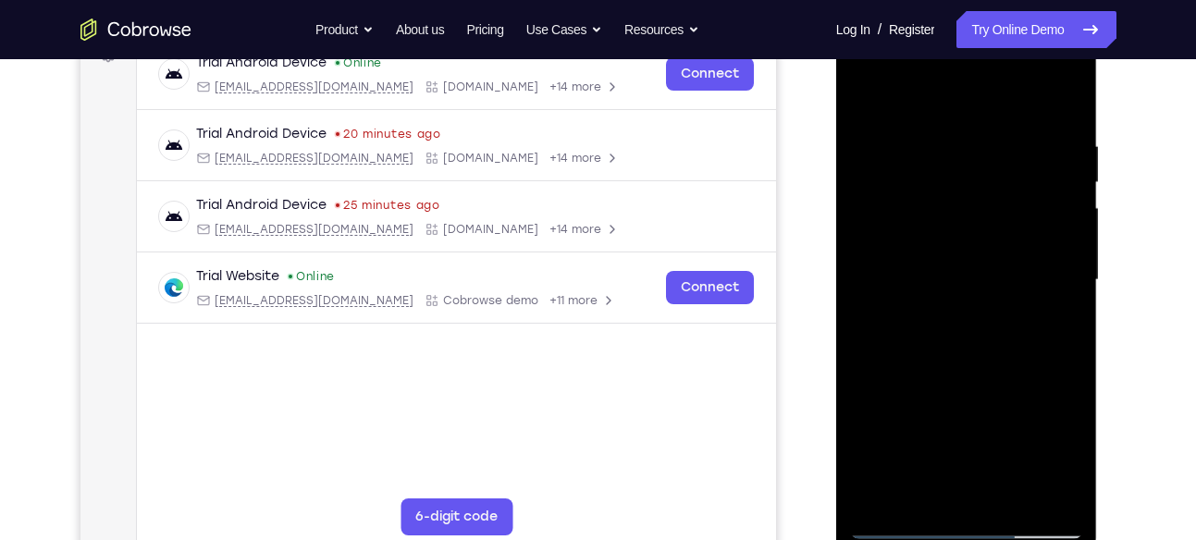
click at [1061, 94] on div at bounding box center [966, 280] width 233 height 518
drag, startPoint x: 980, startPoint y: 422, endPoint x: 967, endPoint y: 217, distance: 205.8
click at [967, 217] on div at bounding box center [966, 280] width 233 height 518
drag, startPoint x: 967, startPoint y: 384, endPoint x: 966, endPoint y: 165, distance: 219.3
click at [966, 165] on div at bounding box center [966, 280] width 233 height 518
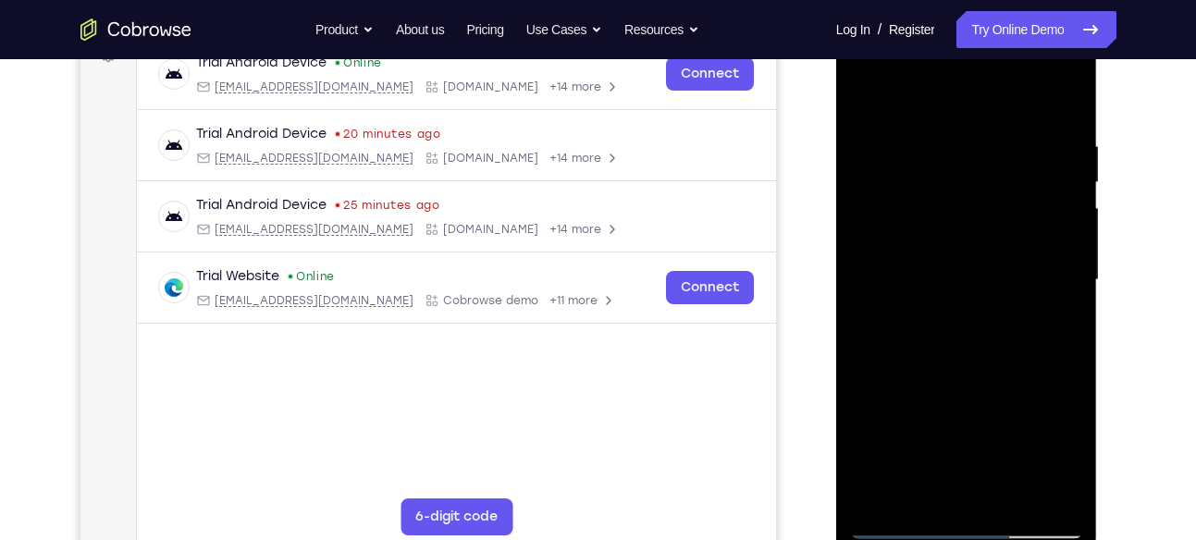
drag, startPoint x: 970, startPoint y: 375, endPoint x: 972, endPoint y: 173, distance: 201.7
click at [972, 173] on div at bounding box center [966, 280] width 233 height 518
drag, startPoint x: 985, startPoint y: 447, endPoint x: 993, endPoint y: 246, distance: 200.9
click at [993, 246] on div at bounding box center [966, 280] width 233 height 518
click at [986, 95] on div at bounding box center [966, 280] width 233 height 518
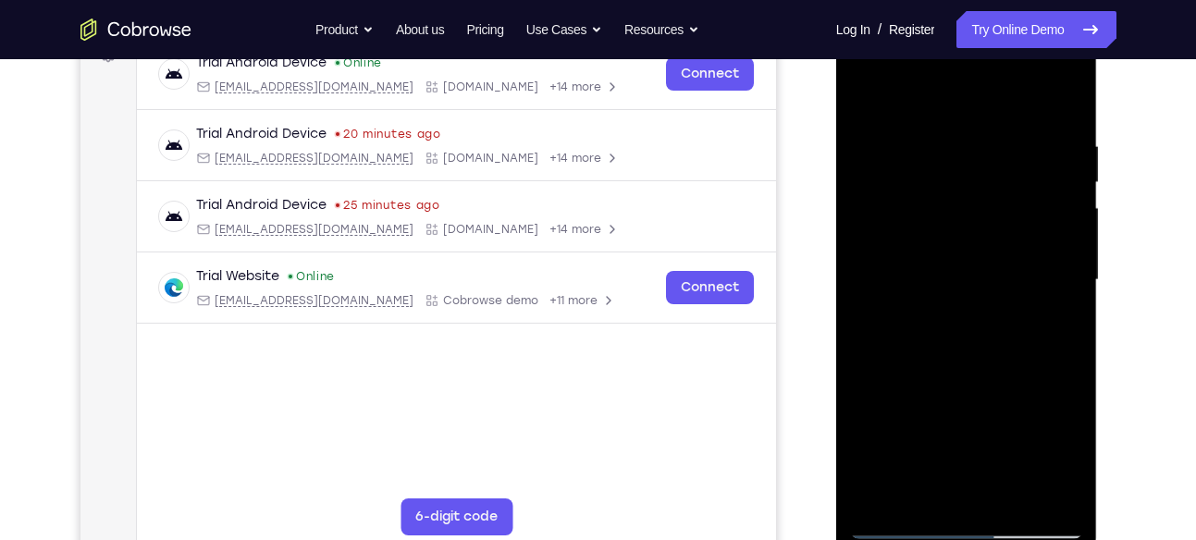
drag, startPoint x: 950, startPoint y: 256, endPoint x: 947, endPoint y: 390, distance: 133.3
click at [947, 390] on div at bounding box center [966, 280] width 233 height 518
click at [1056, 94] on div at bounding box center [966, 280] width 233 height 518
click at [885, 496] on div at bounding box center [966, 280] width 233 height 518
drag, startPoint x: 966, startPoint y: 175, endPoint x: 971, endPoint y: 427, distance: 252.6
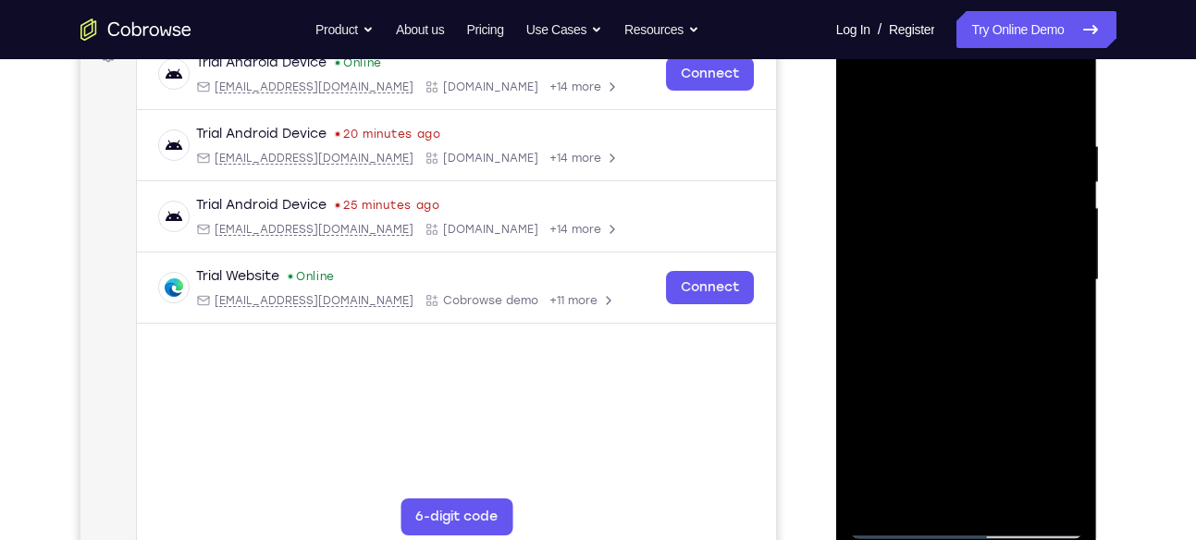
click at [971, 427] on div at bounding box center [966, 280] width 233 height 518
drag, startPoint x: 959, startPoint y: 414, endPoint x: 971, endPoint y: 346, distance: 69.5
click at [971, 346] on div at bounding box center [966, 280] width 233 height 518
click at [869, 293] on div at bounding box center [966, 280] width 233 height 518
click at [1067, 300] on div at bounding box center [966, 280] width 233 height 518
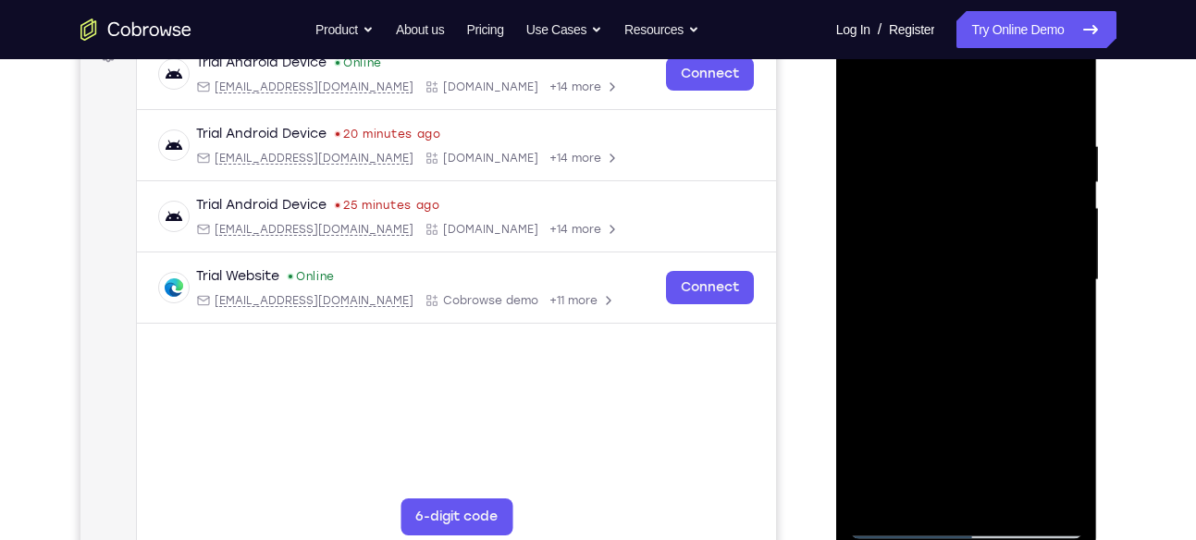
click at [1067, 300] on div at bounding box center [966, 280] width 233 height 518
click at [975, 319] on div at bounding box center [966, 280] width 233 height 518
drag, startPoint x: 984, startPoint y: 467, endPoint x: 992, endPoint y: 180, distance: 286.9
click at [992, 180] on div at bounding box center [966, 280] width 233 height 518
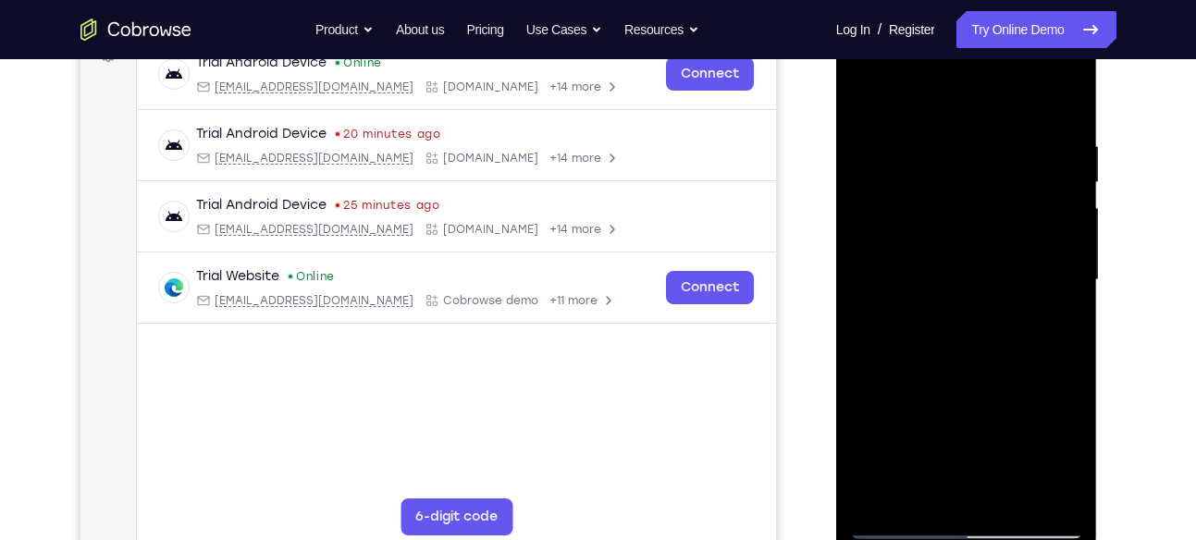
drag, startPoint x: 1002, startPoint y: 399, endPoint x: 1006, endPoint y: 62, distance: 336.8
click at [1006, 62] on div at bounding box center [966, 280] width 233 height 518
drag, startPoint x: 1003, startPoint y: 438, endPoint x: 1006, endPoint y: 167, distance: 270.2
click at [1006, 167] on div at bounding box center [966, 280] width 233 height 518
drag, startPoint x: 1008, startPoint y: 189, endPoint x: 1008, endPoint y: 308, distance: 119.4
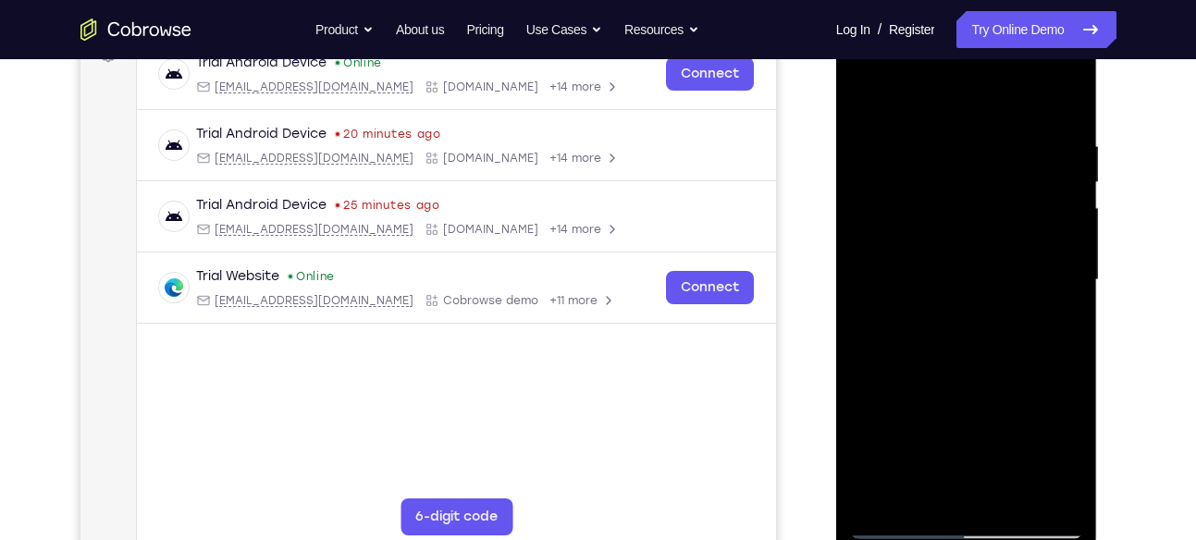
click at [1008, 308] on div at bounding box center [966, 280] width 233 height 518
click at [1066, 269] on div at bounding box center [966, 280] width 233 height 518
drag, startPoint x: 1017, startPoint y: 436, endPoint x: 993, endPoint y: 69, distance: 367.2
click at [993, 69] on div at bounding box center [966, 280] width 233 height 518
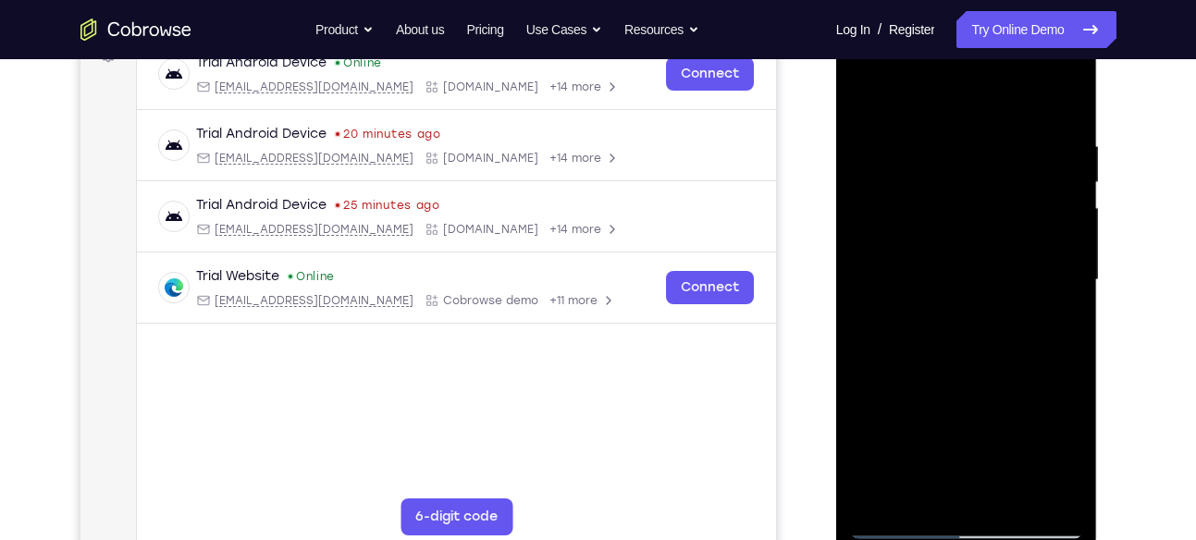
drag, startPoint x: 979, startPoint y: 374, endPoint x: 982, endPoint y: 288, distance: 86.1
click at [982, 288] on div at bounding box center [966, 280] width 233 height 518
drag, startPoint x: 962, startPoint y: 384, endPoint x: 966, endPoint y: 14, distance: 370.1
click at [966, 14] on div at bounding box center [967, 282] width 262 height 551
drag, startPoint x: 987, startPoint y: 517, endPoint x: 981, endPoint y: 104, distance: 413.6
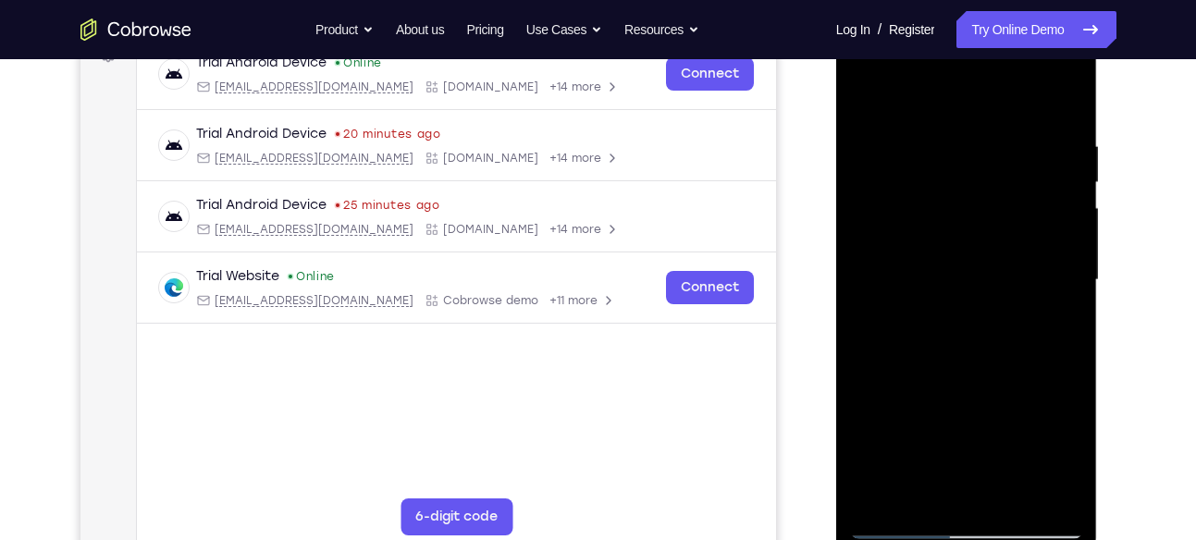
click at [981, 104] on div at bounding box center [966, 280] width 233 height 518
drag, startPoint x: 994, startPoint y: 385, endPoint x: 1012, endPoint y: 519, distance: 135.4
click at [1012, 519] on div at bounding box center [966, 280] width 233 height 518
click at [1063, 354] on div at bounding box center [966, 280] width 233 height 518
drag, startPoint x: 1001, startPoint y: 411, endPoint x: 1003, endPoint y: 373, distance: 38.0
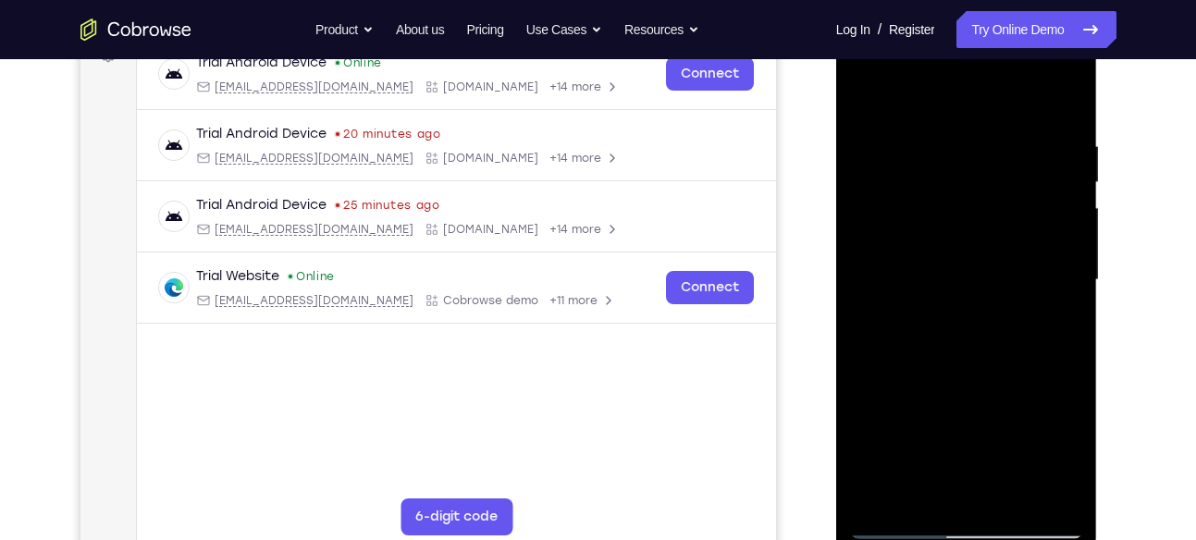
click at [1003, 373] on div at bounding box center [966, 280] width 233 height 518
click at [1060, 333] on div at bounding box center [966, 280] width 233 height 518
click at [1063, 320] on div at bounding box center [966, 280] width 233 height 518
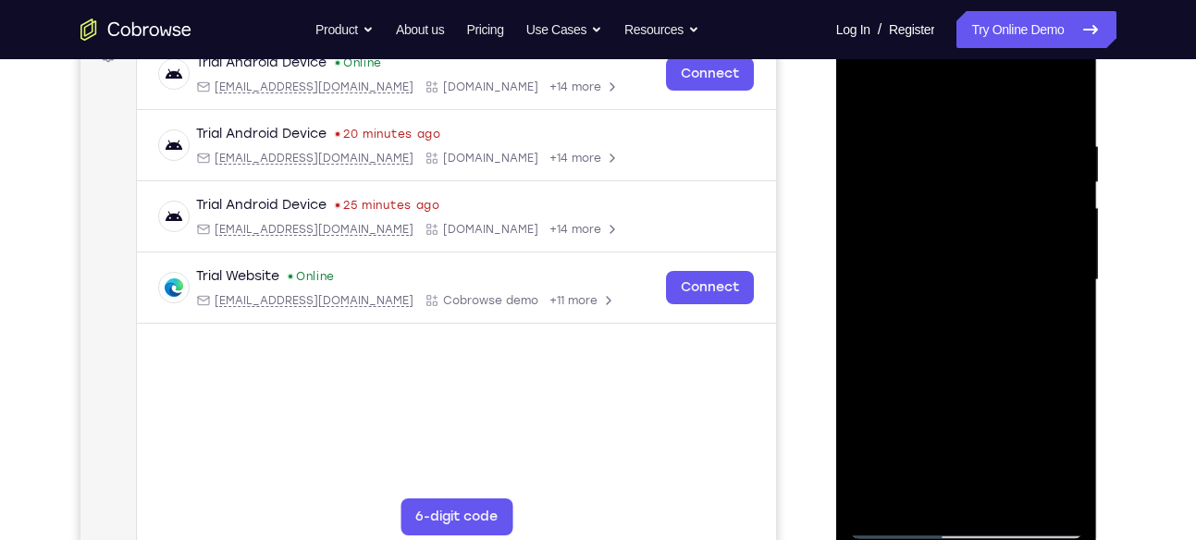
click at [1063, 320] on div at bounding box center [966, 280] width 233 height 518
click at [995, 340] on div at bounding box center [966, 280] width 233 height 518
click at [966, 145] on div at bounding box center [966, 280] width 233 height 518
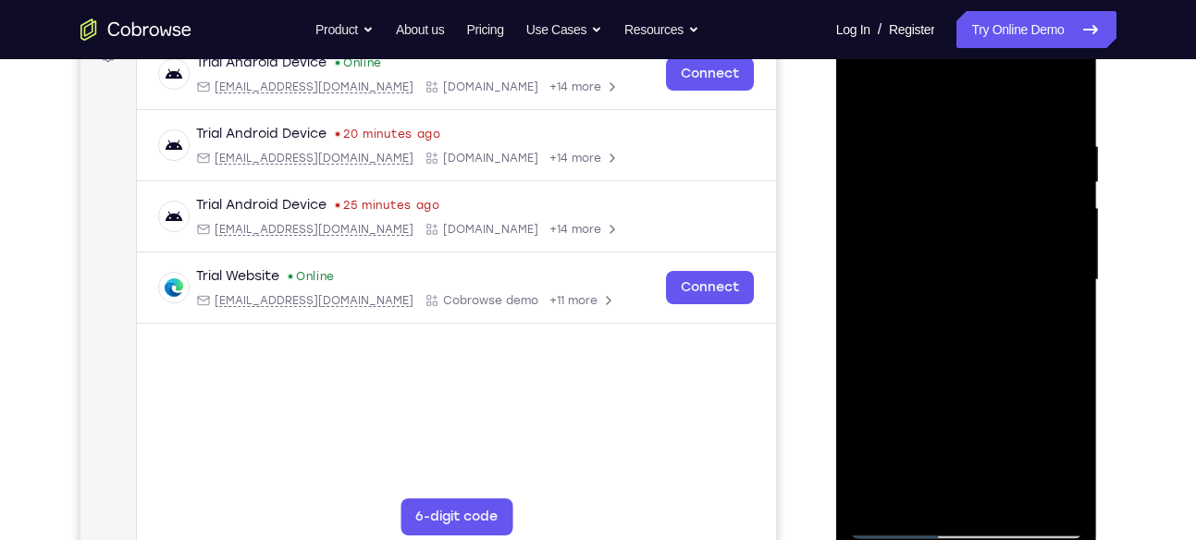
drag, startPoint x: 986, startPoint y: 386, endPoint x: 984, endPoint y: 40, distance: 346.0
click at [984, 40] on div at bounding box center [966, 280] width 233 height 518
drag, startPoint x: 1015, startPoint y: 389, endPoint x: 998, endPoint y: 109, distance: 279.9
click at [998, 109] on div at bounding box center [966, 280] width 233 height 518
drag, startPoint x: 997, startPoint y: 400, endPoint x: 1004, endPoint y: 199, distance: 200.9
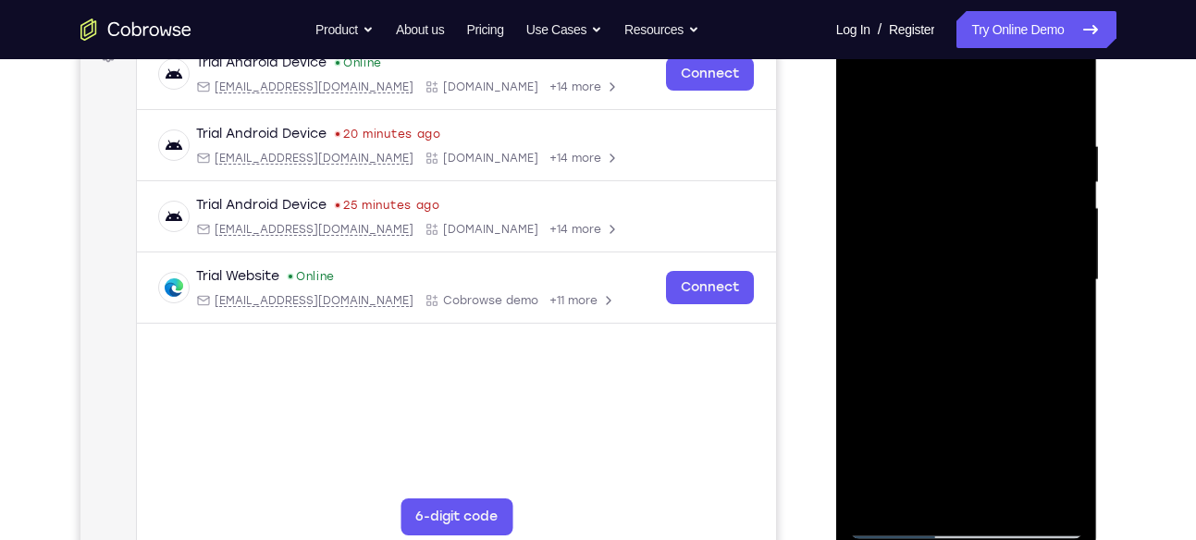
click at [1004, 199] on div at bounding box center [966, 280] width 233 height 518
drag, startPoint x: 1021, startPoint y: 236, endPoint x: 1021, endPoint y: 339, distance: 102.7
click at [1021, 339] on div at bounding box center [966, 280] width 233 height 518
drag, startPoint x: 1021, startPoint y: 339, endPoint x: 1022, endPoint y: 286, distance: 52.7
click at [1022, 286] on div at bounding box center [966, 280] width 233 height 518
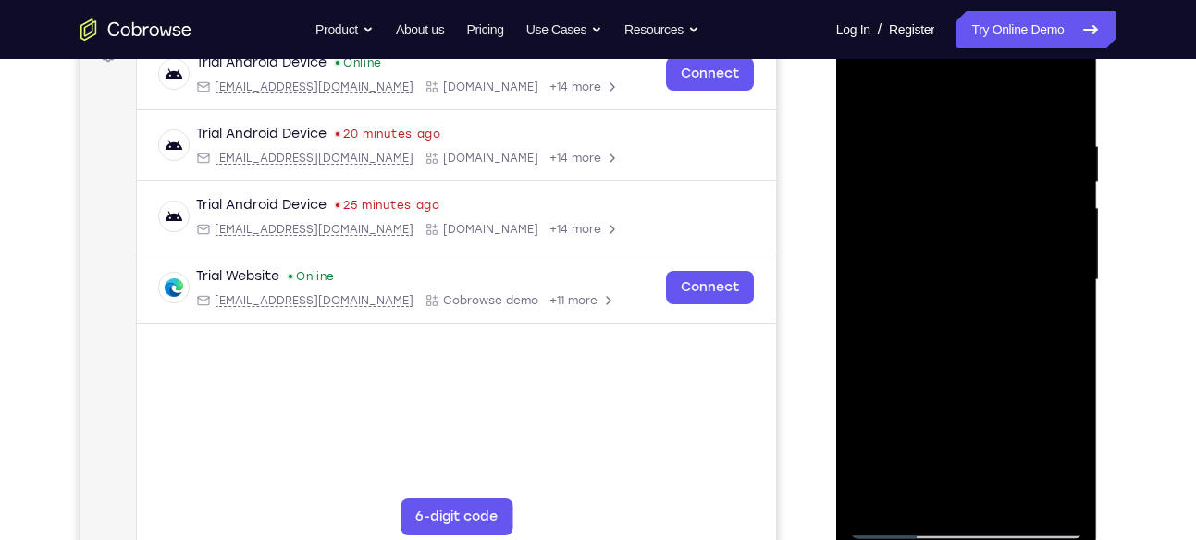
click at [913, 494] on div at bounding box center [966, 280] width 233 height 518
click at [952, 93] on div at bounding box center [966, 280] width 233 height 518
drag, startPoint x: 957, startPoint y: 264, endPoint x: 963, endPoint y: 377, distance: 113.1
click at [963, 377] on div at bounding box center [966, 280] width 233 height 518
click at [1057, 119] on div at bounding box center [966, 280] width 233 height 518
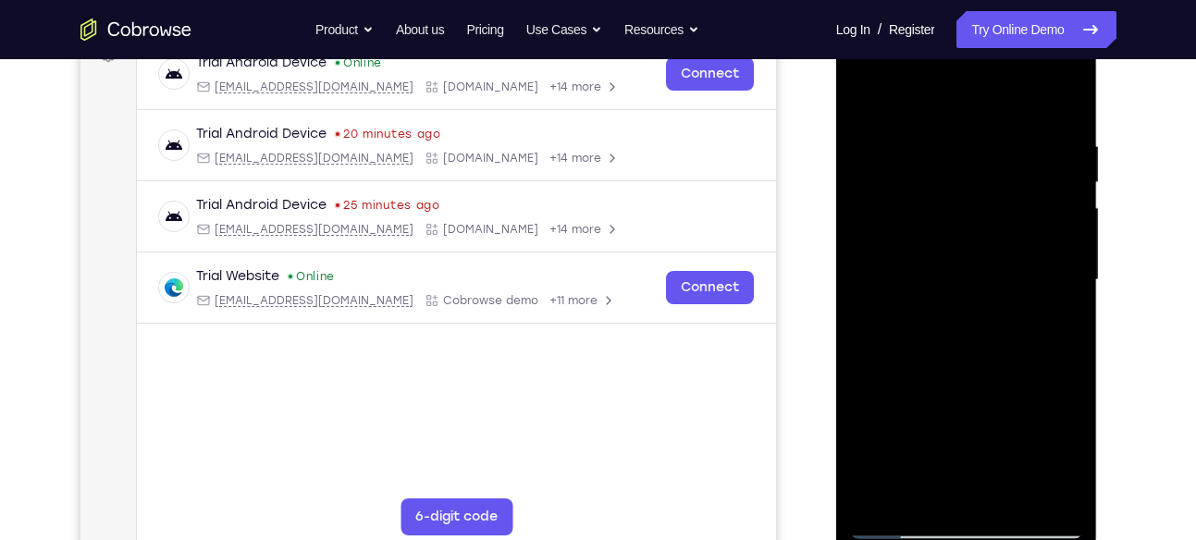
click at [868, 90] on div at bounding box center [966, 280] width 233 height 518
click at [1033, 91] on div at bounding box center [966, 280] width 233 height 518
click at [1067, 142] on div at bounding box center [966, 280] width 233 height 518
click at [1052, 495] on div at bounding box center [966, 280] width 233 height 518
drag, startPoint x: 994, startPoint y: 425, endPoint x: 977, endPoint y: 210, distance: 215.3
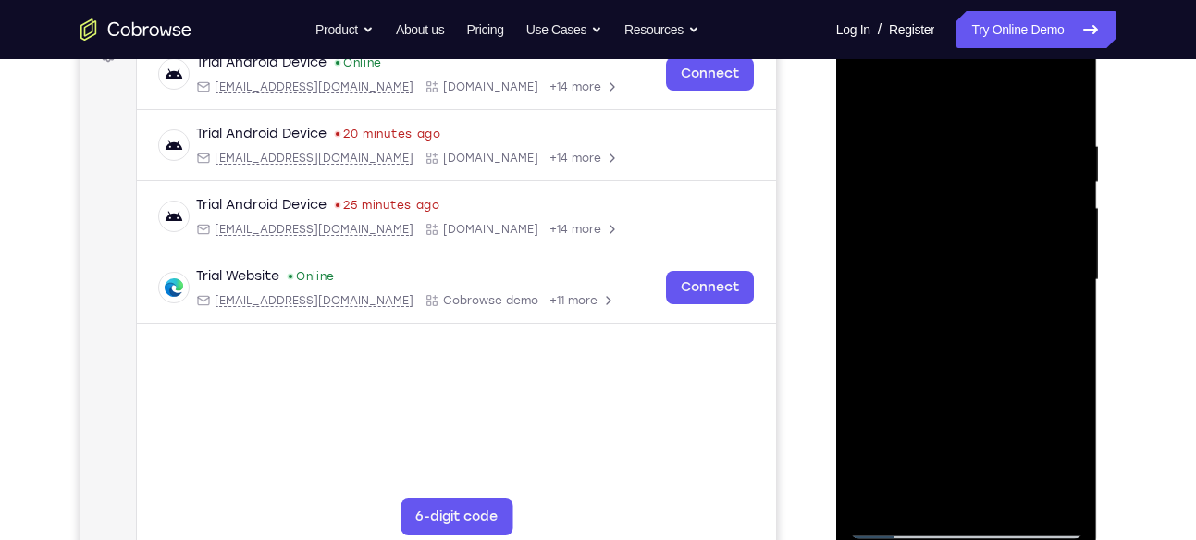
click at [977, 210] on div at bounding box center [966, 280] width 233 height 518
click at [935, 117] on div at bounding box center [966, 280] width 233 height 518
drag, startPoint x: 946, startPoint y: 412, endPoint x: 968, endPoint y: 94, distance: 318.1
click at [968, 94] on div at bounding box center [966, 280] width 233 height 518
drag, startPoint x: 982, startPoint y: 432, endPoint x: 1009, endPoint y: 100, distance: 333.3
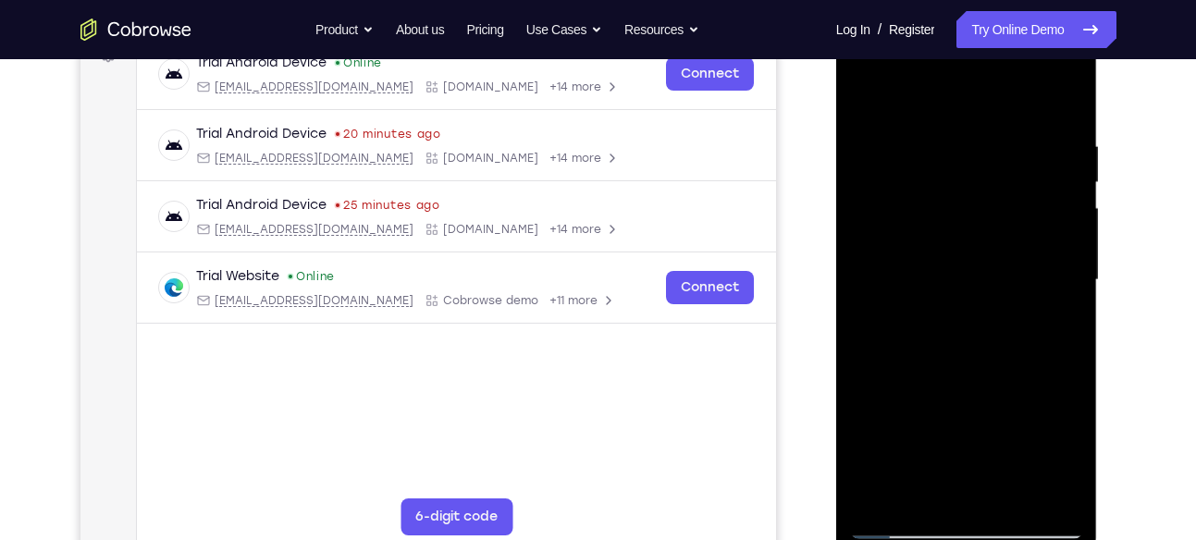
click at [1009, 100] on div at bounding box center [966, 280] width 233 height 518
drag, startPoint x: 985, startPoint y: 410, endPoint x: 993, endPoint y: 120, distance: 289.7
click at [993, 120] on div at bounding box center [966, 280] width 233 height 518
drag, startPoint x: 984, startPoint y: 424, endPoint x: 989, endPoint y: 117, distance: 307.2
click at [989, 117] on div at bounding box center [966, 280] width 233 height 518
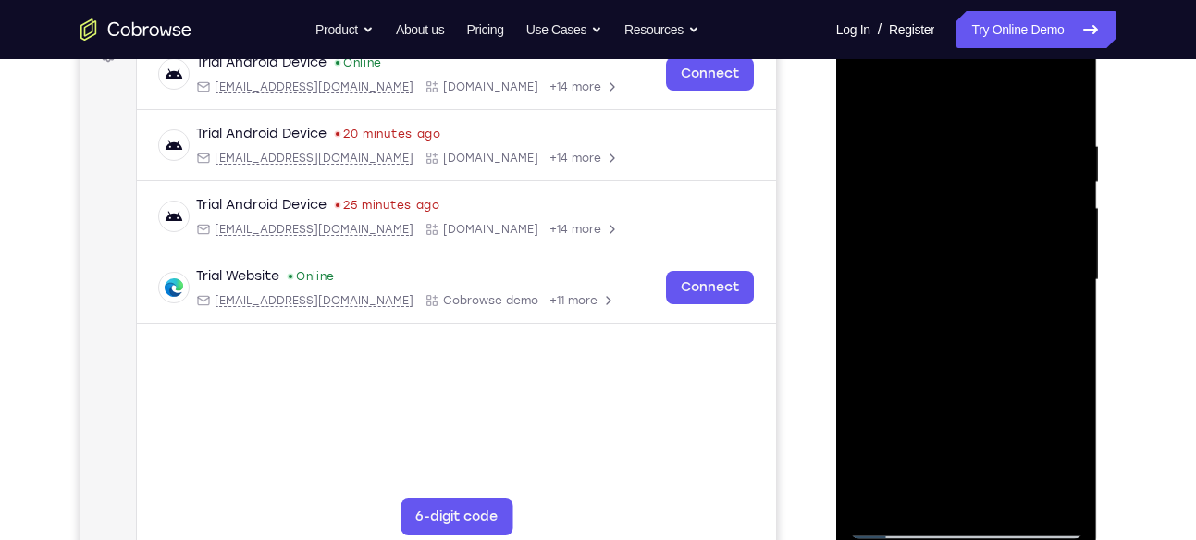
drag, startPoint x: 973, startPoint y: 163, endPoint x: 987, endPoint y: 430, distance: 267.7
click at [987, 430] on div at bounding box center [966, 280] width 233 height 518
drag, startPoint x: 985, startPoint y: 402, endPoint x: 997, endPoint y: 96, distance: 306.5
click at [997, 96] on div at bounding box center [966, 280] width 233 height 518
drag, startPoint x: 975, startPoint y: 446, endPoint x: 978, endPoint y: 410, distance: 36.2
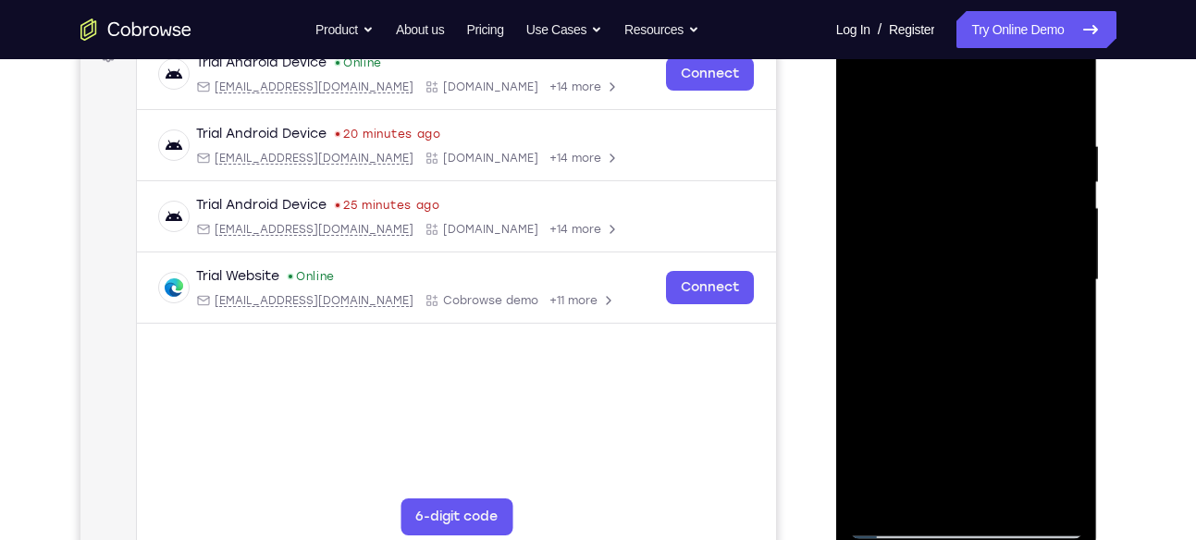
click at [978, 410] on div at bounding box center [966, 280] width 233 height 518
drag, startPoint x: 978, startPoint y: 433, endPoint x: 978, endPoint y: 408, distance: 25.0
click at [978, 408] on div at bounding box center [966, 280] width 233 height 518
drag, startPoint x: 977, startPoint y: 419, endPoint x: 975, endPoint y: 118, distance: 301.6
click at [975, 118] on div at bounding box center [966, 280] width 233 height 518
